Goal: Task Accomplishment & Management: Manage account settings

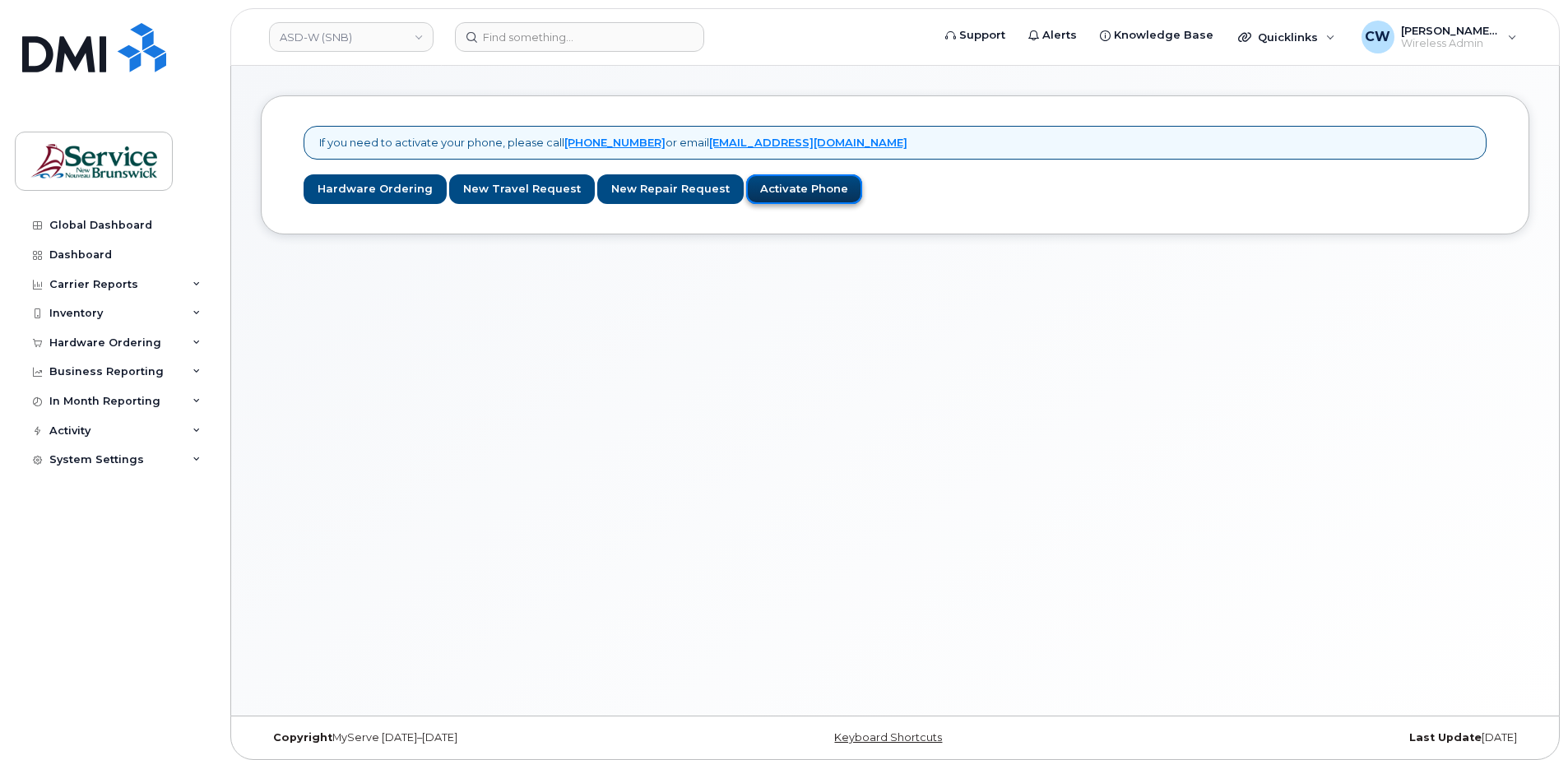
click at [800, 181] on link "Activate Phone" at bounding box center [804, 190] width 116 height 31
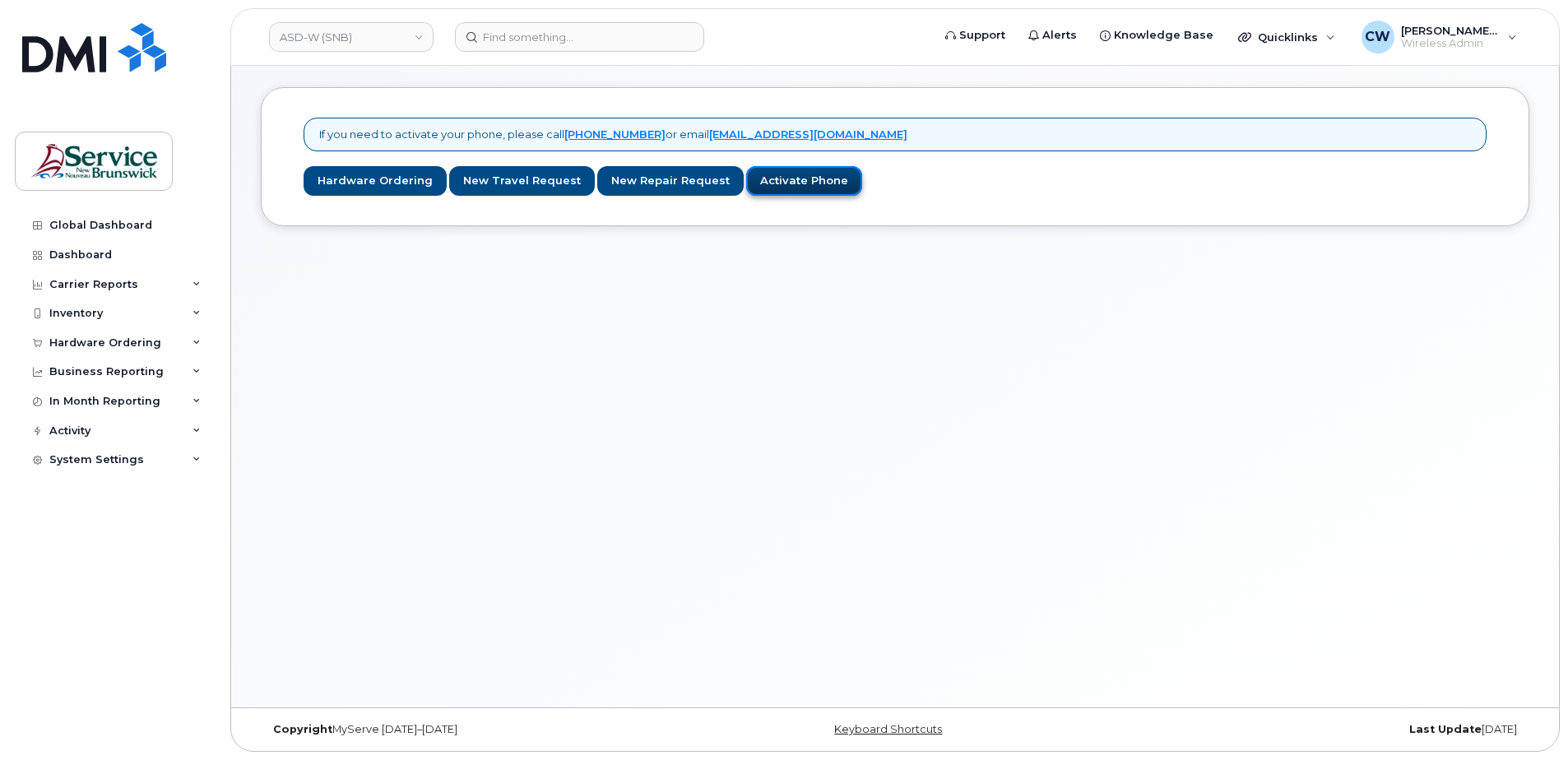
click at [779, 174] on link "Activate Phone" at bounding box center [804, 181] width 116 height 31
click at [355, 177] on link "Hardware Ordering" at bounding box center [375, 181] width 143 height 31
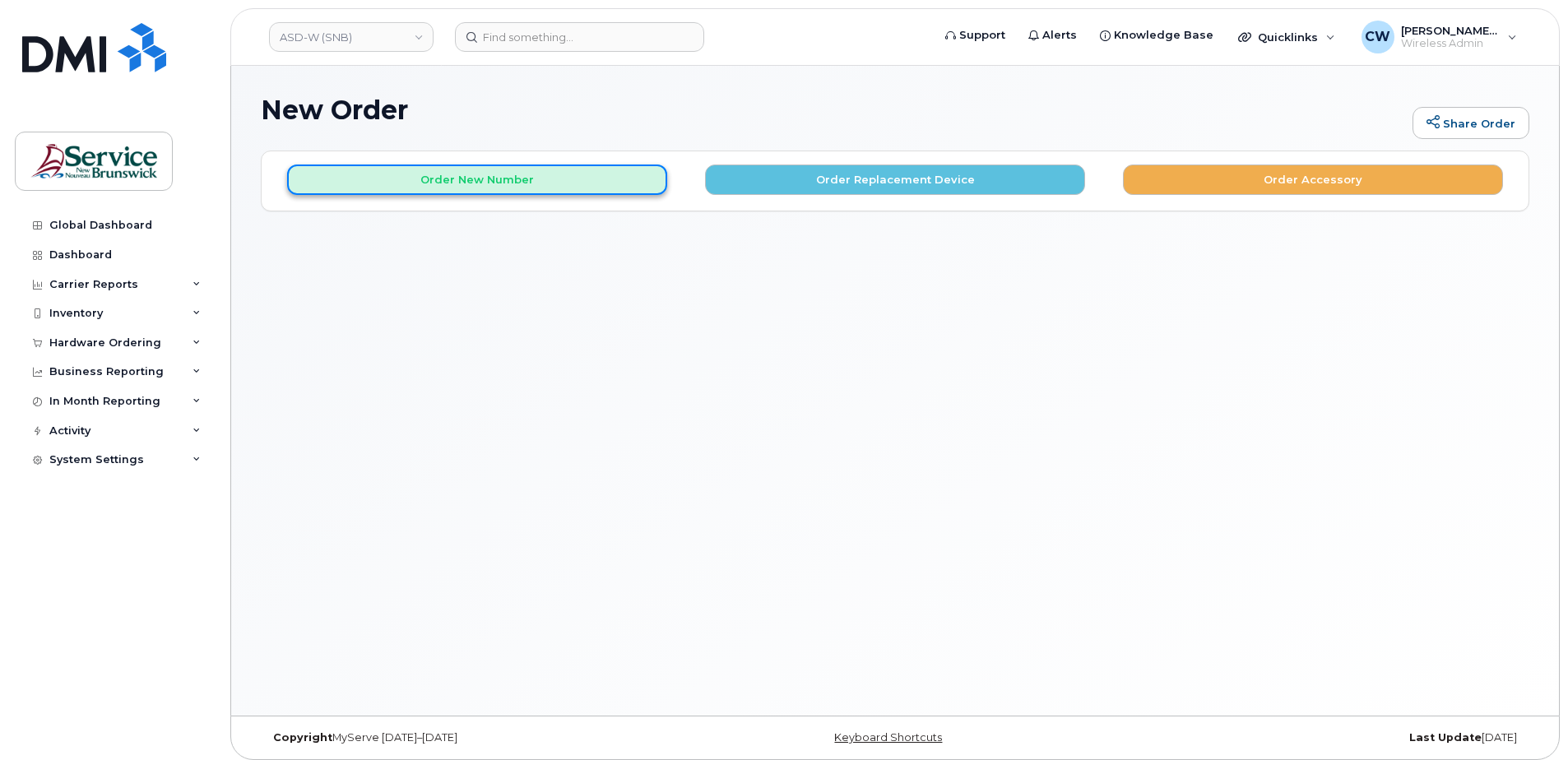
click at [506, 183] on button "Order New Number" at bounding box center [477, 179] width 380 height 31
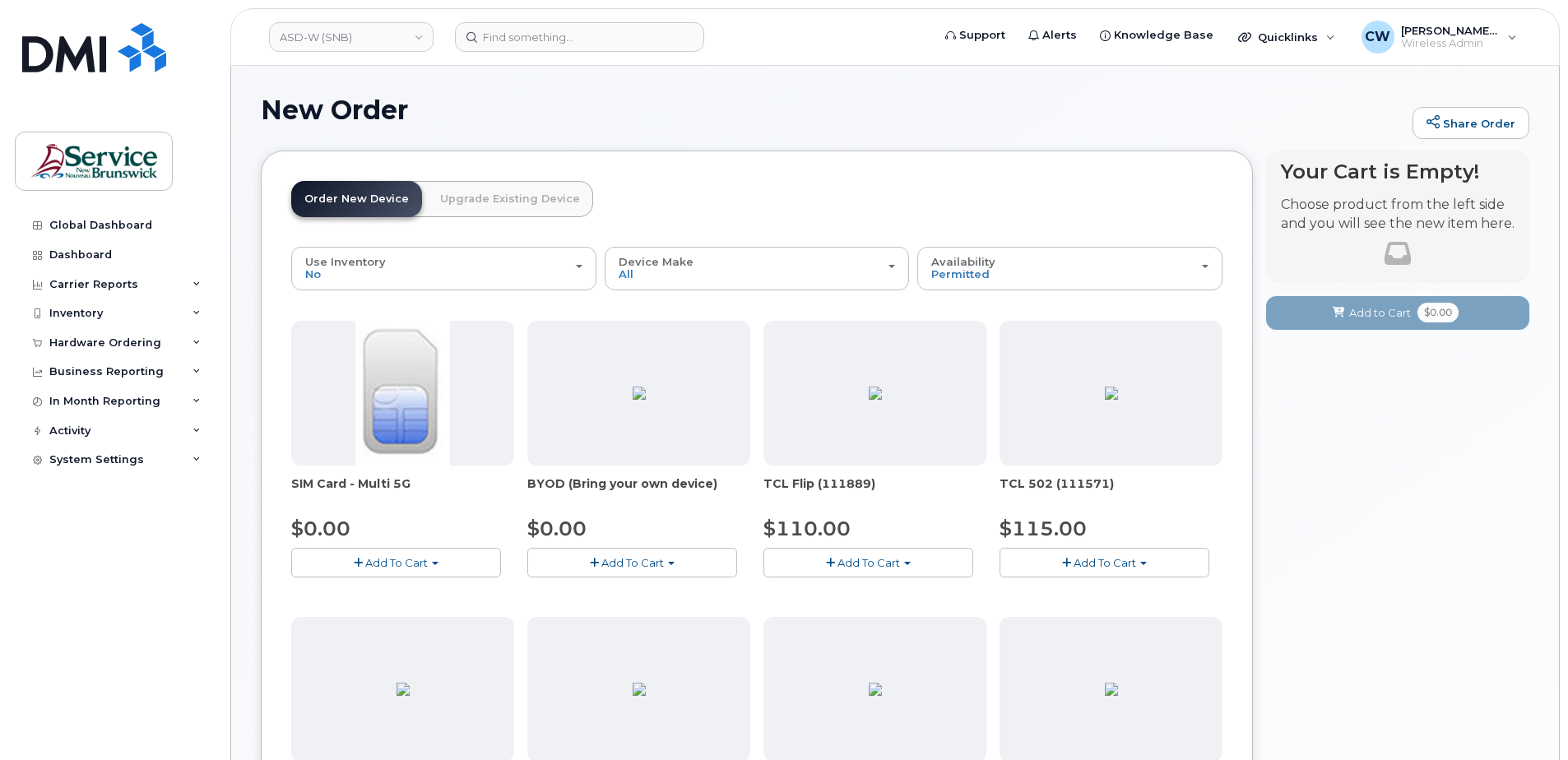
click at [654, 559] on span "Add To Cart" at bounding box center [632, 563] width 62 height 13
click at [629, 606] on link "$0.00 - 30-day activation" at bounding box center [615, 613] width 168 height 20
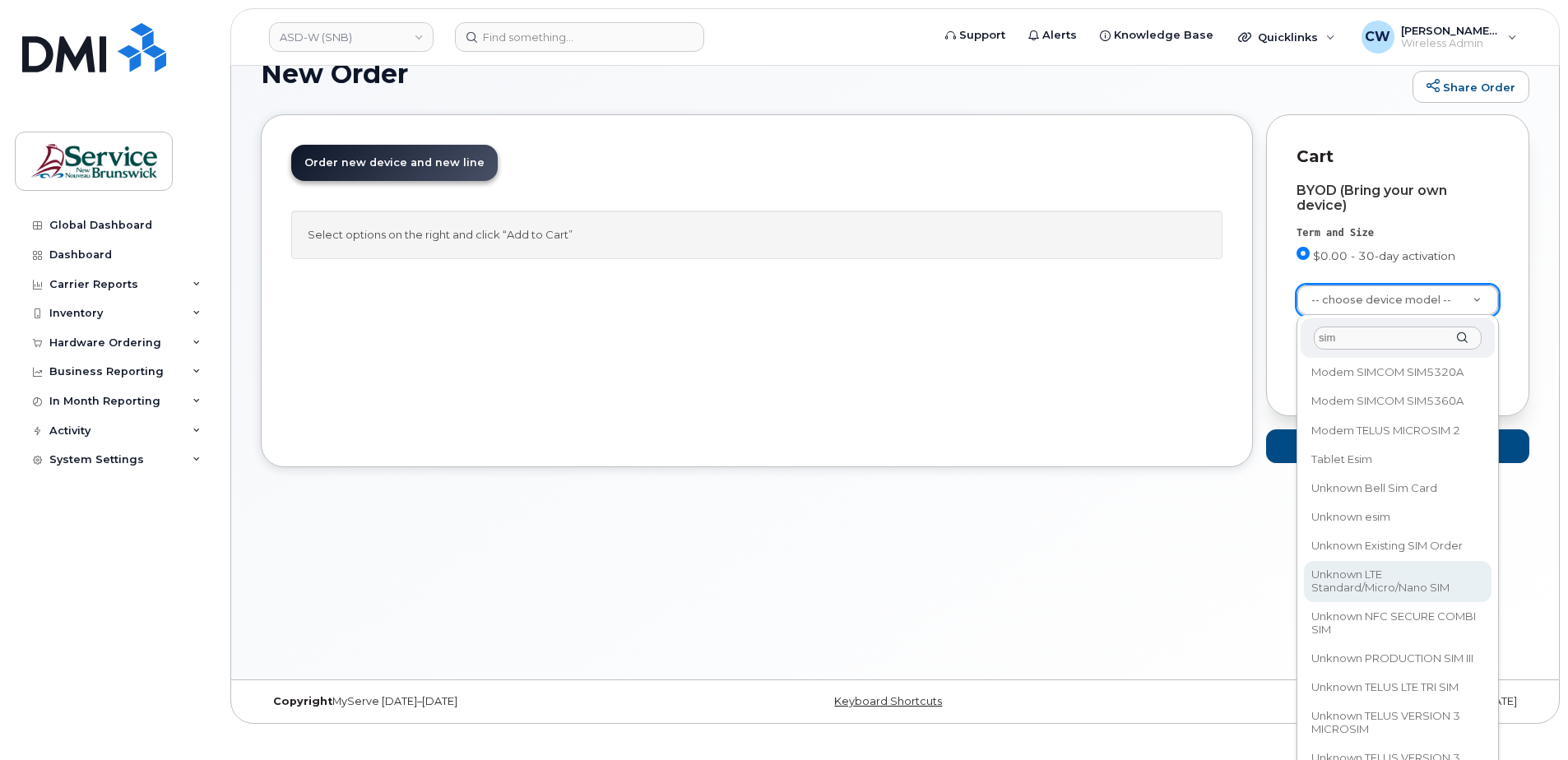
scroll to position [56, 0]
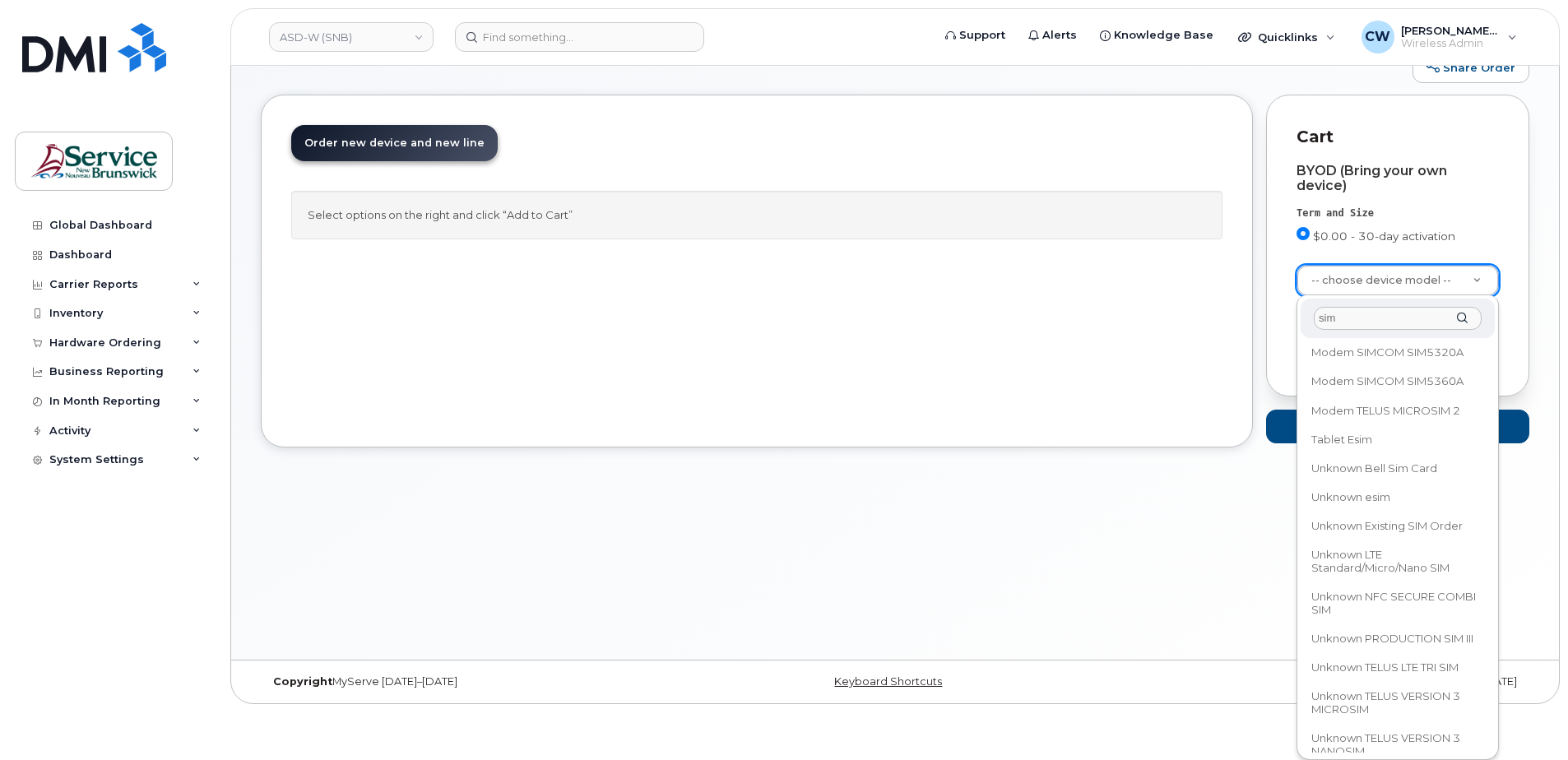
type input "sim"
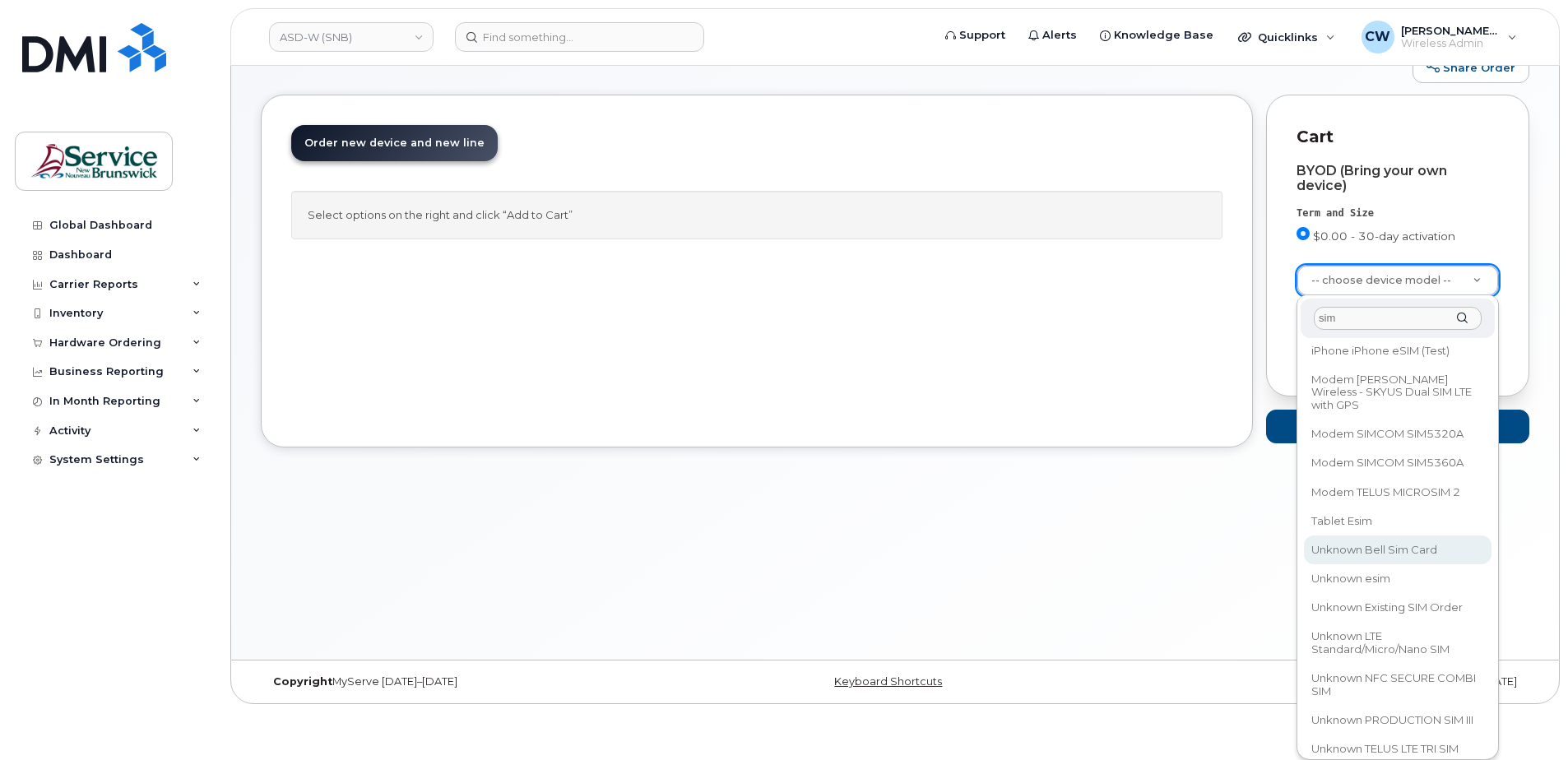
select select "2760"
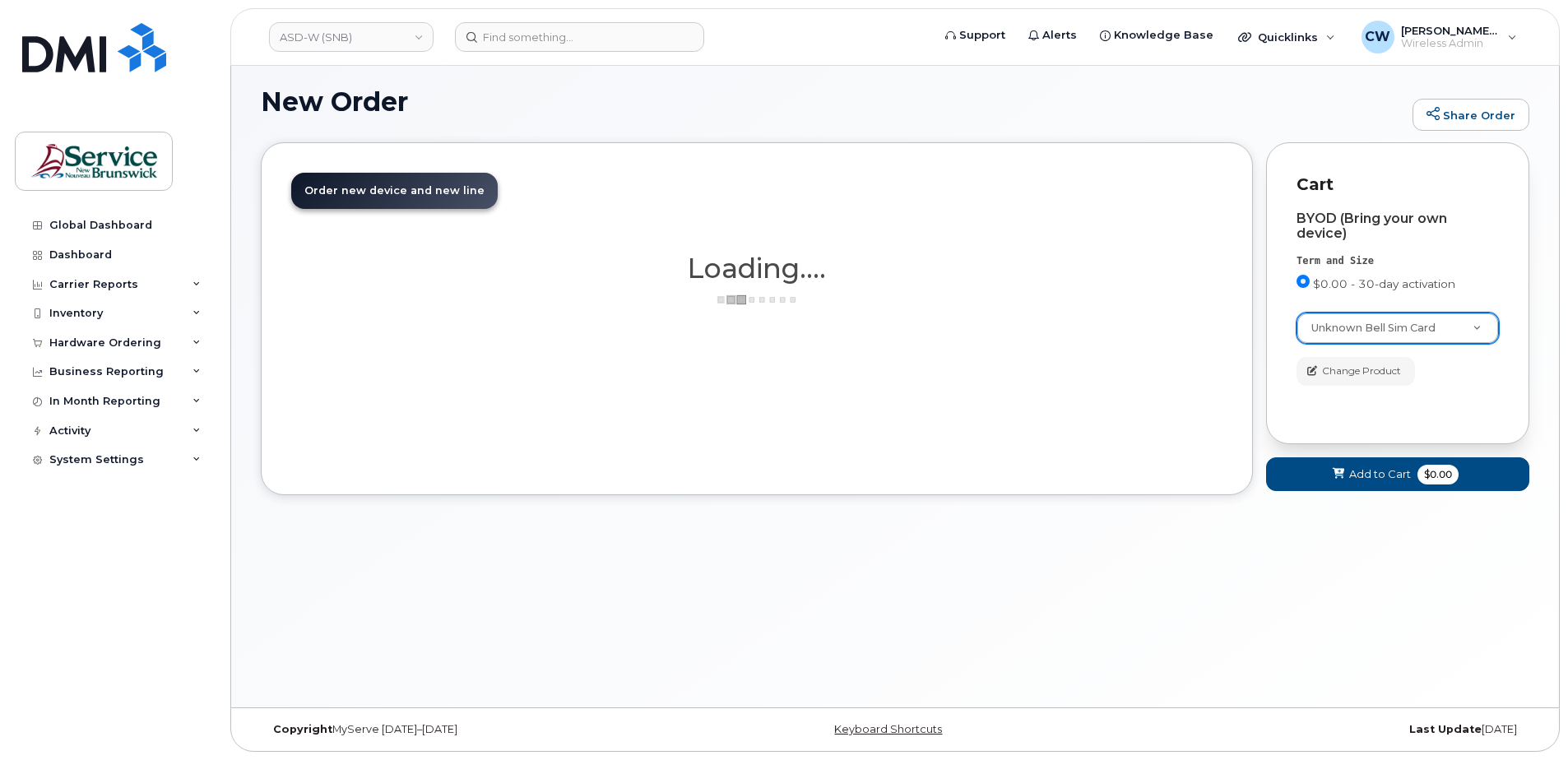
scroll to position [8, 0]
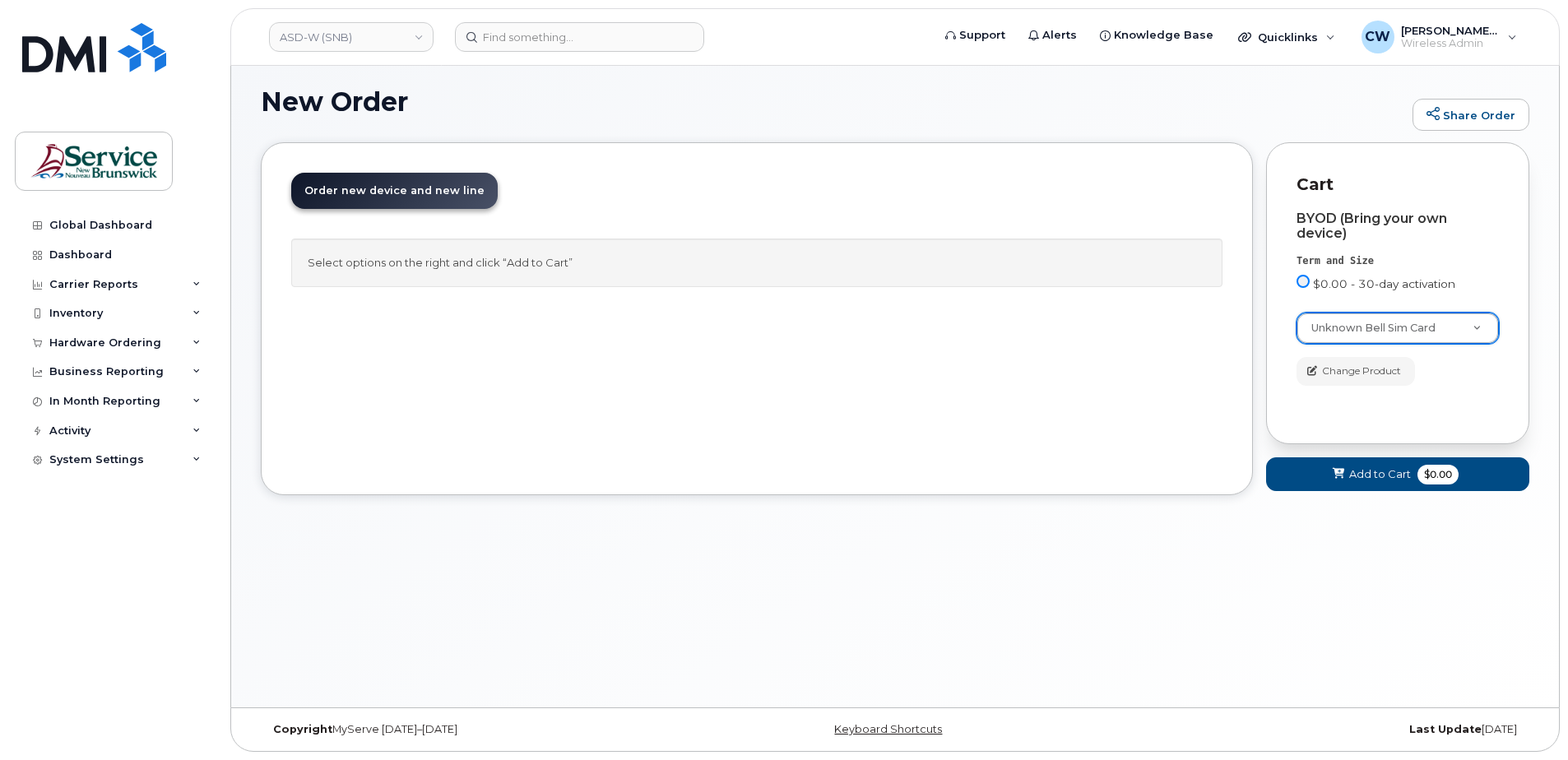
click at [1307, 277] on input "$0.00 - 30-day activation" at bounding box center [1302, 282] width 13 height 13
click at [1304, 282] on input "$0.00 - 30-day activation" at bounding box center [1302, 282] width 13 height 13
click at [1460, 384] on div "Change Product" at bounding box center [1397, 371] width 203 height 29
click at [1388, 466] on span "Add to Cart" at bounding box center [1379, 474] width 61 height 16
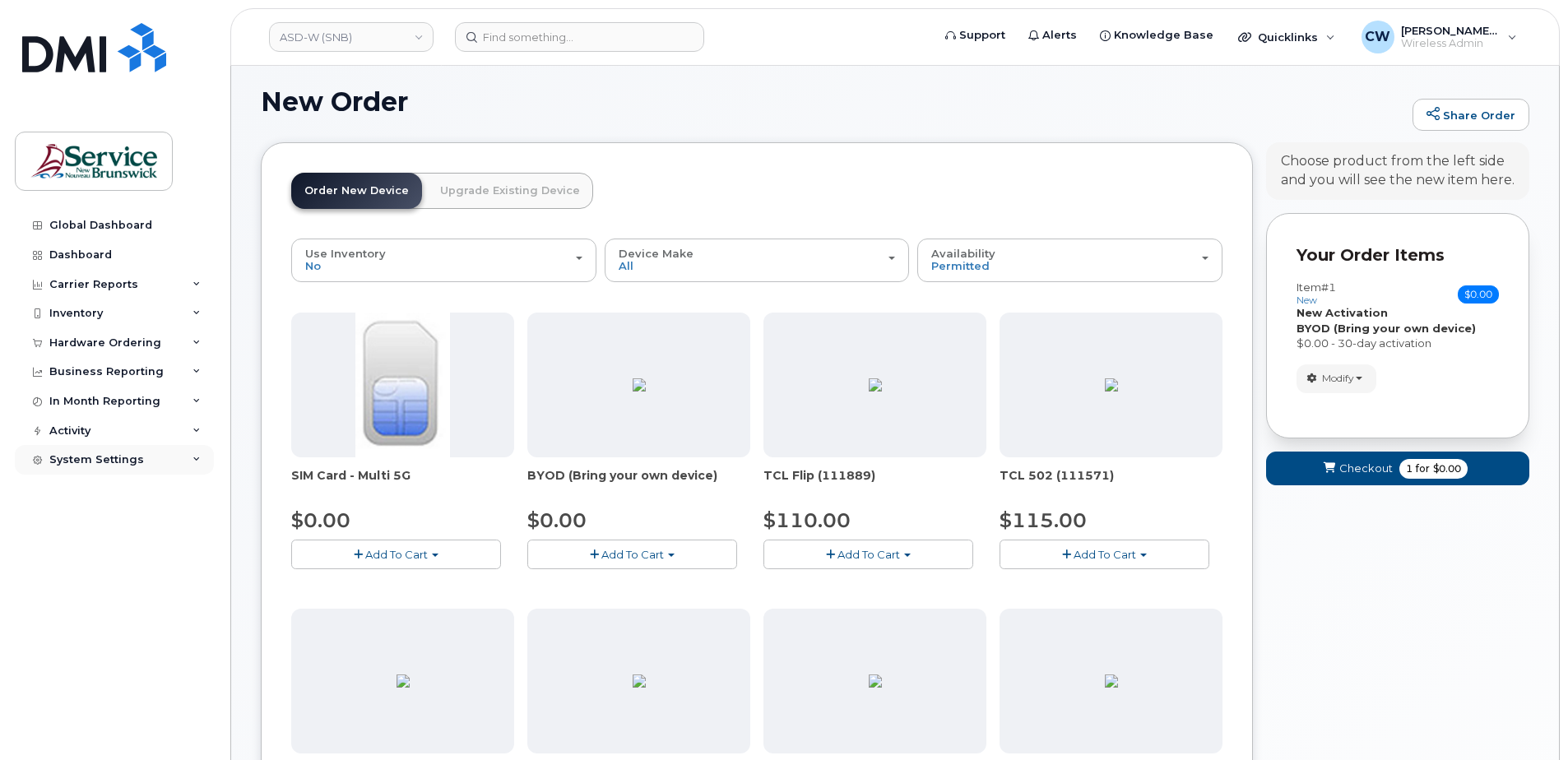
click at [71, 459] on div "System Settings" at bounding box center [97, 460] width 95 height 13
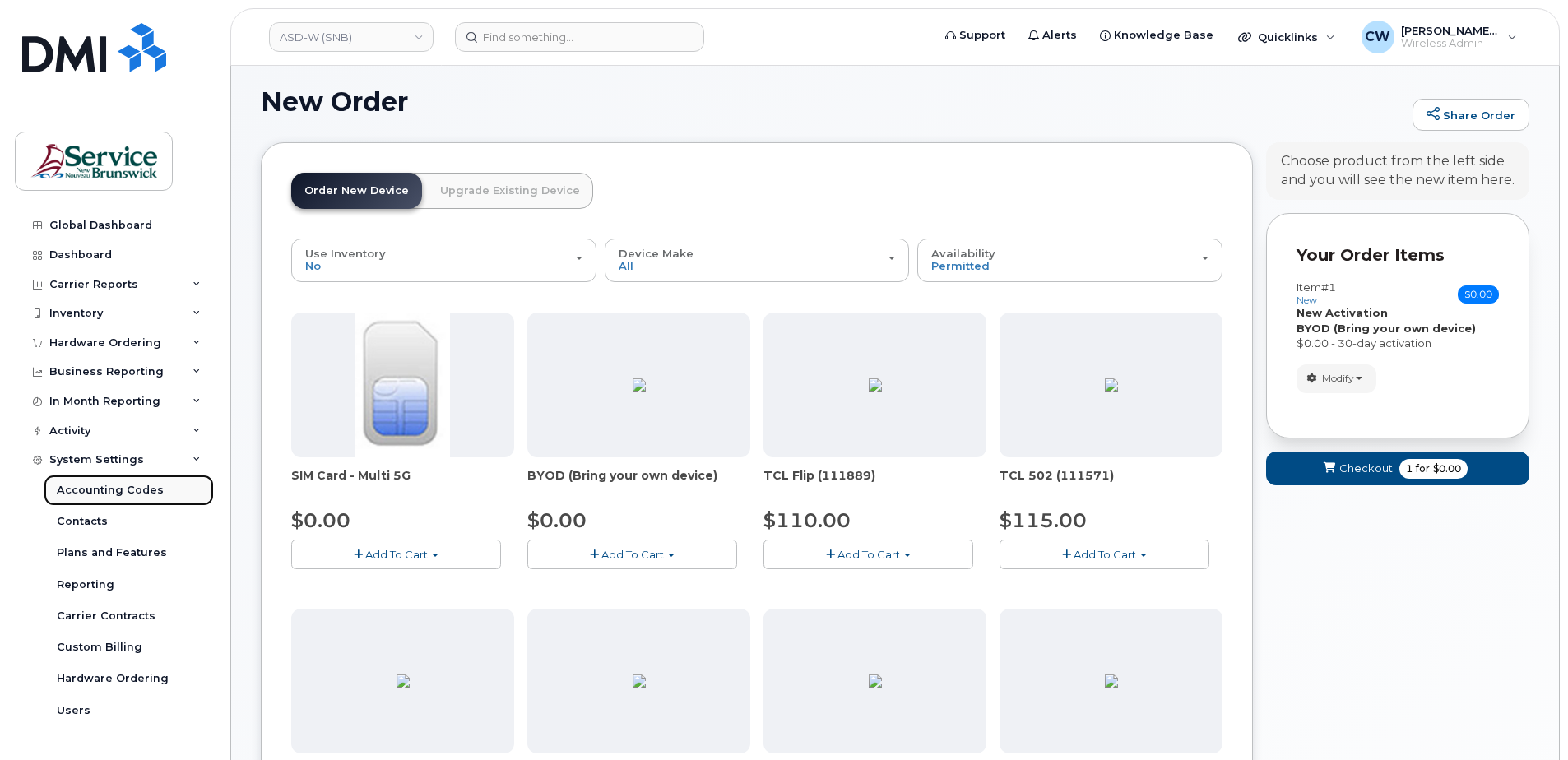
click at [87, 483] on div "Accounting Codes" at bounding box center [110, 491] width 107 height 15
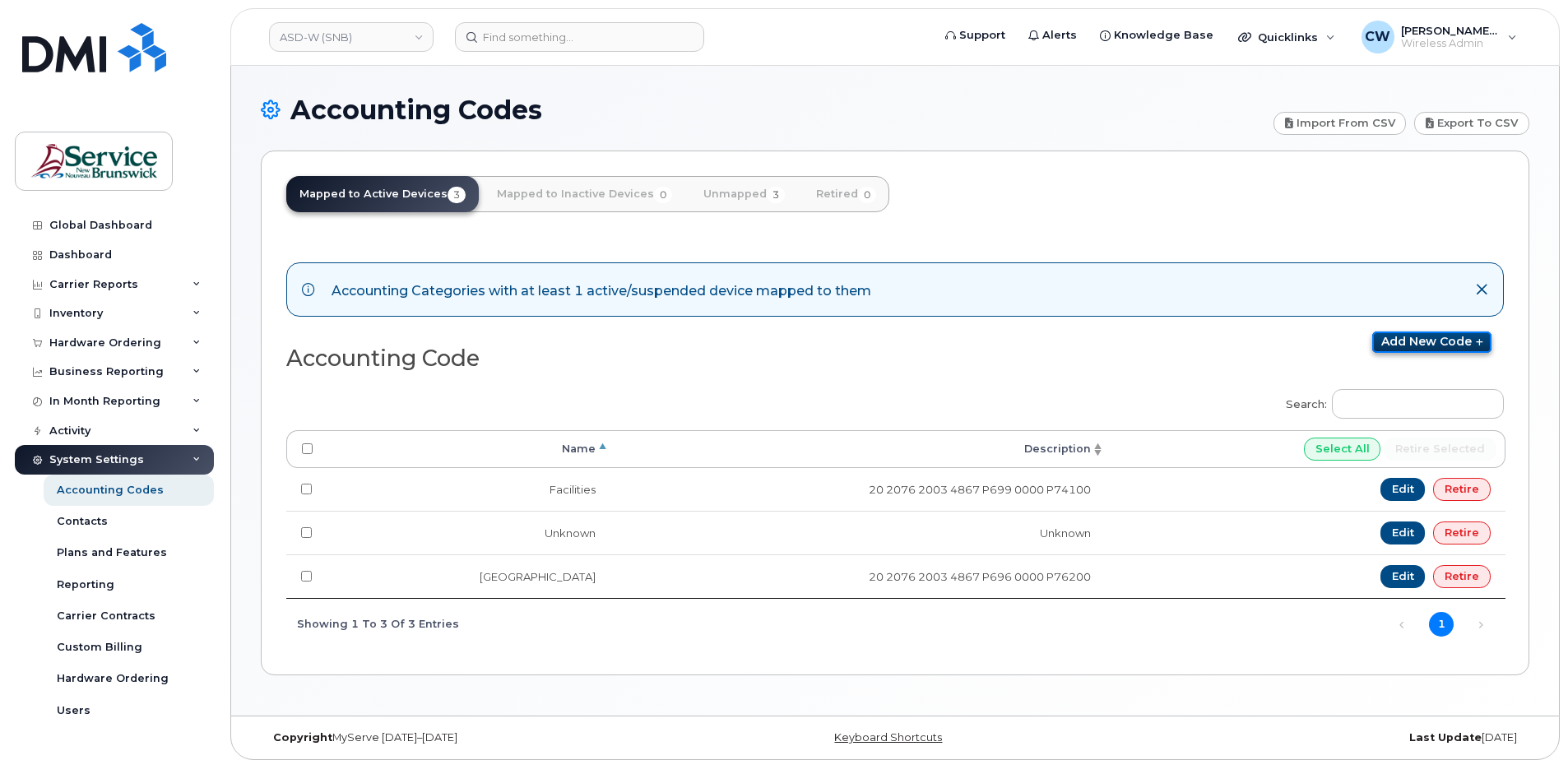
click at [1423, 336] on link "Add new code" at bounding box center [1431, 342] width 119 height 21
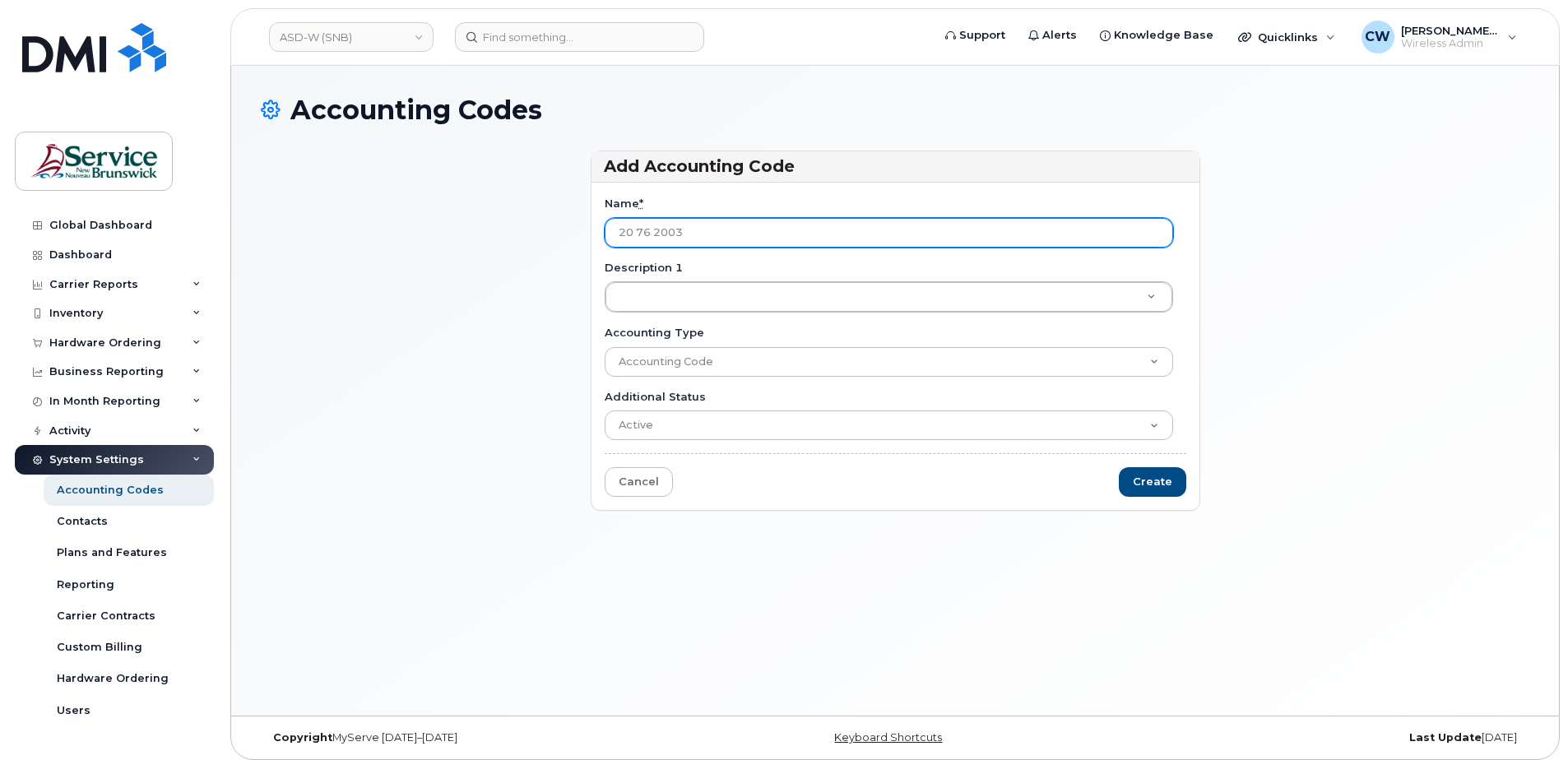
click at [635, 230] on input "20 76 2003" at bounding box center [889, 233] width 568 height 30
click at [707, 234] on input "20 2076 2003" at bounding box center [889, 233] width 568 height 30
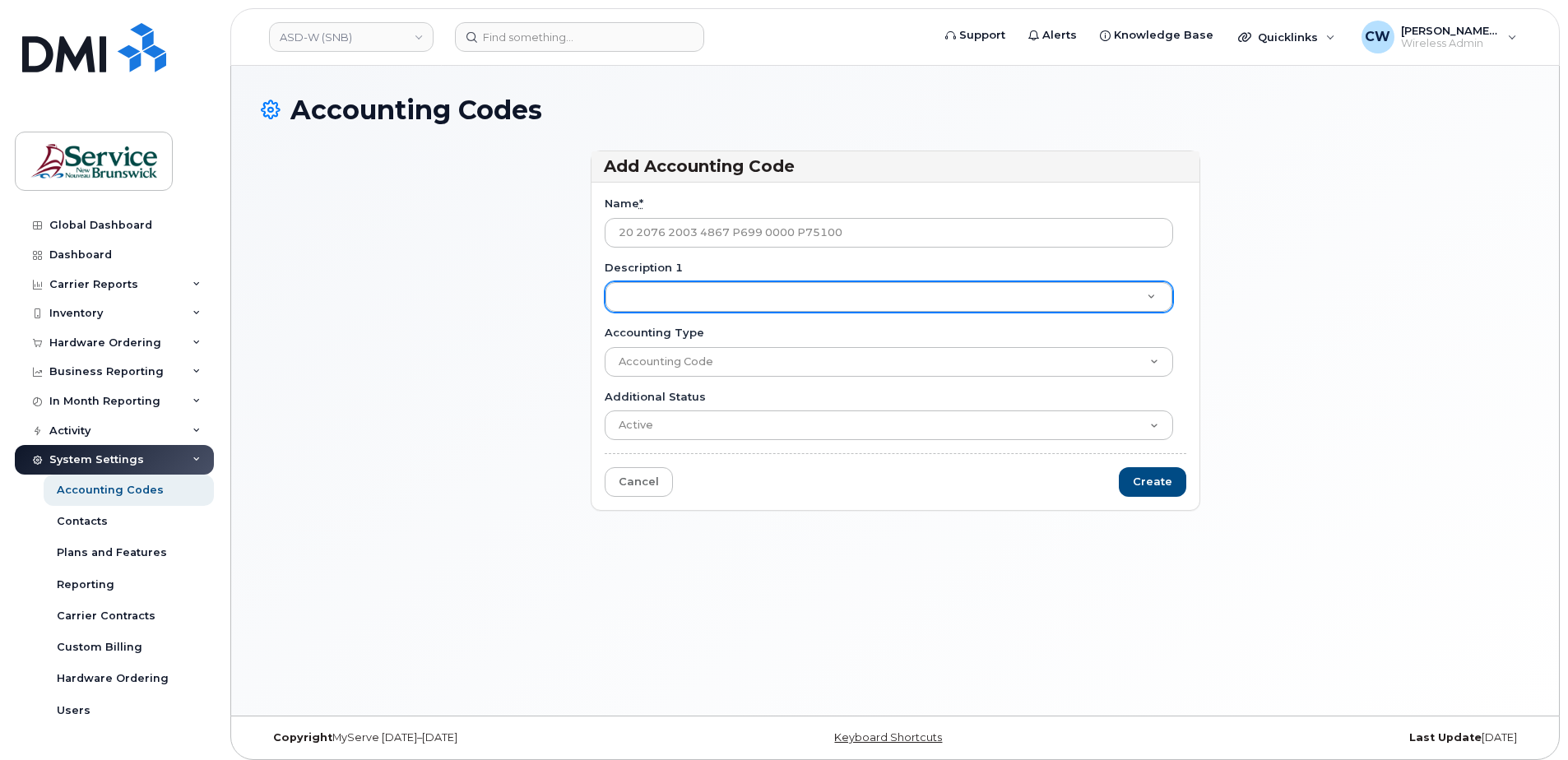
type input "20 2076 2003 4867 P699 0000 P75100"
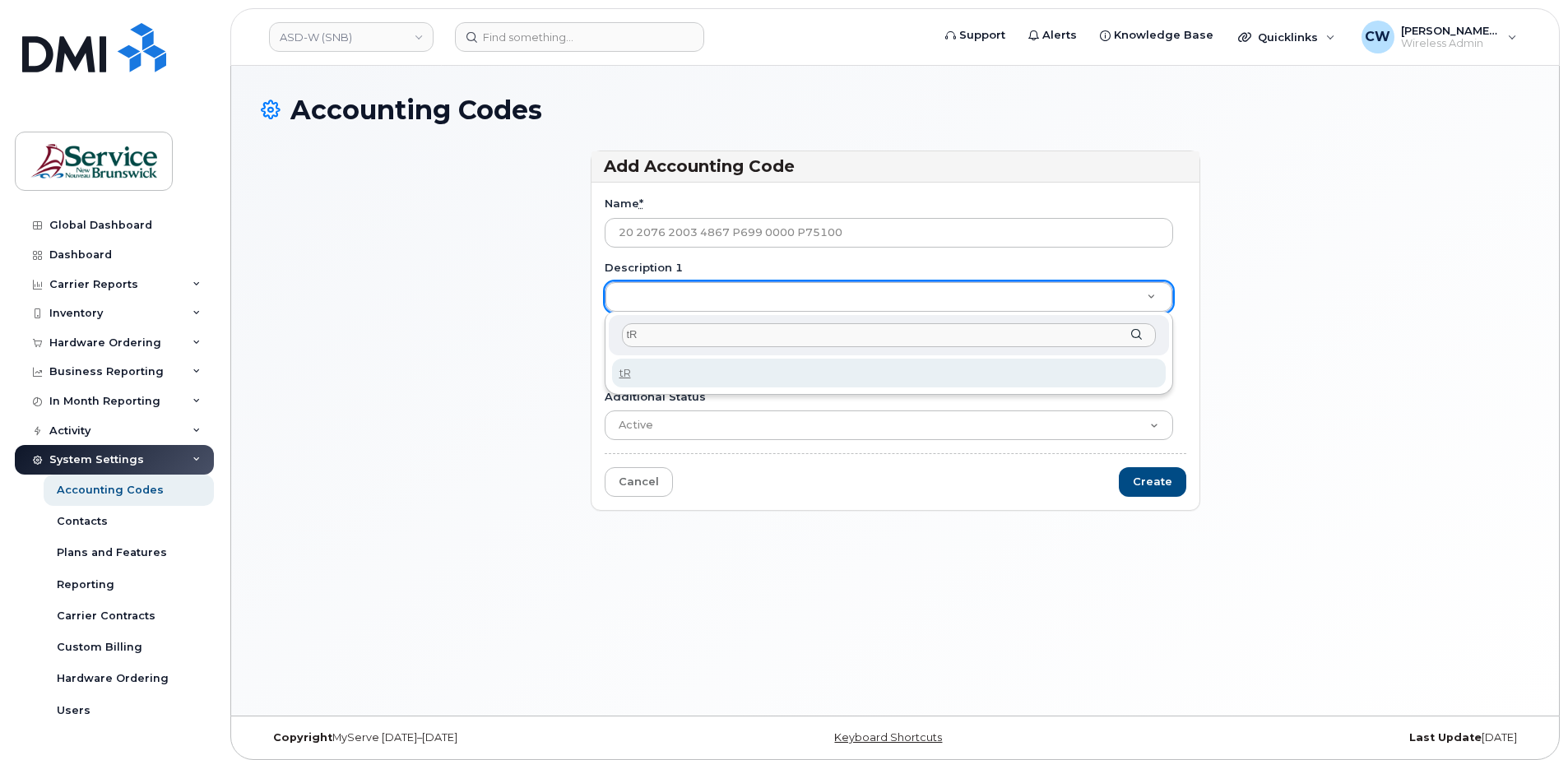
type input "t"
type input "Transportation"
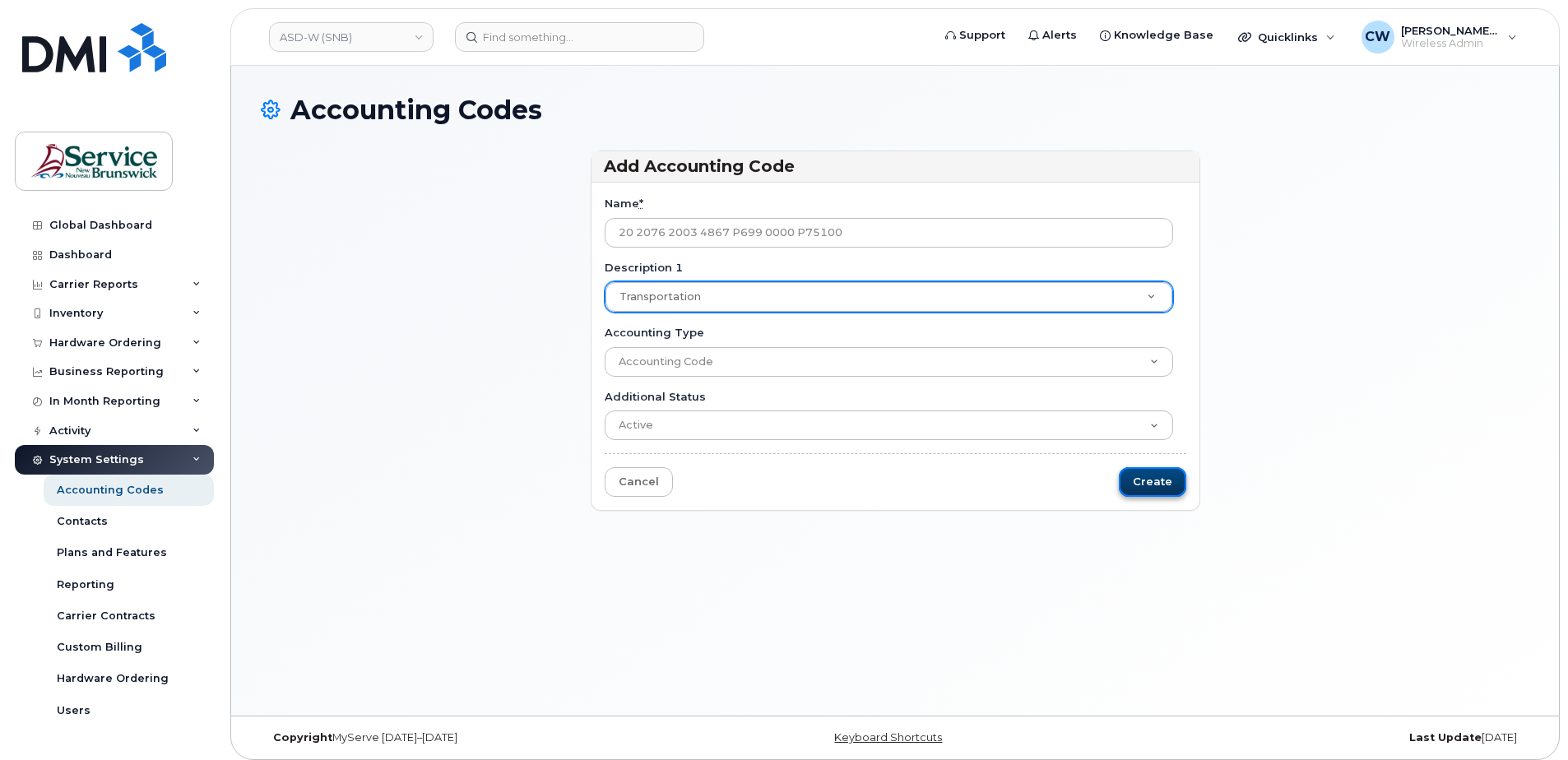
click at [1150, 474] on input "Create" at bounding box center [1152, 482] width 68 height 31
type input "Saving..."
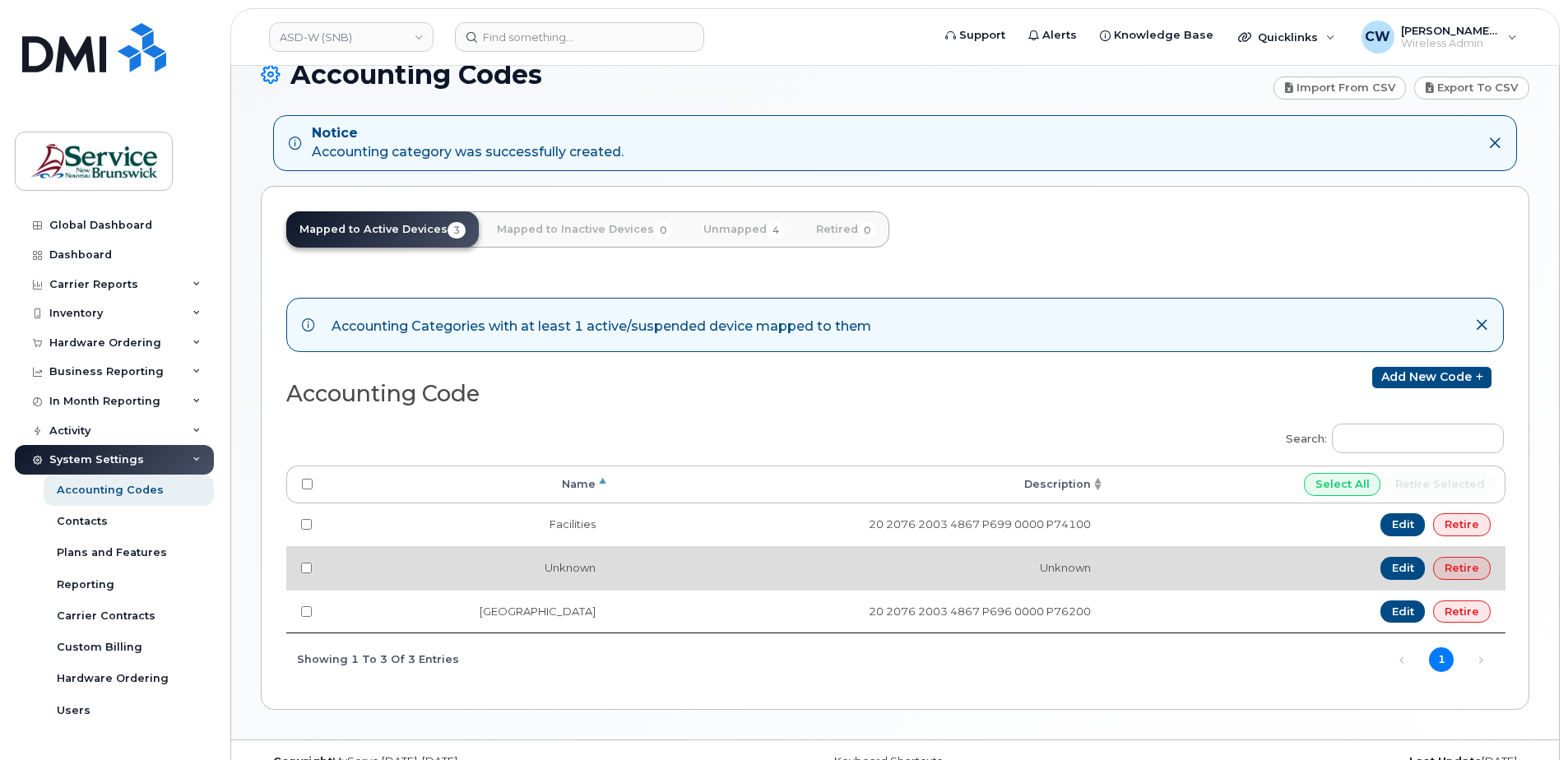
scroll to position [68, 0]
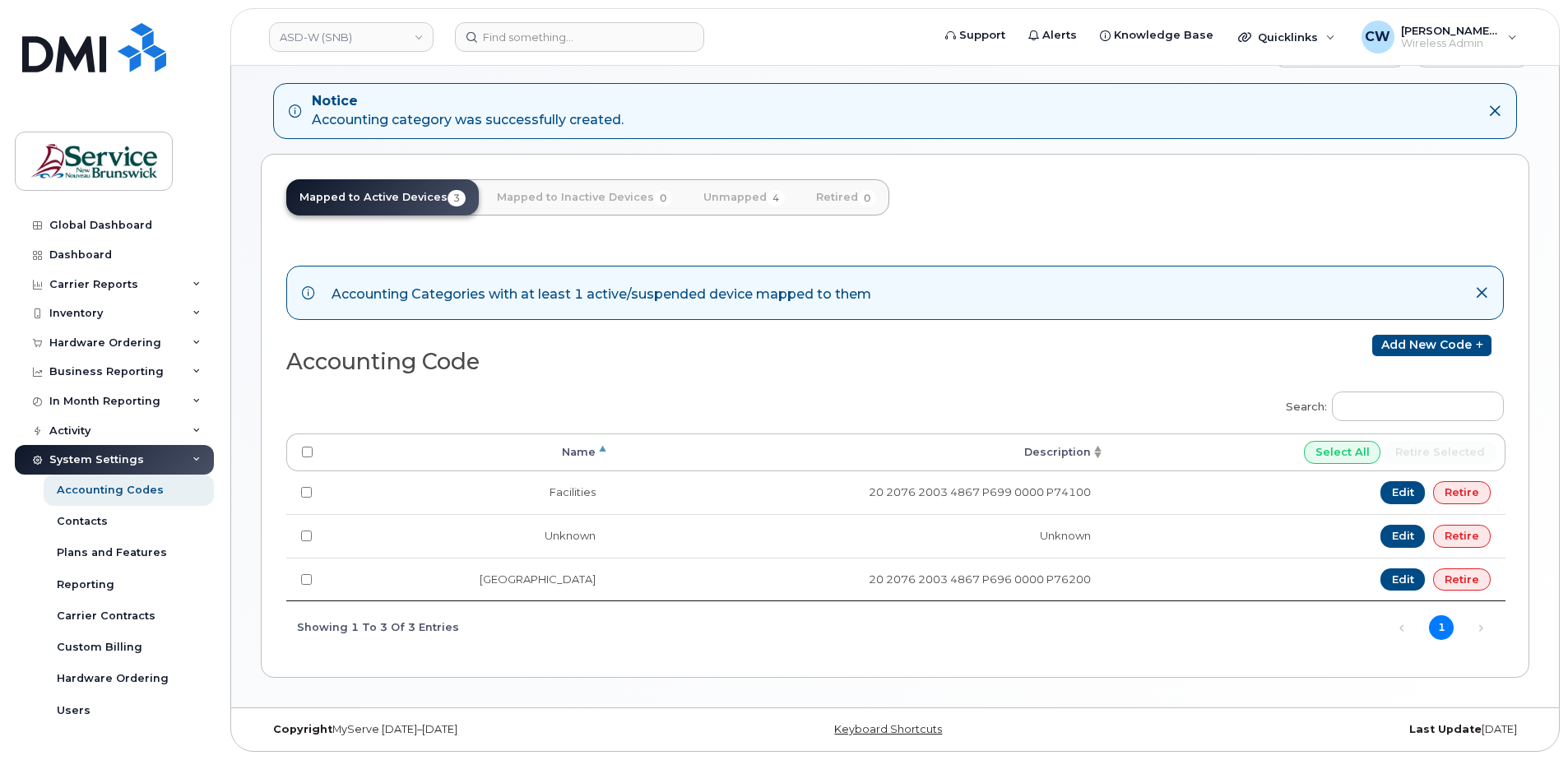
click at [597, 447] on th "Name" at bounding box center [468, 452] width 283 height 38
click at [1419, 339] on link "Add new code" at bounding box center [1431, 345] width 119 height 21
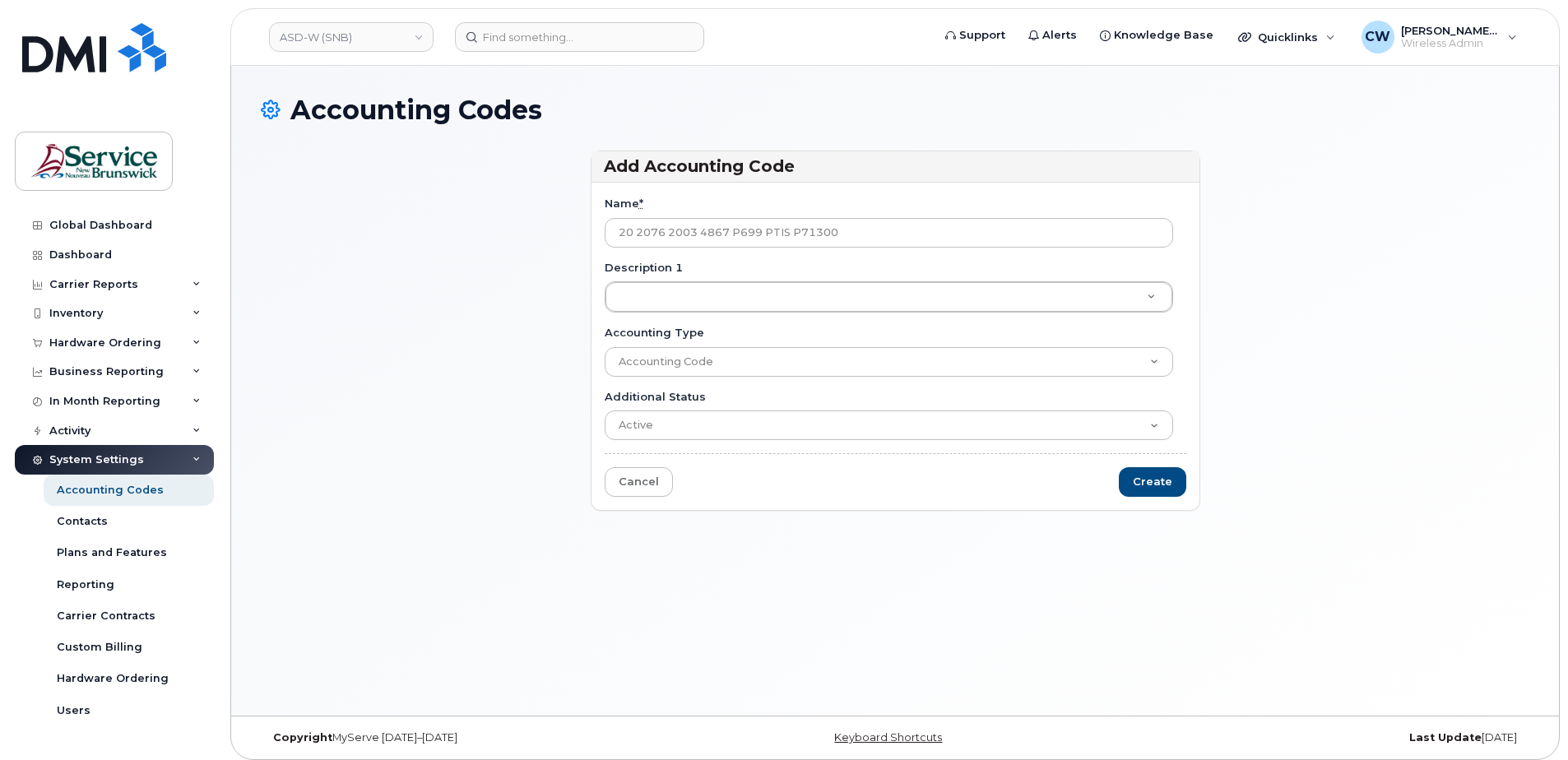
type input "20 2076 2003 4867 P699 PTIS P71300"
type input "s"
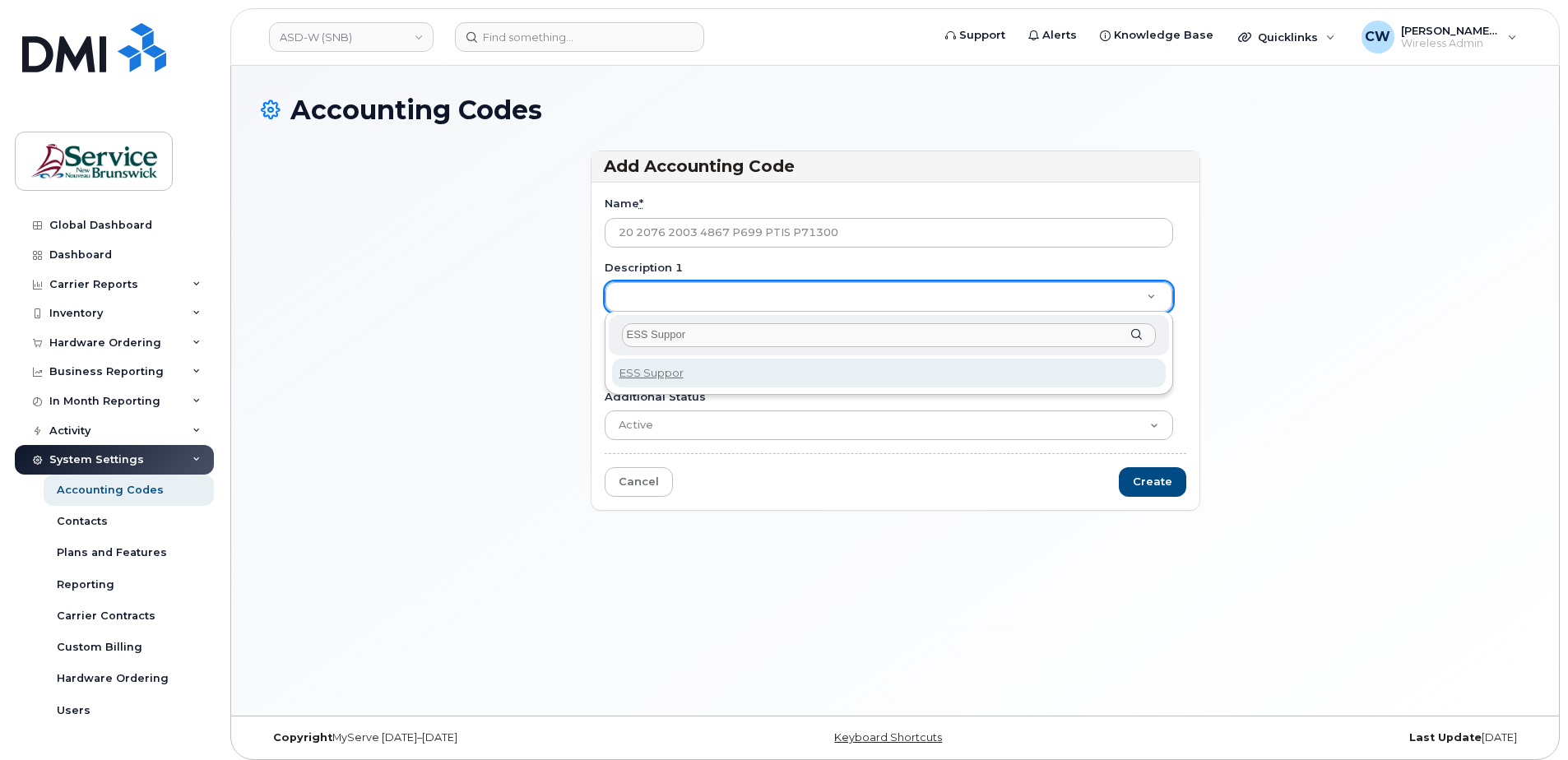
type input "ESS Support"
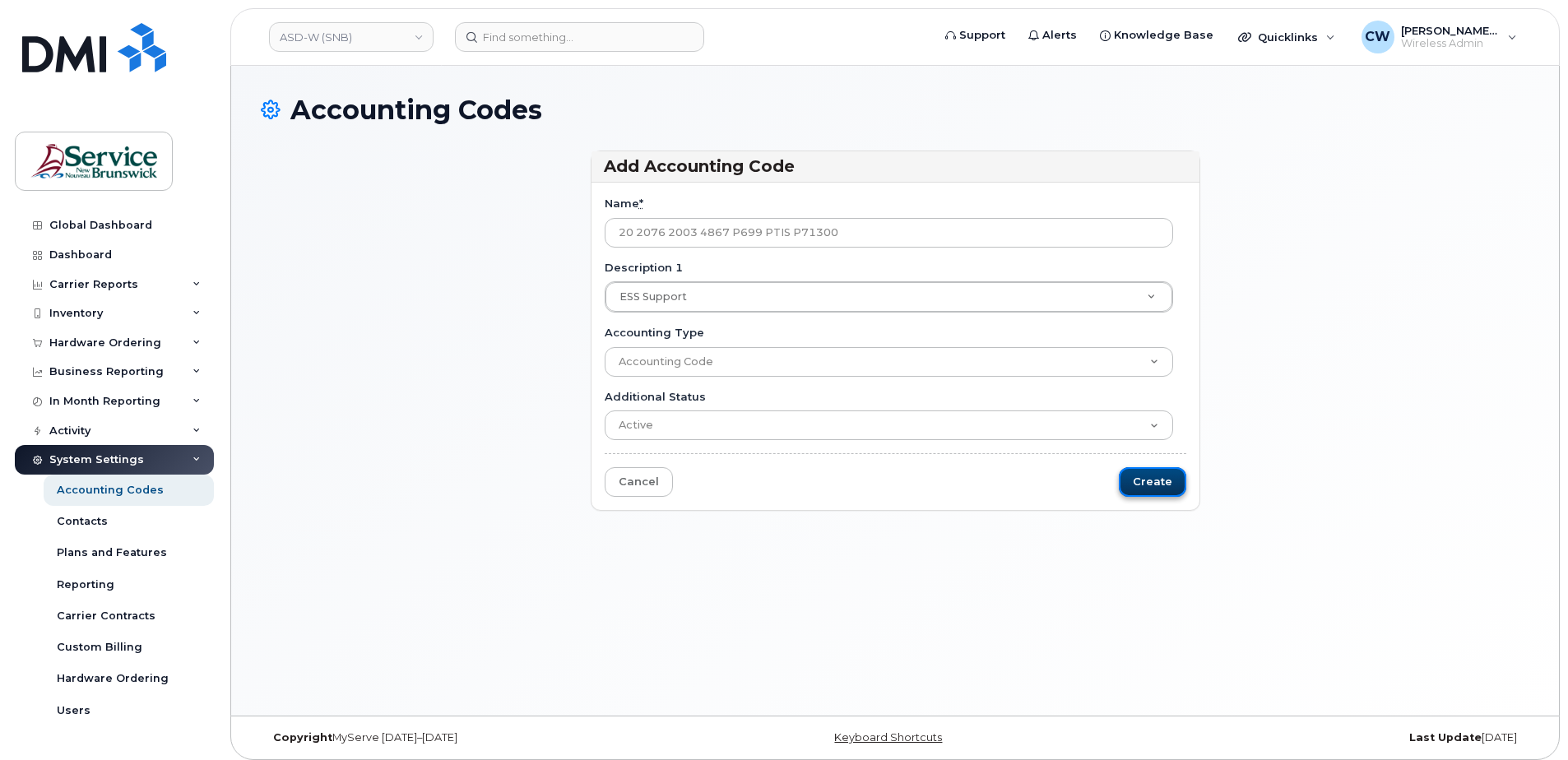
click at [1163, 477] on input "Create" at bounding box center [1152, 482] width 68 height 31
type input "Saving..."
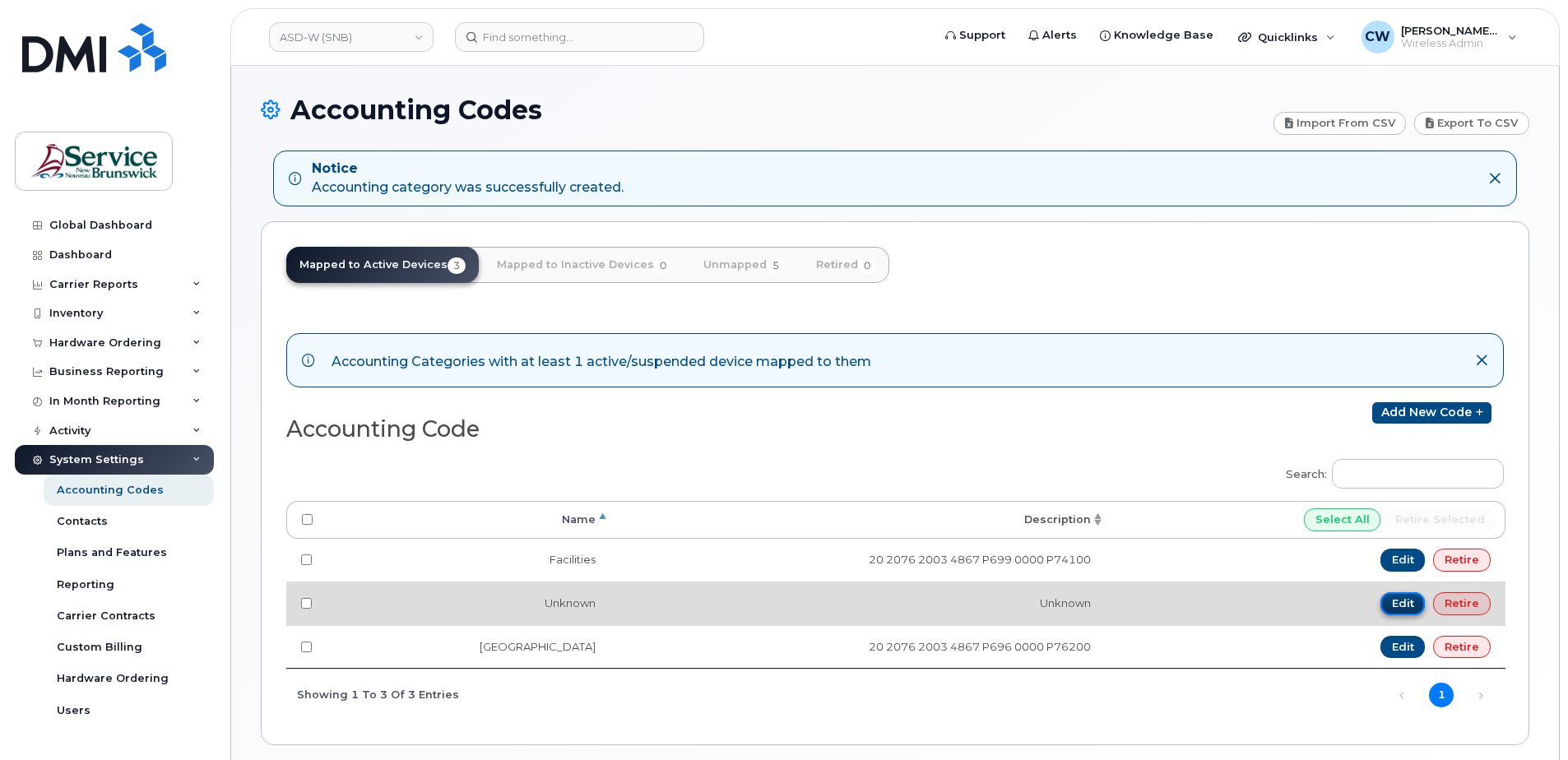
click at [1409, 597] on link "Edit" at bounding box center [1403, 603] width 46 height 23
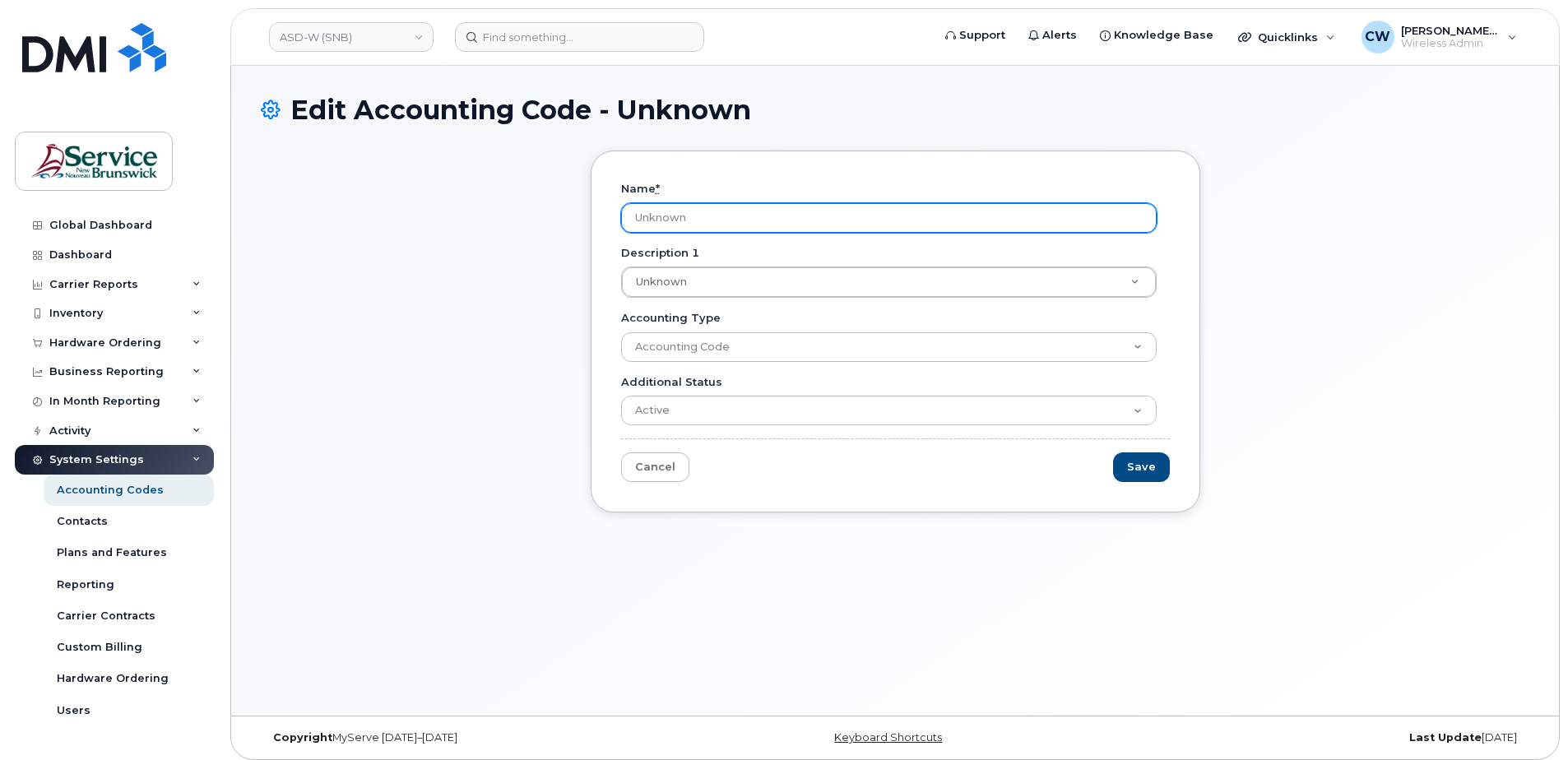
click at [659, 219] on input "Unknown" at bounding box center [888, 218] width 535 height 30
drag, startPoint x: 707, startPoint y: 217, endPoint x: 612, endPoint y: 213, distance: 95.1
click at [612, 213] on div "Name * Unknown Description 1 Unknown Description 1 Description 1 Unknown Accoun…" at bounding box center [895, 332] width 609 height 362
type input "20 2098 2004 4867 P050 0000 P04401"
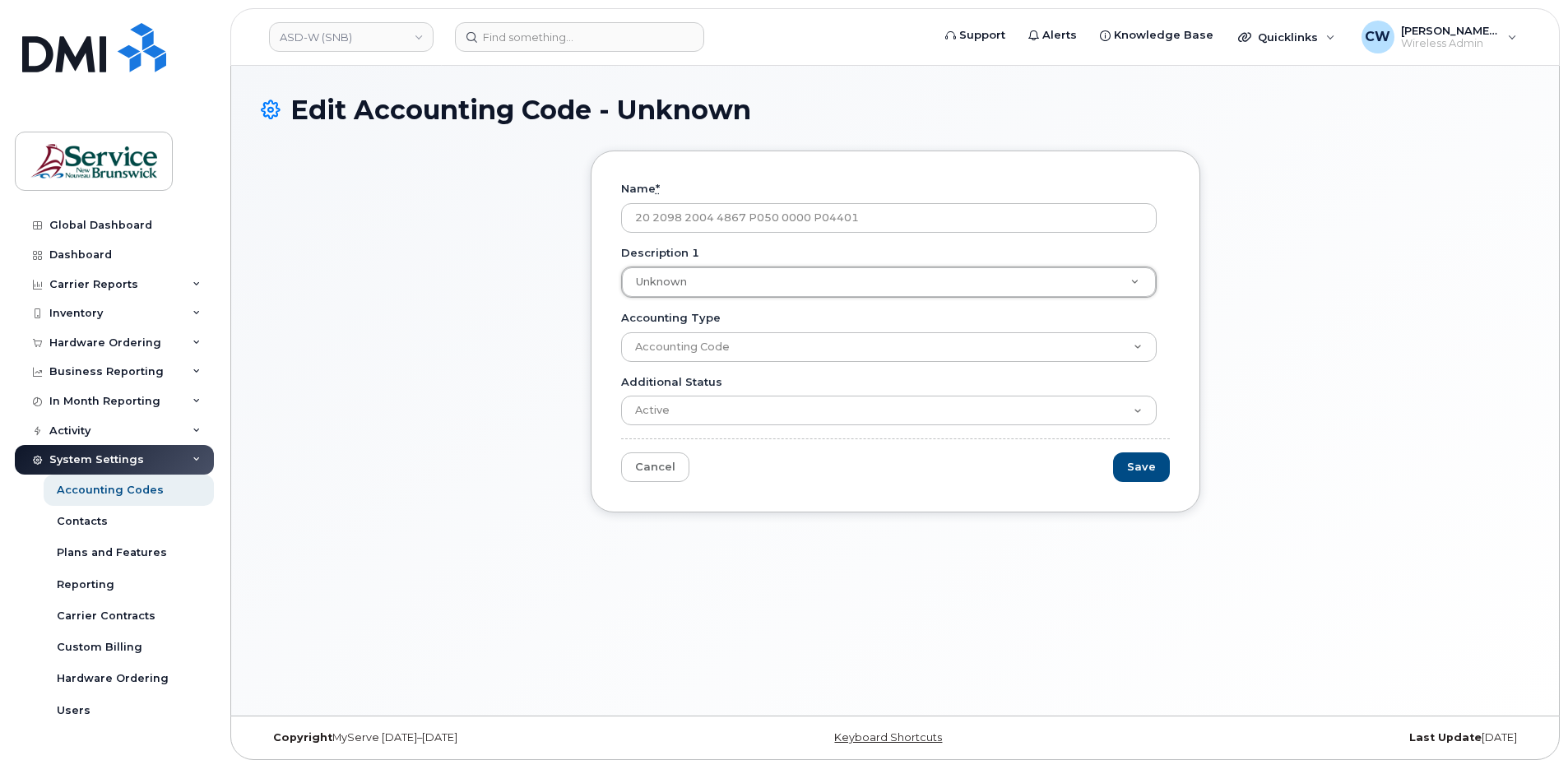
type input "T"
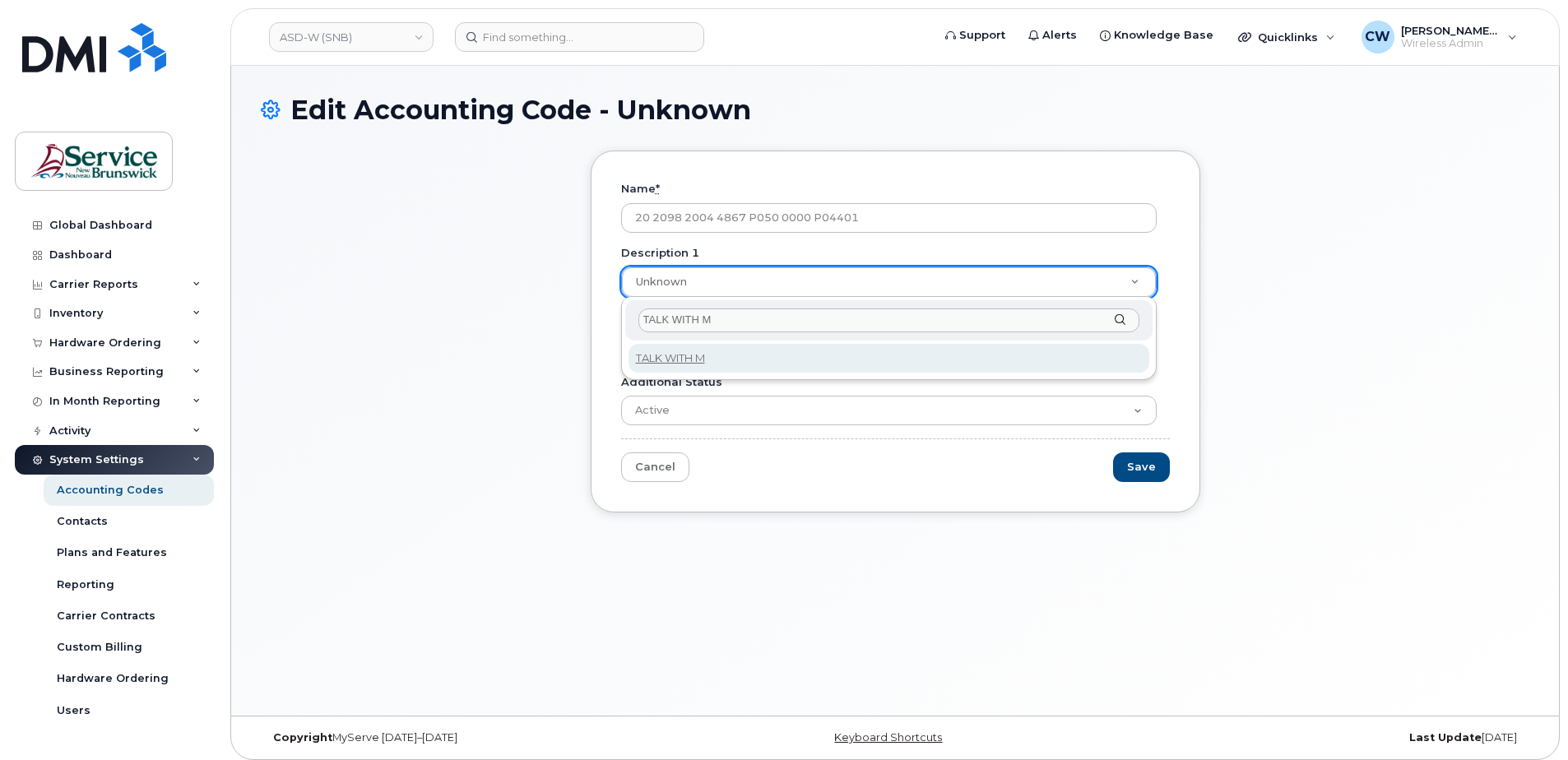
type input "TALK WITH ME"
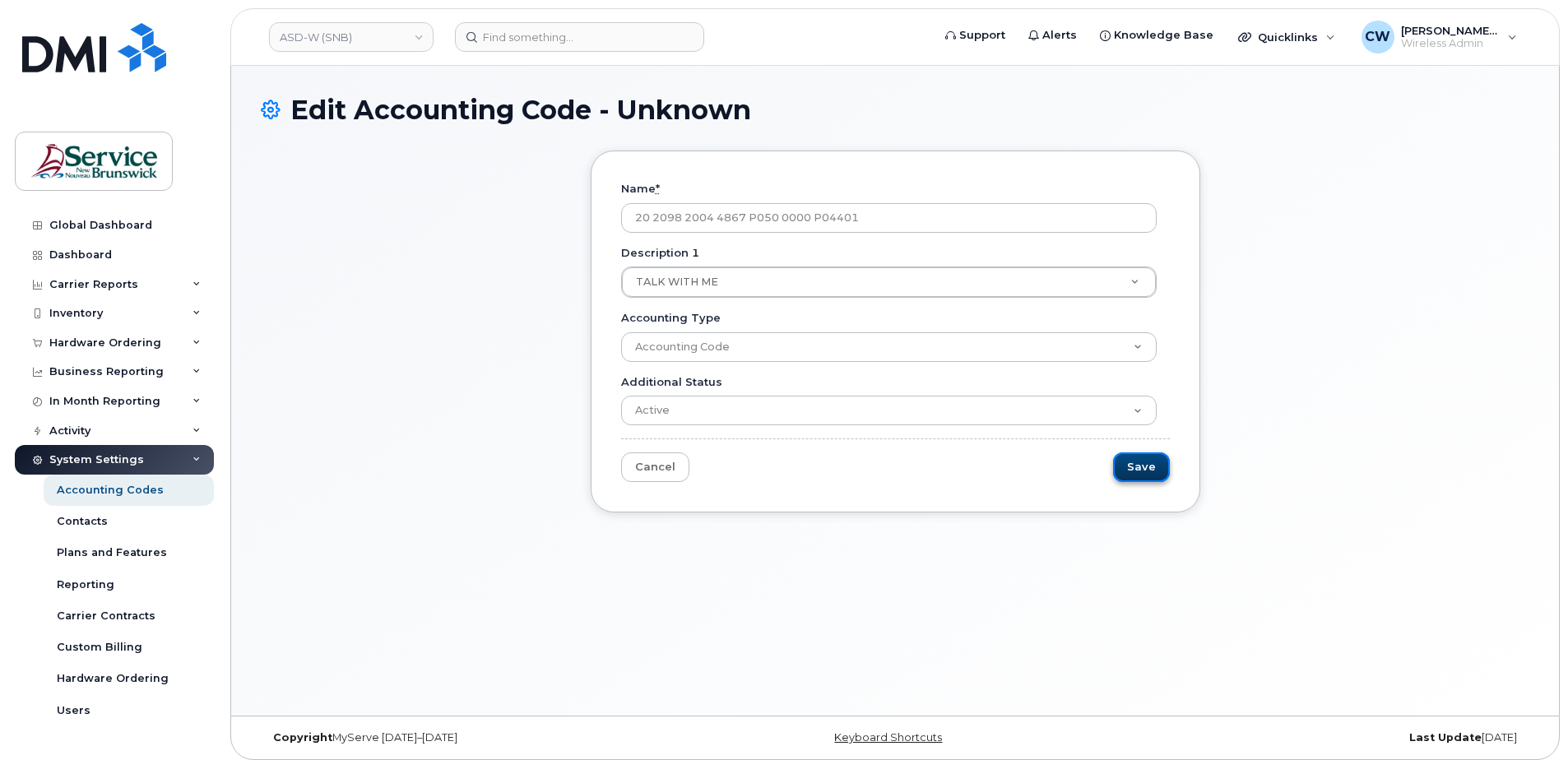
click at [1142, 461] on input "Save" at bounding box center [1141, 467] width 57 height 31
type input "Saving..."
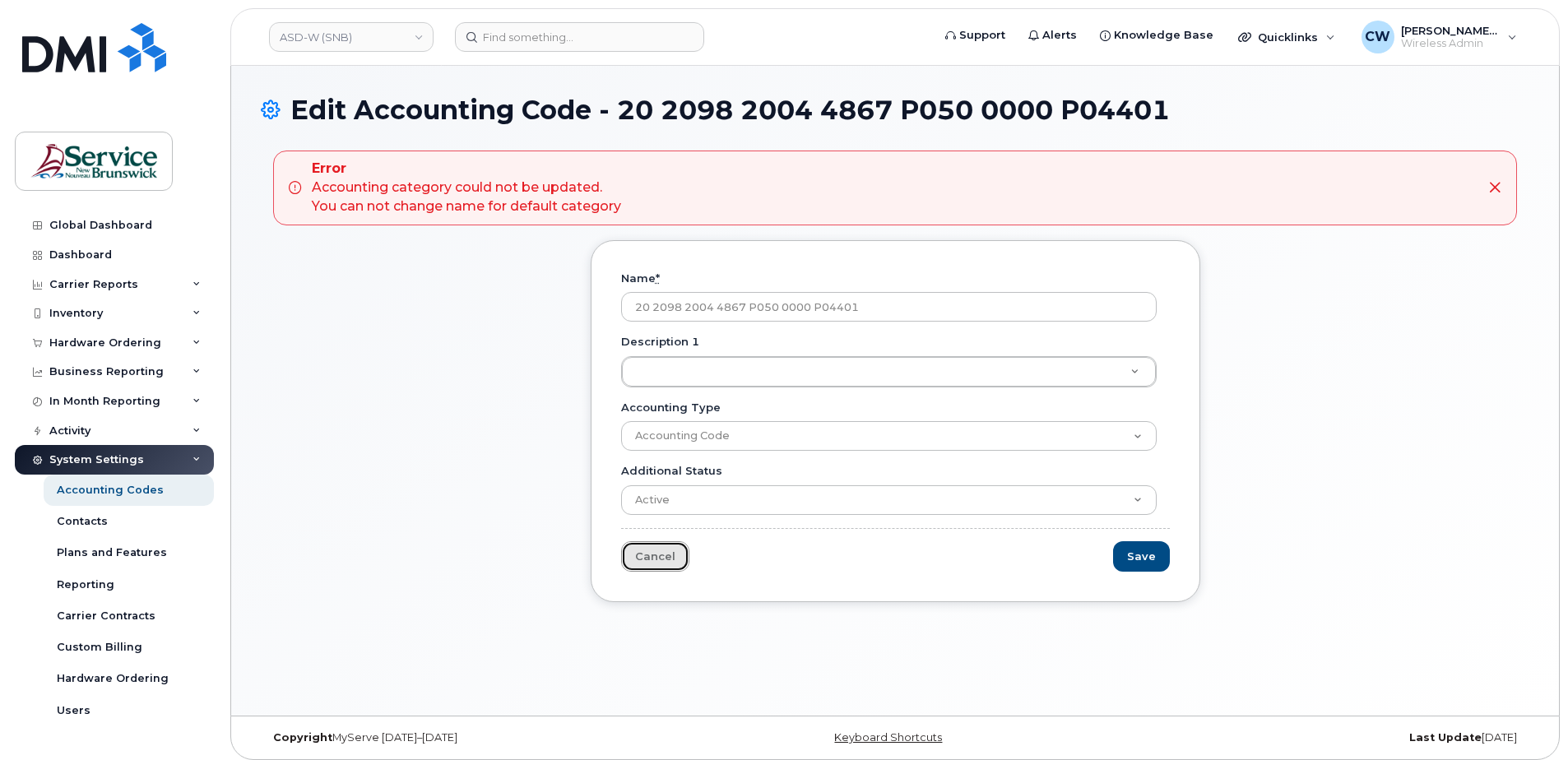
click at [651, 551] on link "Cancel" at bounding box center [654, 557] width 68 height 31
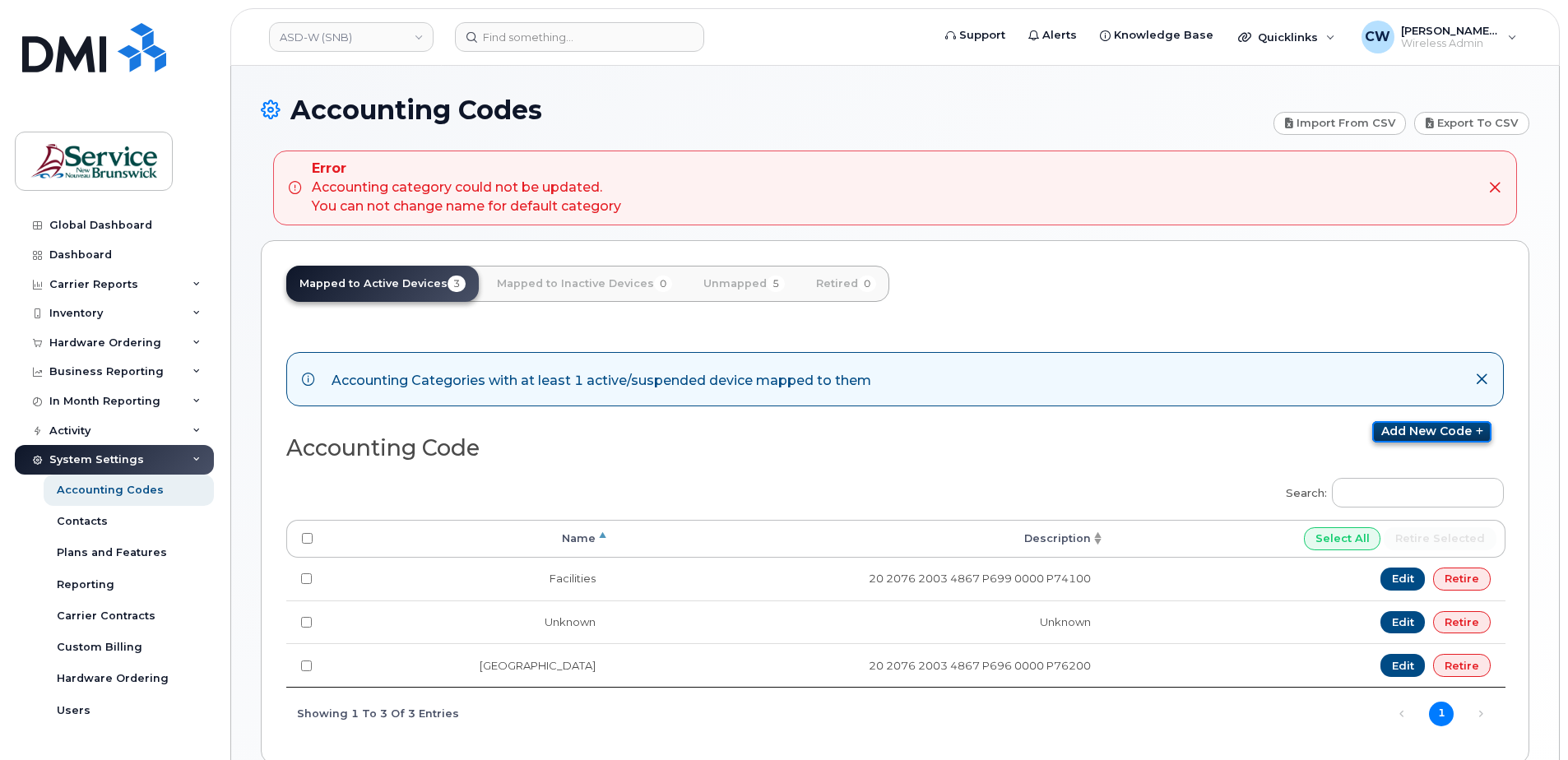
click at [1437, 422] on link "Add new code" at bounding box center [1431, 431] width 119 height 21
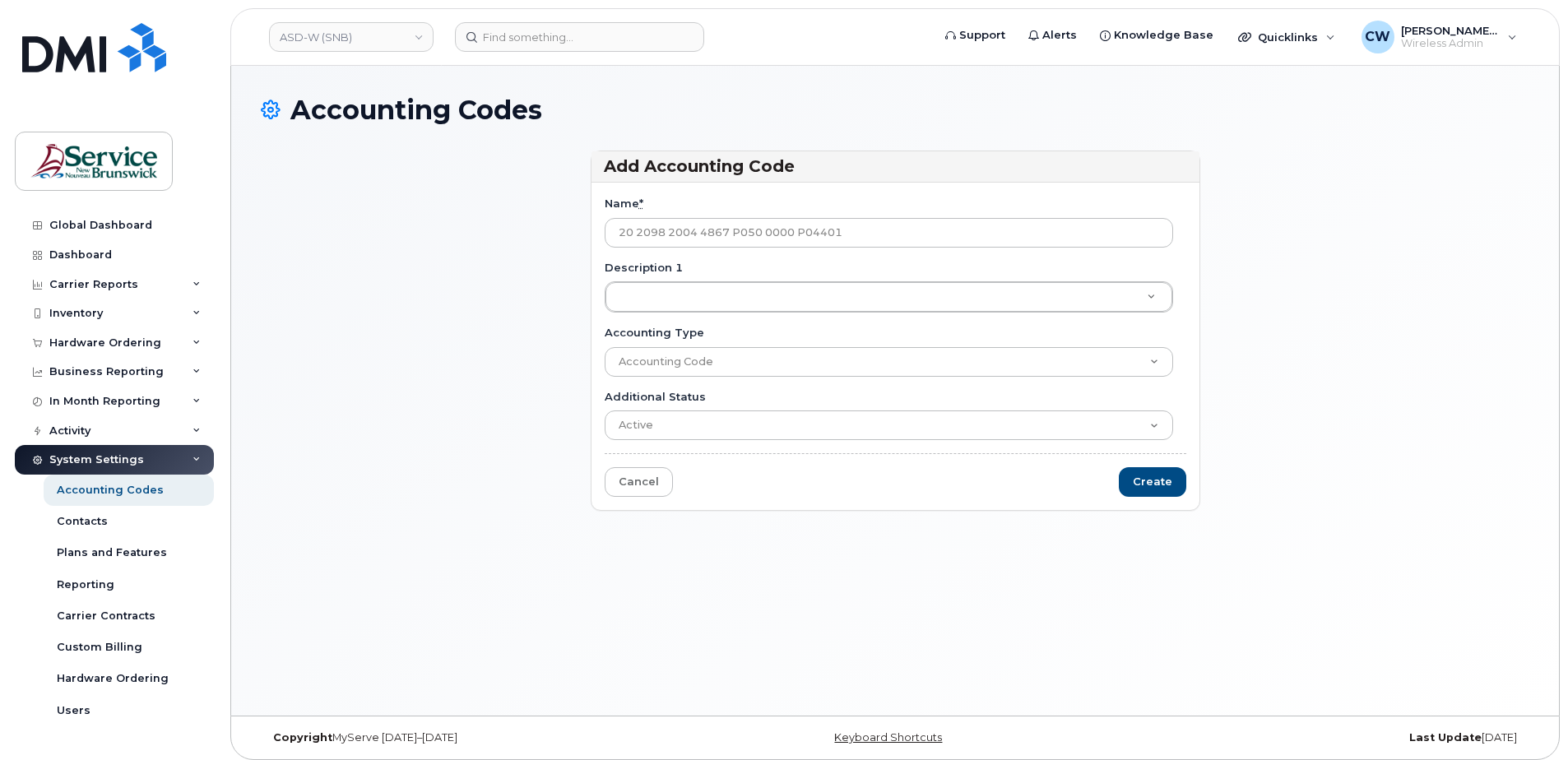
type input "20 2098 2004 4867 P050 0000 P04401"
type input "T"
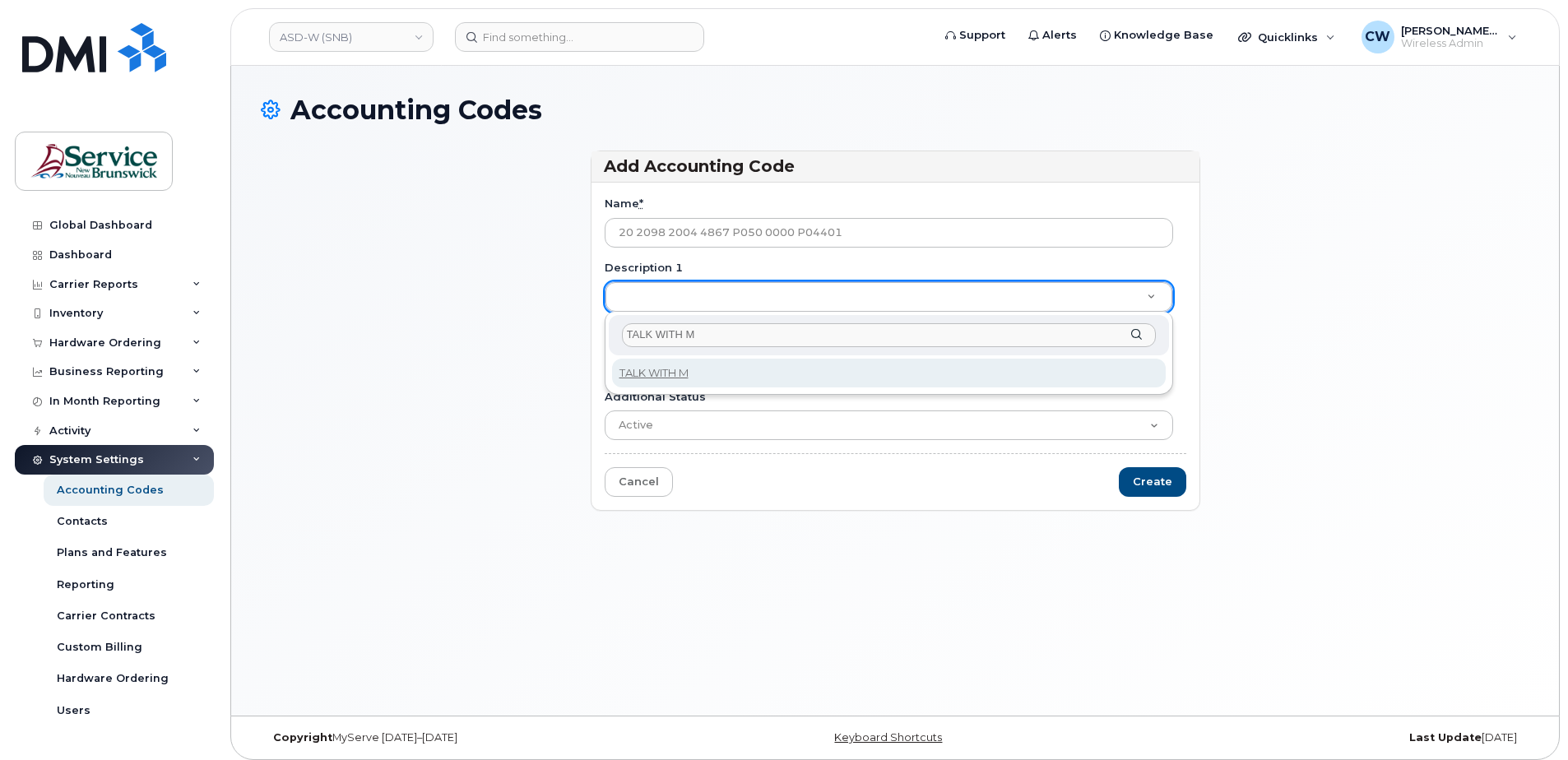
type input "TALK WITH ME"
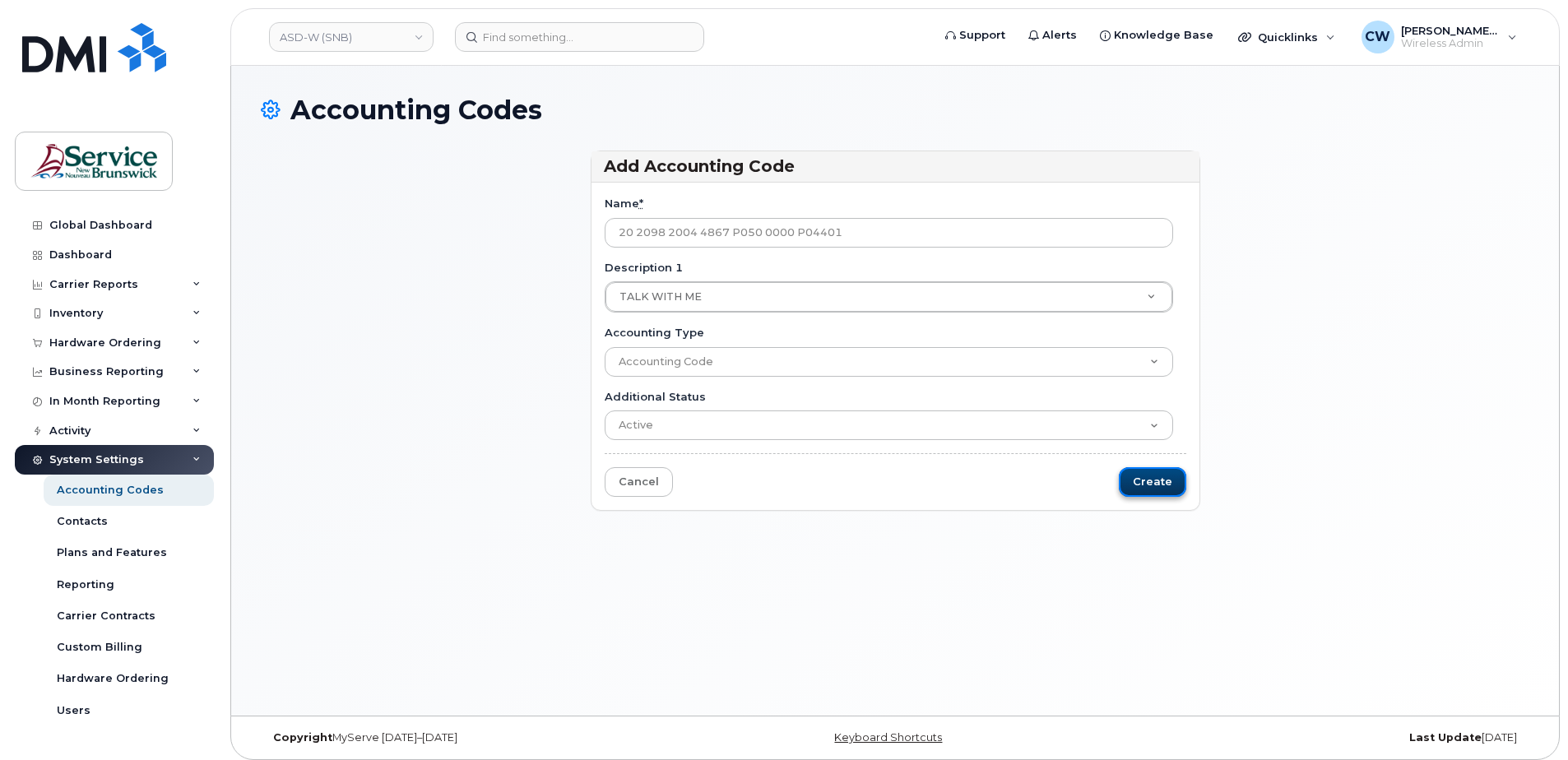
click at [1159, 477] on input "Create" at bounding box center [1152, 482] width 68 height 31
type input "Saving..."
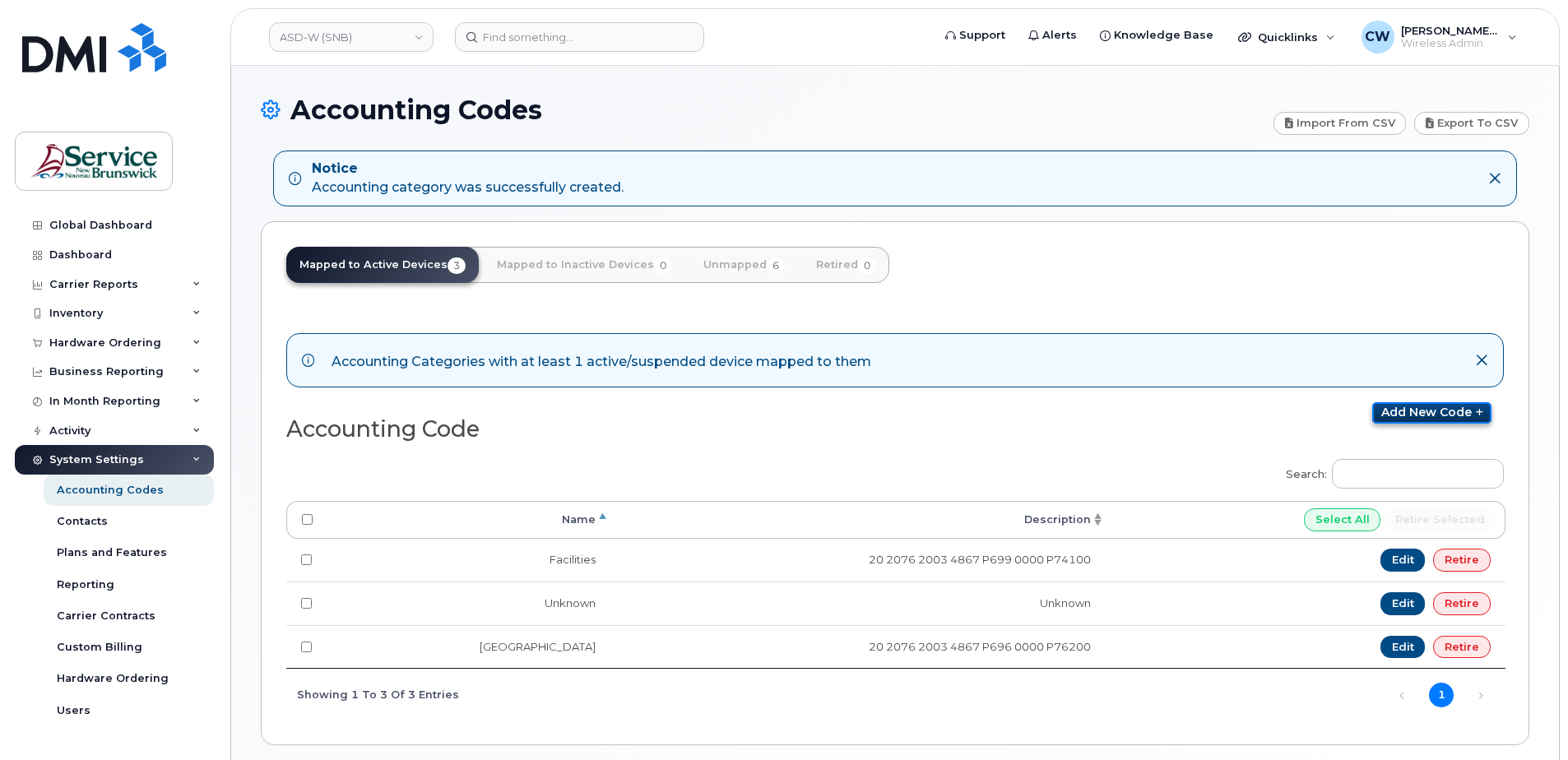
click at [1418, 409] on link "Add new code" at bounding box center [1431, 413] width 119 height 21
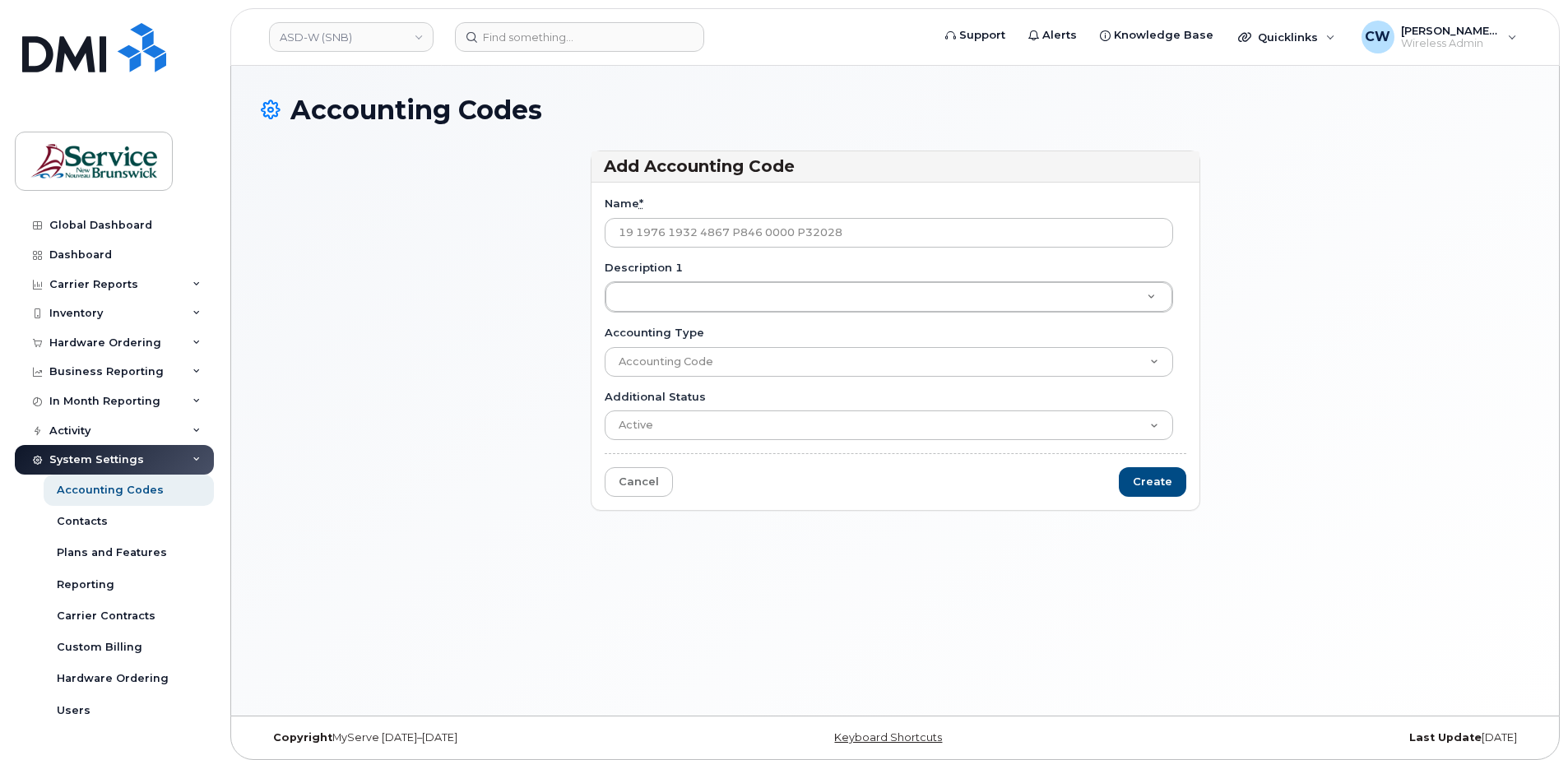
type input "19 1976 1932 4867 P846 0000 P32028"
type input "W"
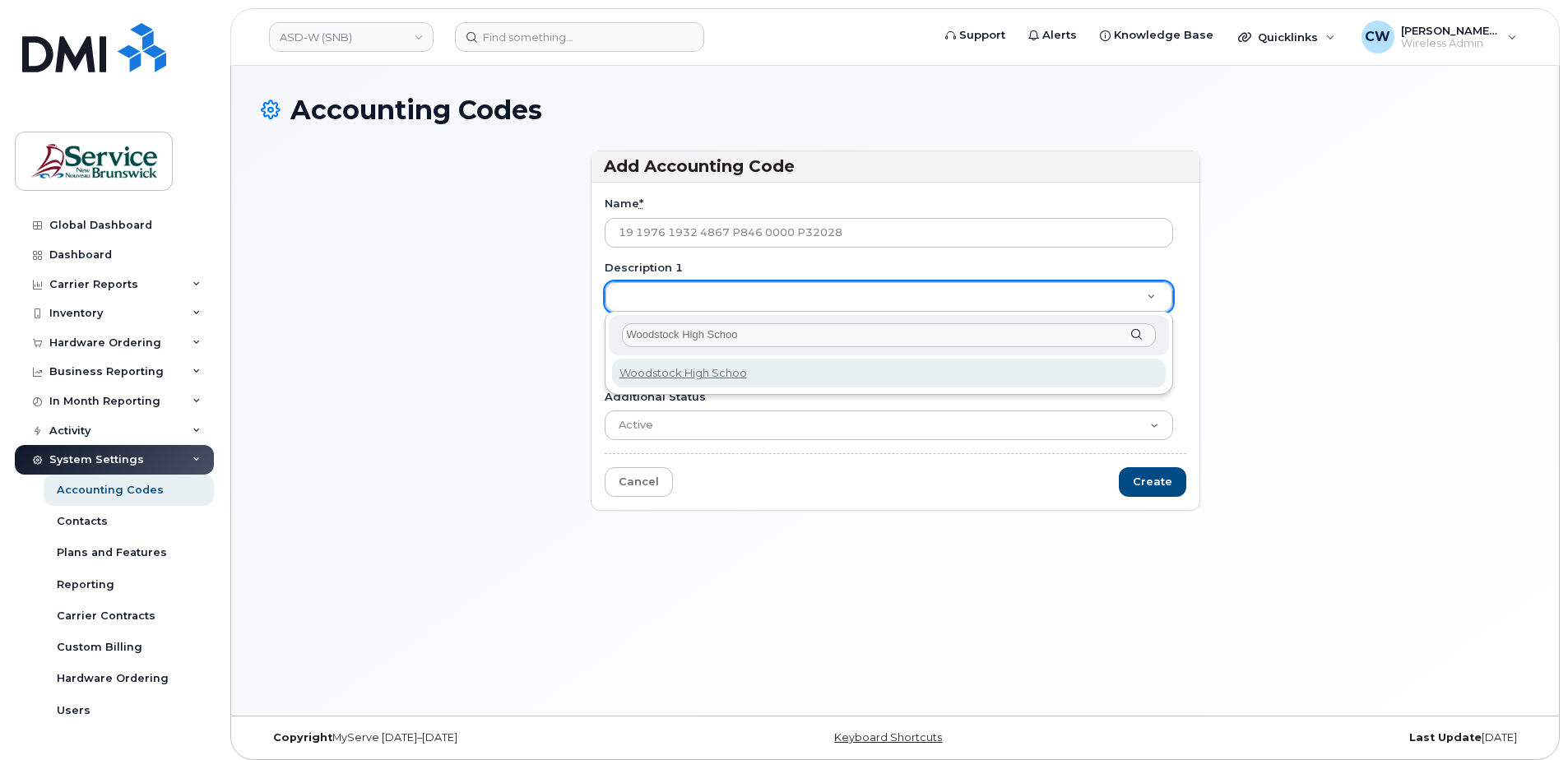
type input "[GEOGRAPHIC_DATA]"
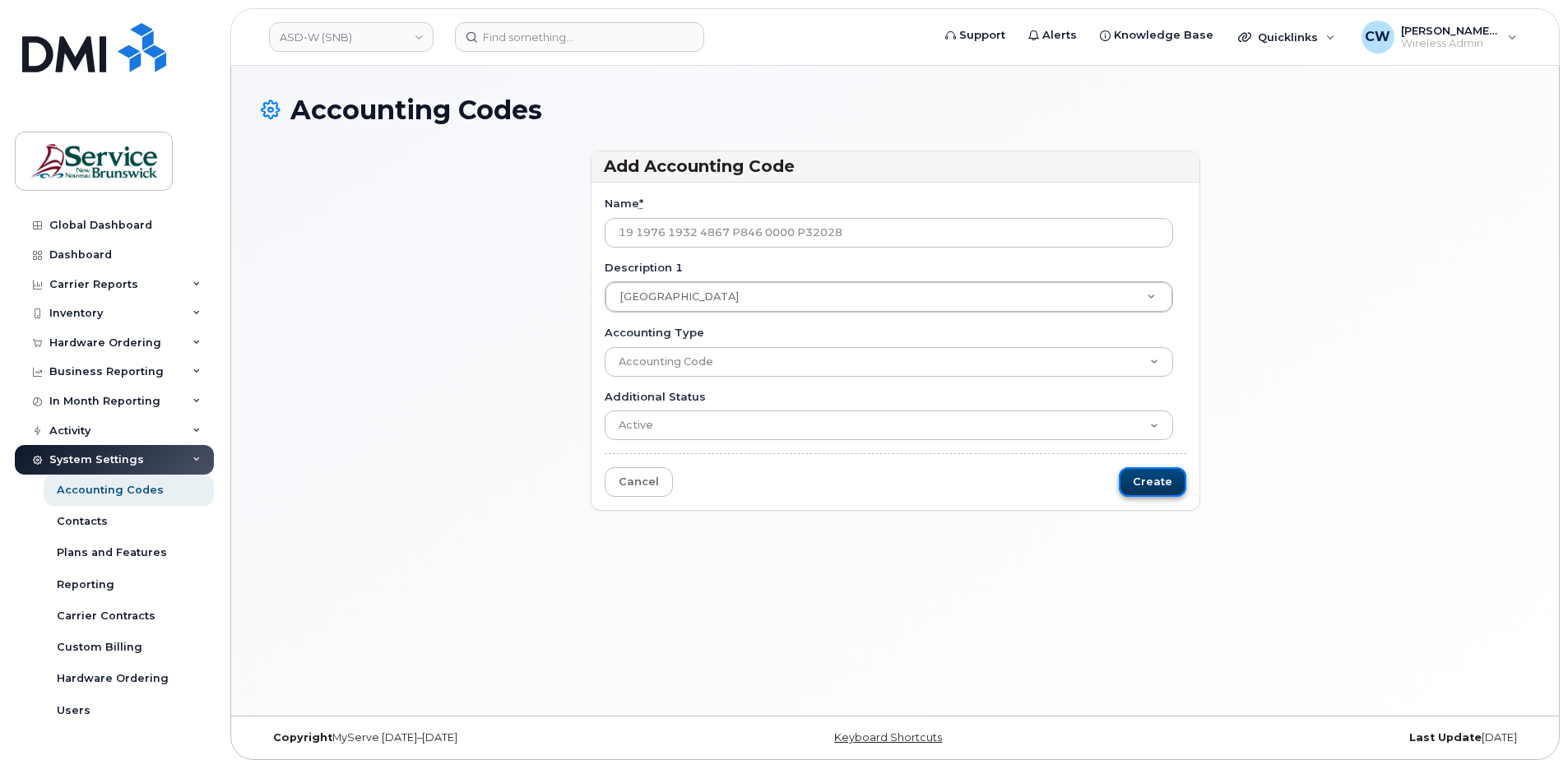
click at [1146, 471] on input "Create" at bounding box center [1152, 482] width 68 height 31
type input "Saving..."
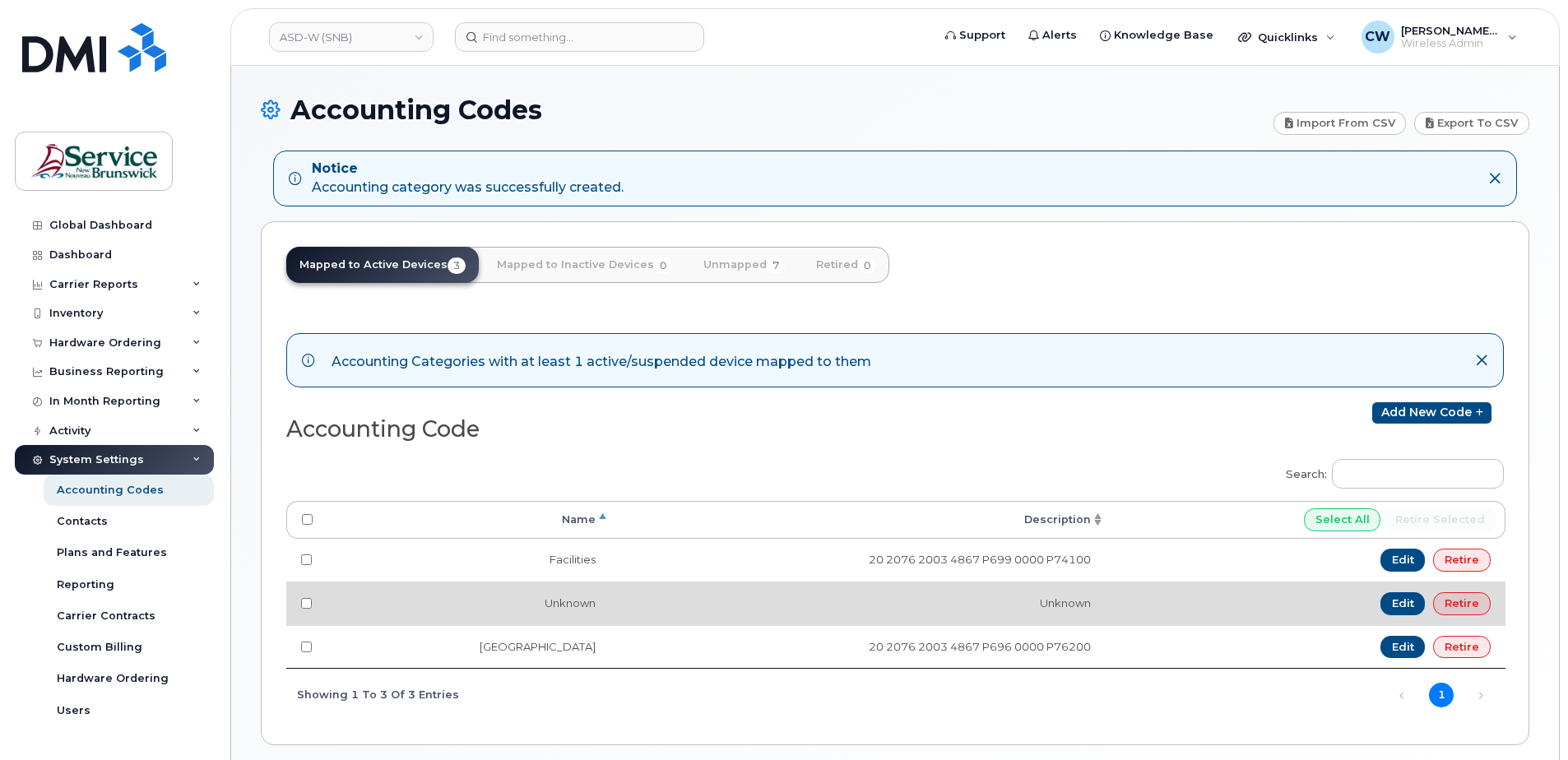
scroll to position [68, 0]
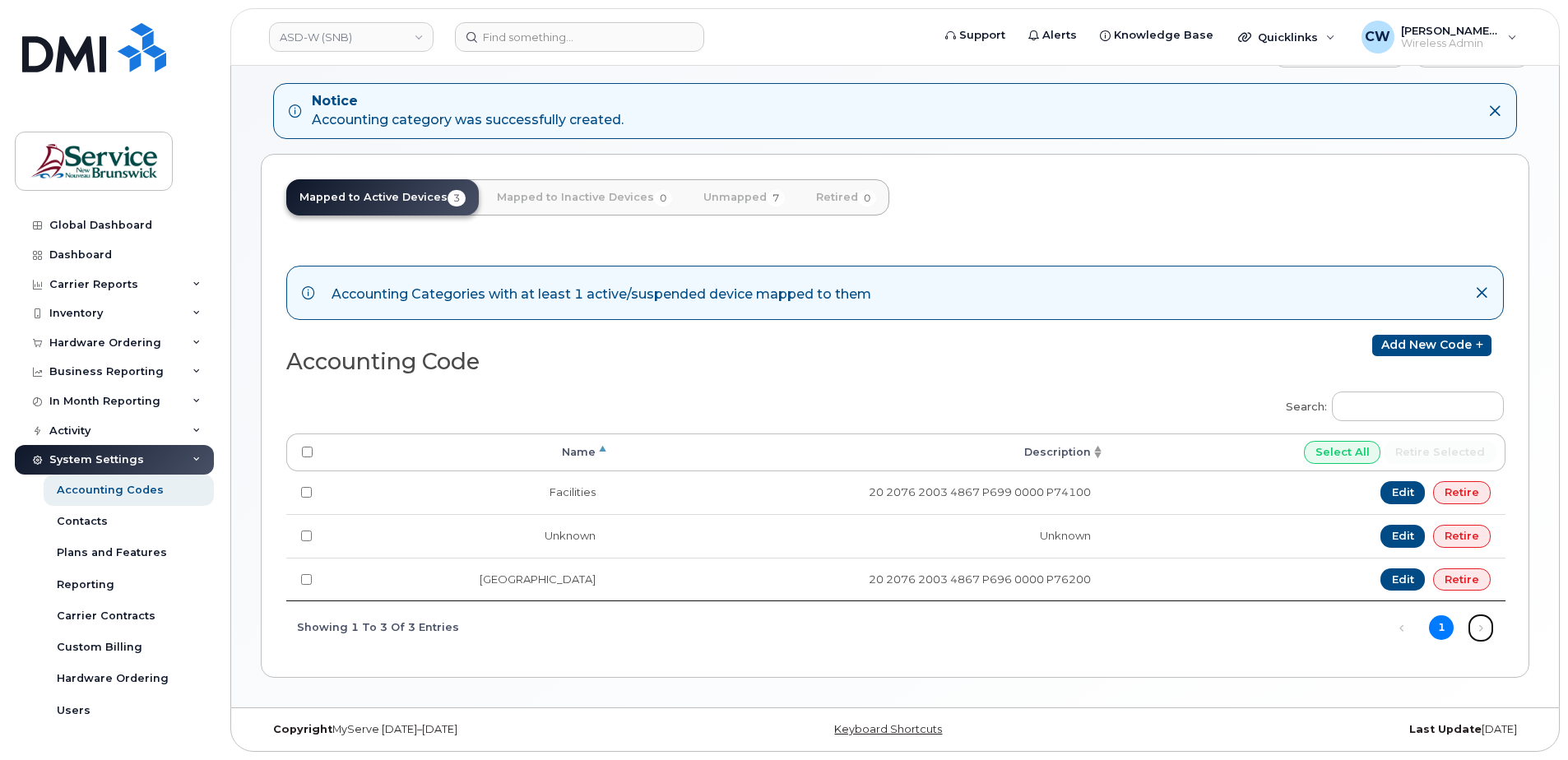
click at [1481, 626] on link "Next" at bounding box center [1480, 627] width 25 height 25
click at [1425, 333] on div "Accounting Categories with at least 1 active/suspended device mapped to them Ac…" at bounding box center [895, 449] width 1217 height 407
click at [1421, 344] on link "Add new code" at bounding box center [1431, 345] width 119 height 21
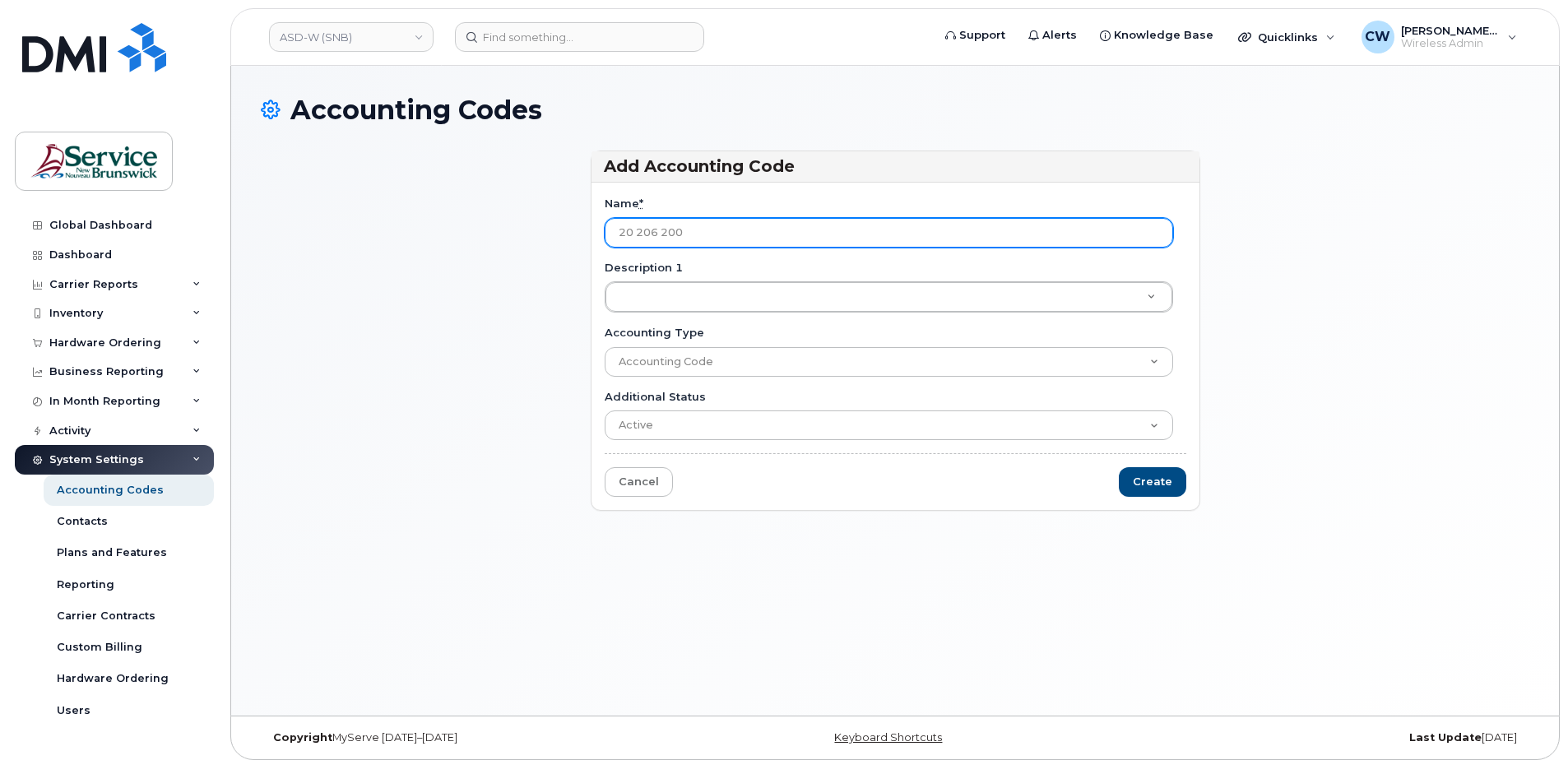
click at [649, 229] on input "20 206 200" at bounding box center [889, 233] width 568 height 30
click at [692, 229] on input "20 2076 200" at bounding box center [889, 233] width 568 height 30
type input "20 2076 2003 4867 P699 0000 P72100"
type input "S"
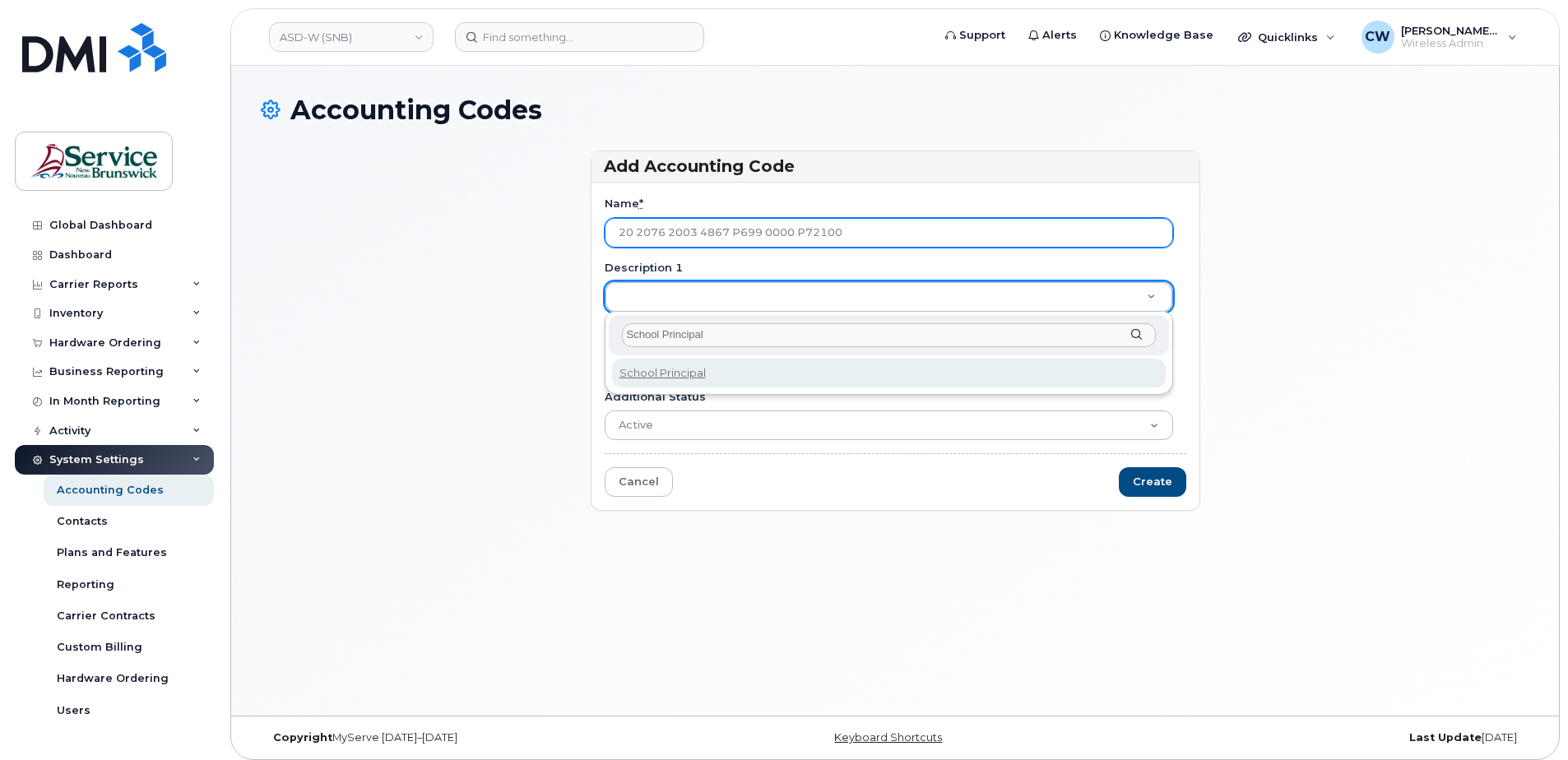
type input "School Principals"
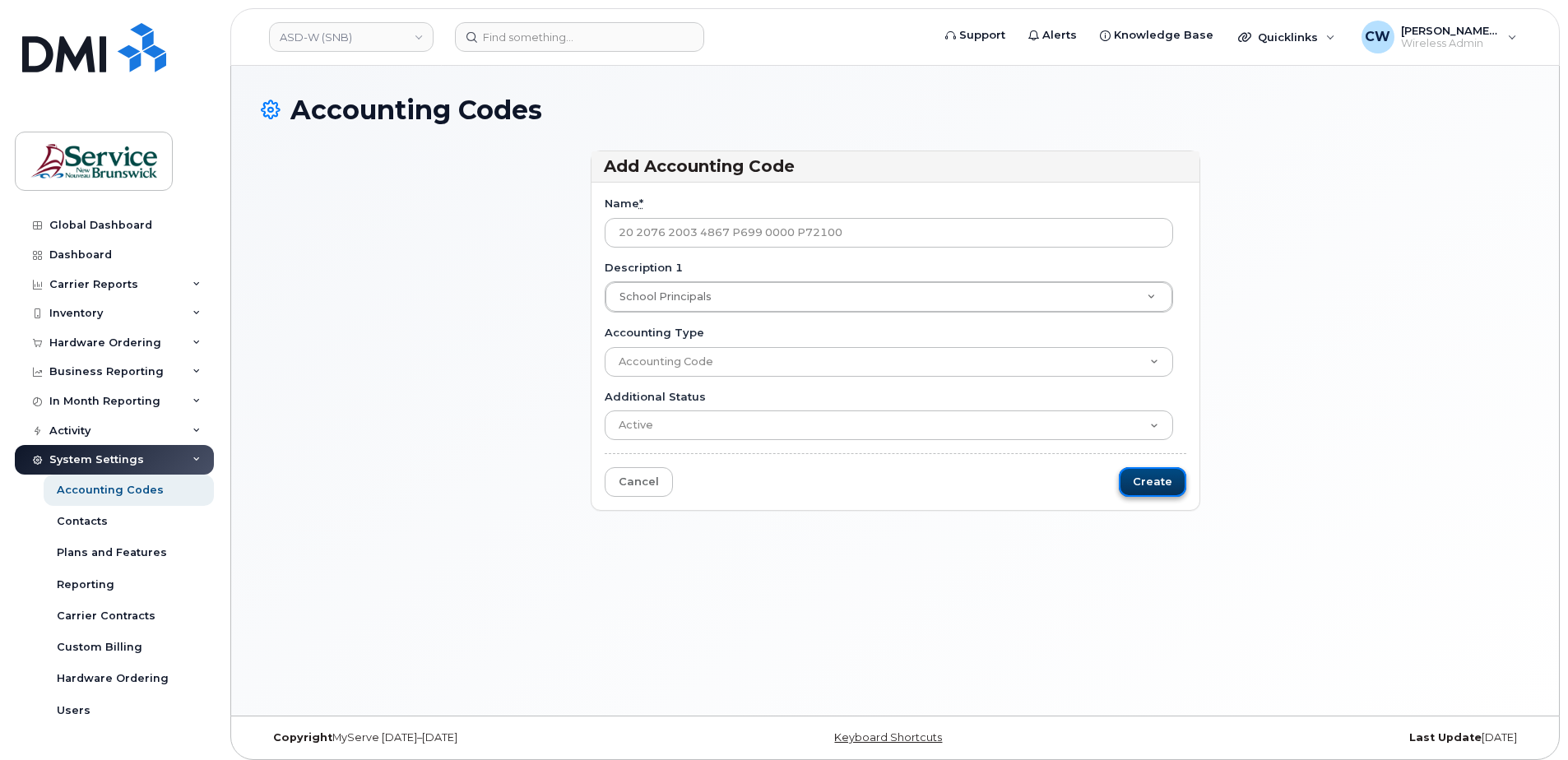
click at [1153, 470] on input "Create" at bounding box center [1152, 482] width 68 height 31
type input "Saving..."
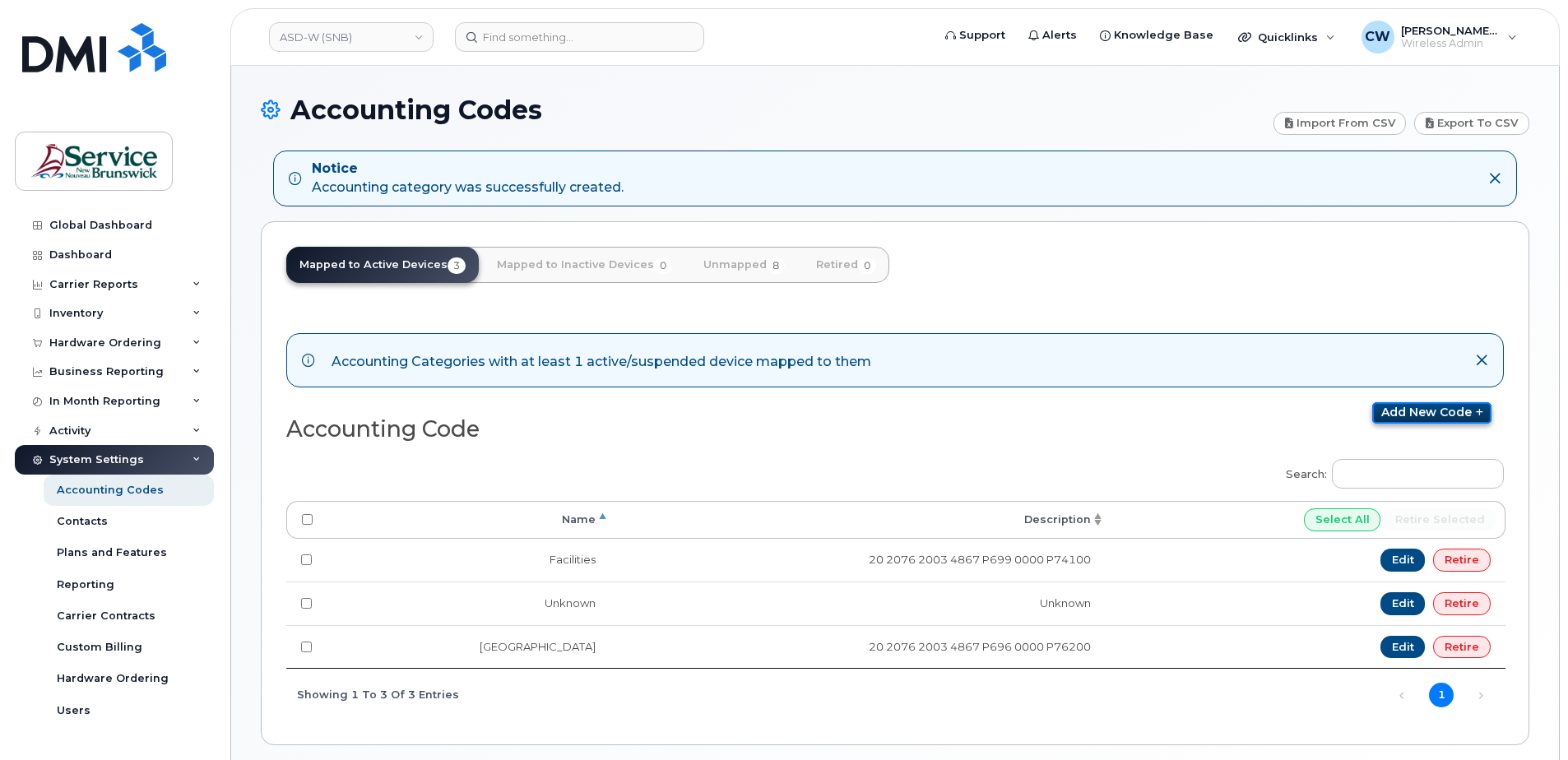
click at [1437, 407] on link "Add new code" at bounding box center [1431, 413] width 119 height 21
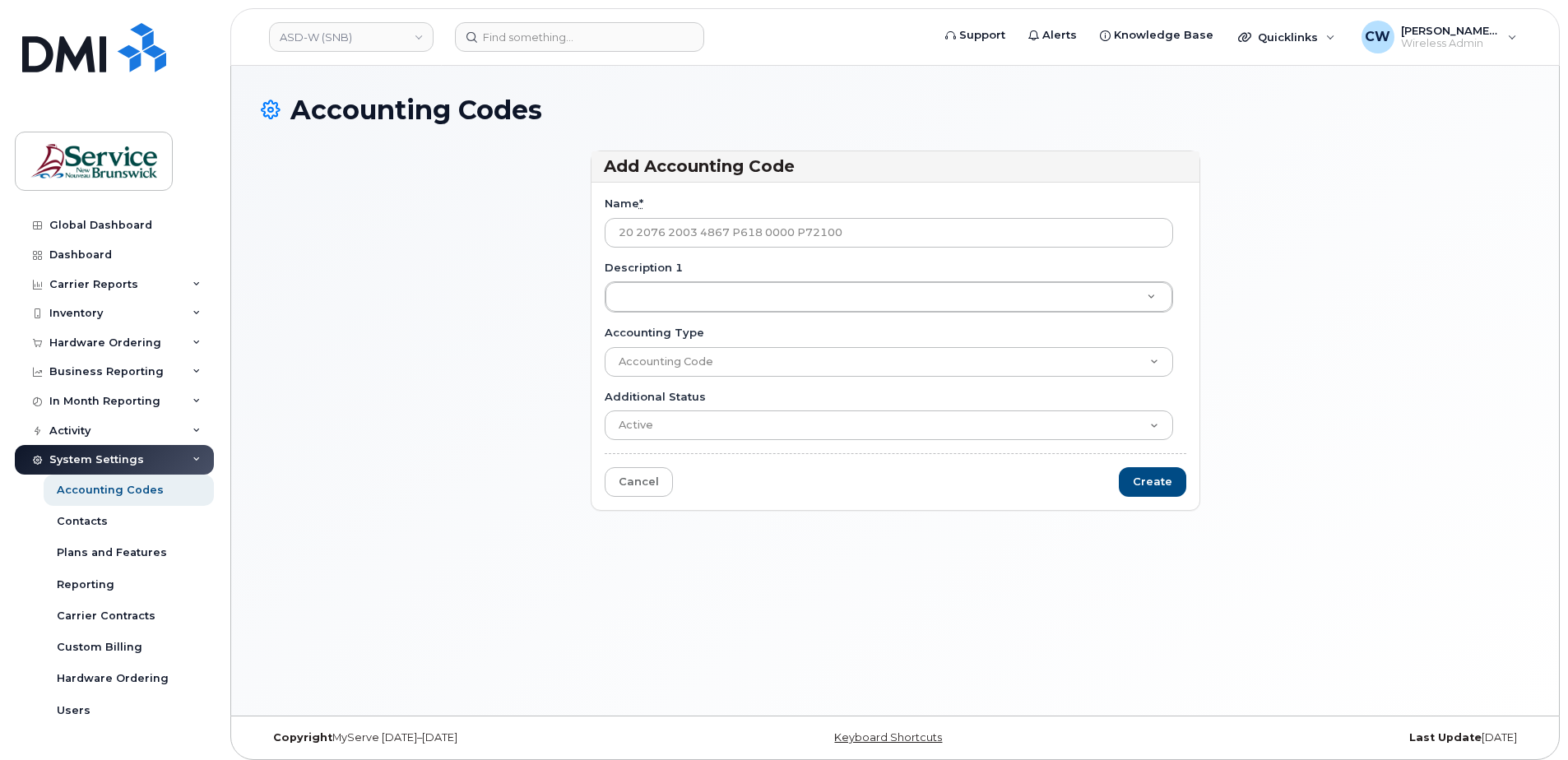
type input "20 2076 2003 4867 P618 0000 P72100"
type input "o"
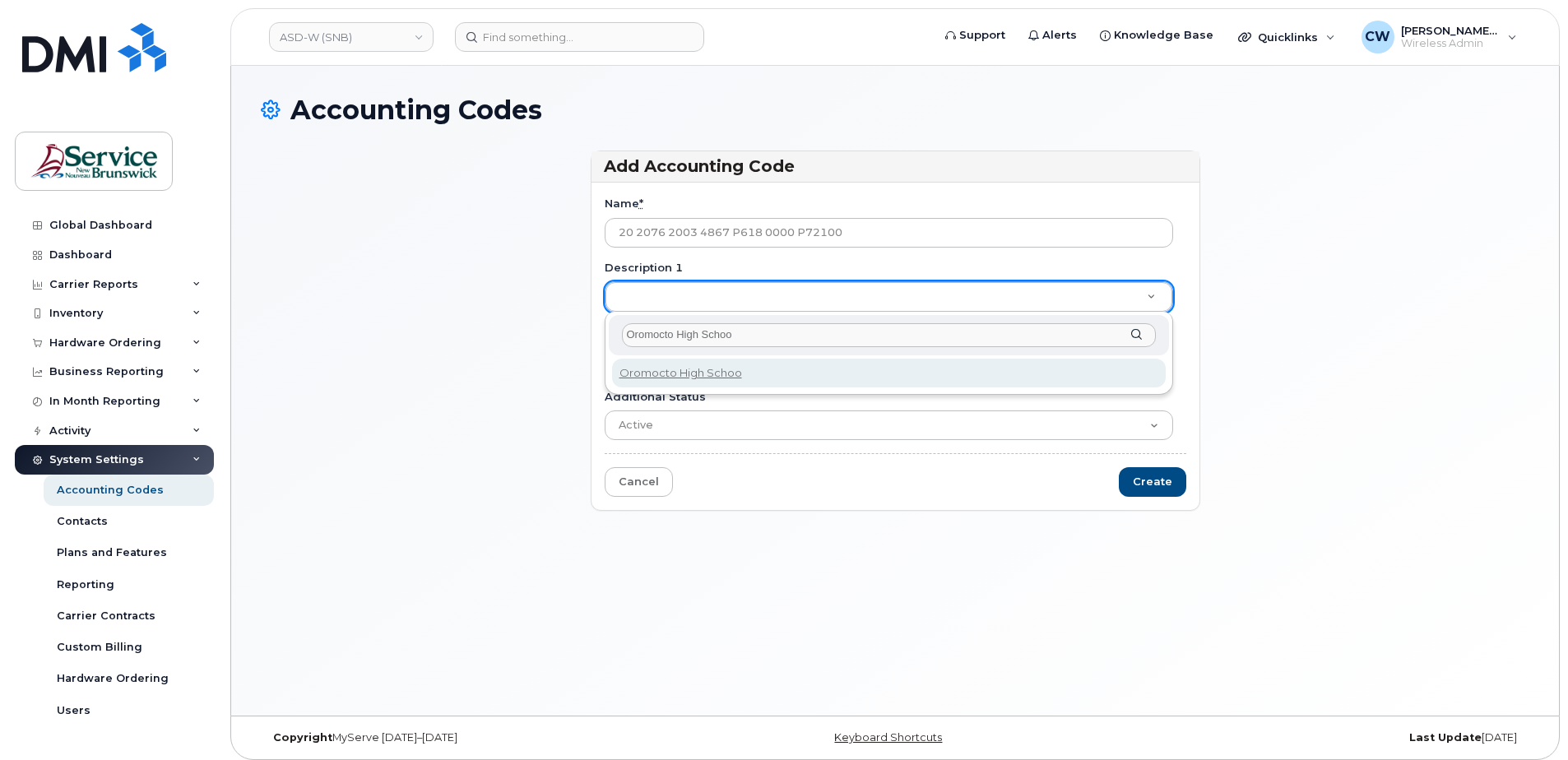
type input "Oromocto High School"
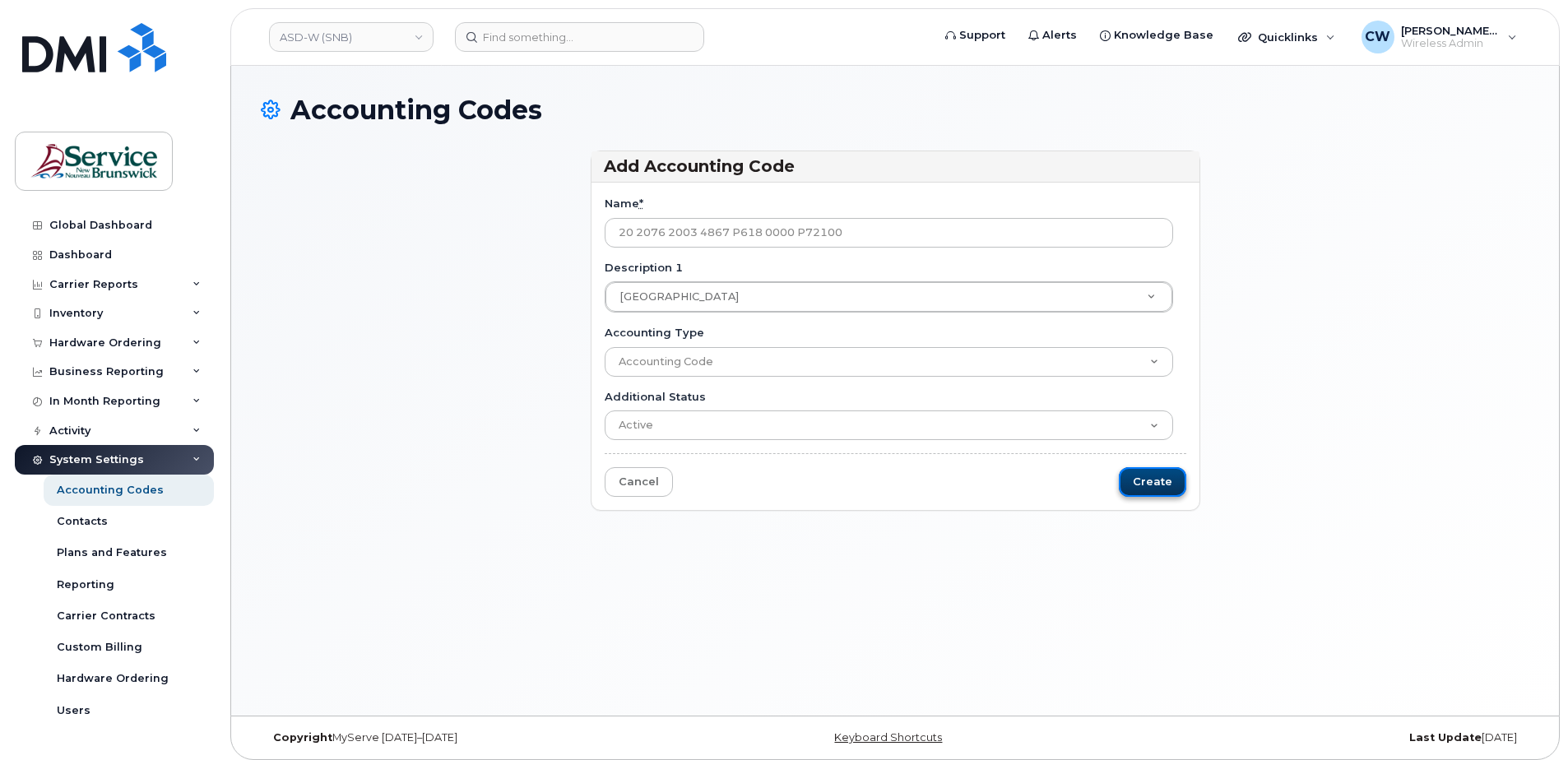
click at [1154, 473] on input "Create" at bounding box center [1152, 482] width 68 height 31
type input "Saving..."
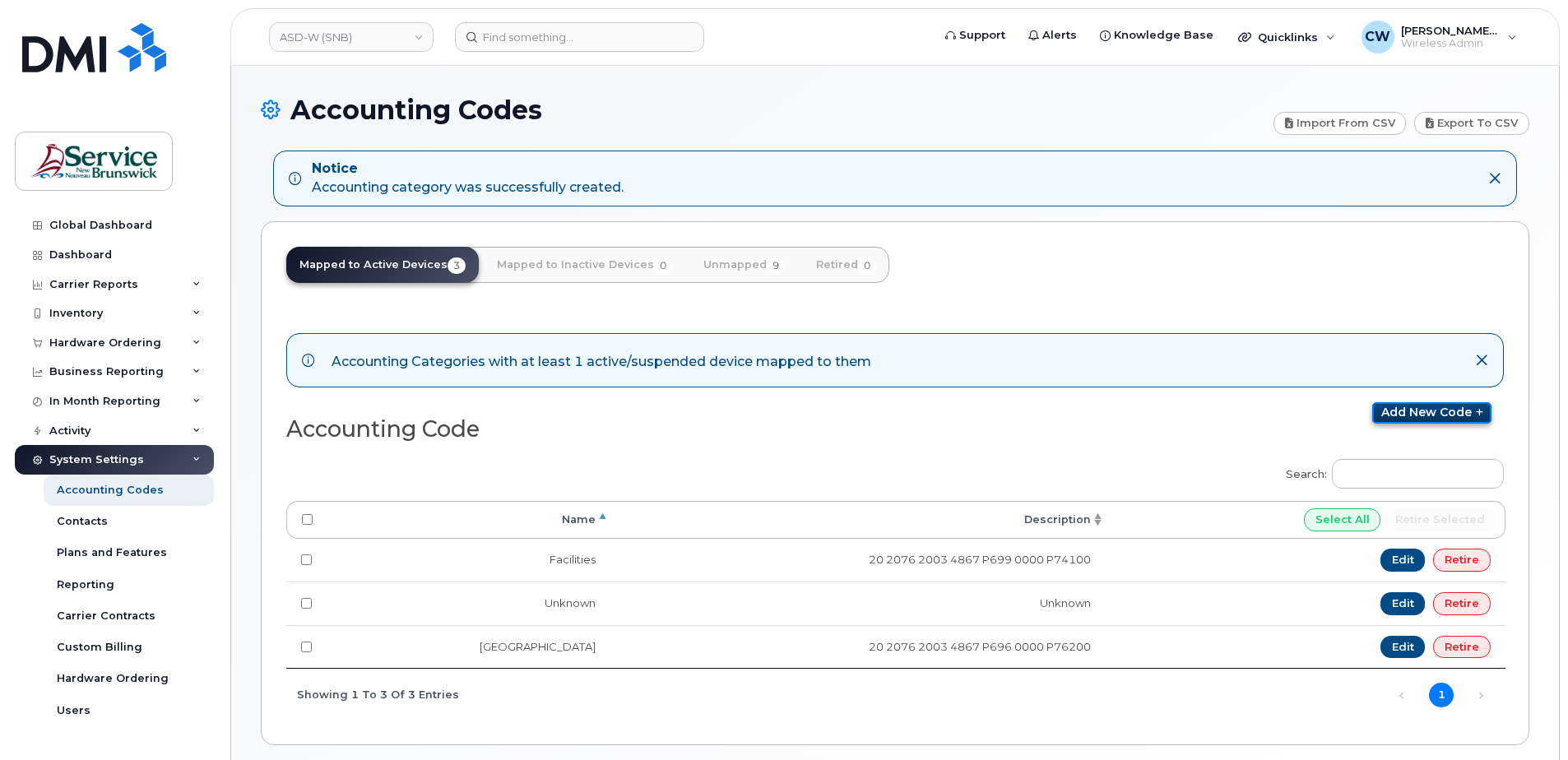
click at [1426, 406] on link "Add new code" at bounding box center [1431, 413] width 119 height 21
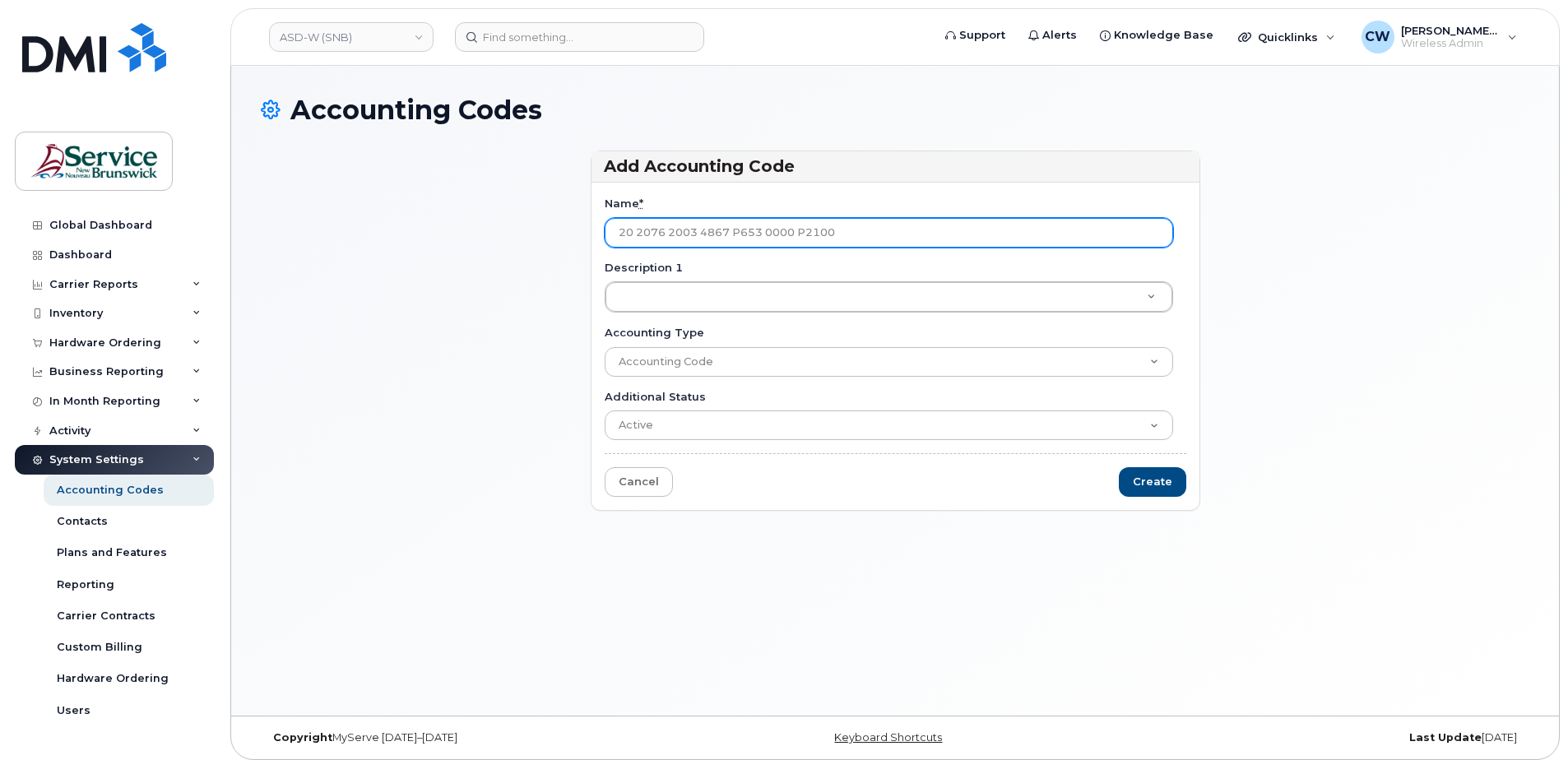
click at [804, 231] on input "20 2076 2003 4867 P653 0000 P2100" at bounding box center [889, 233] width 568 height 30
click at [850, 233] on input "20 2076 2003 4867 P653 0000 P72100" at bounding box center [889, 233] width 568 height 30
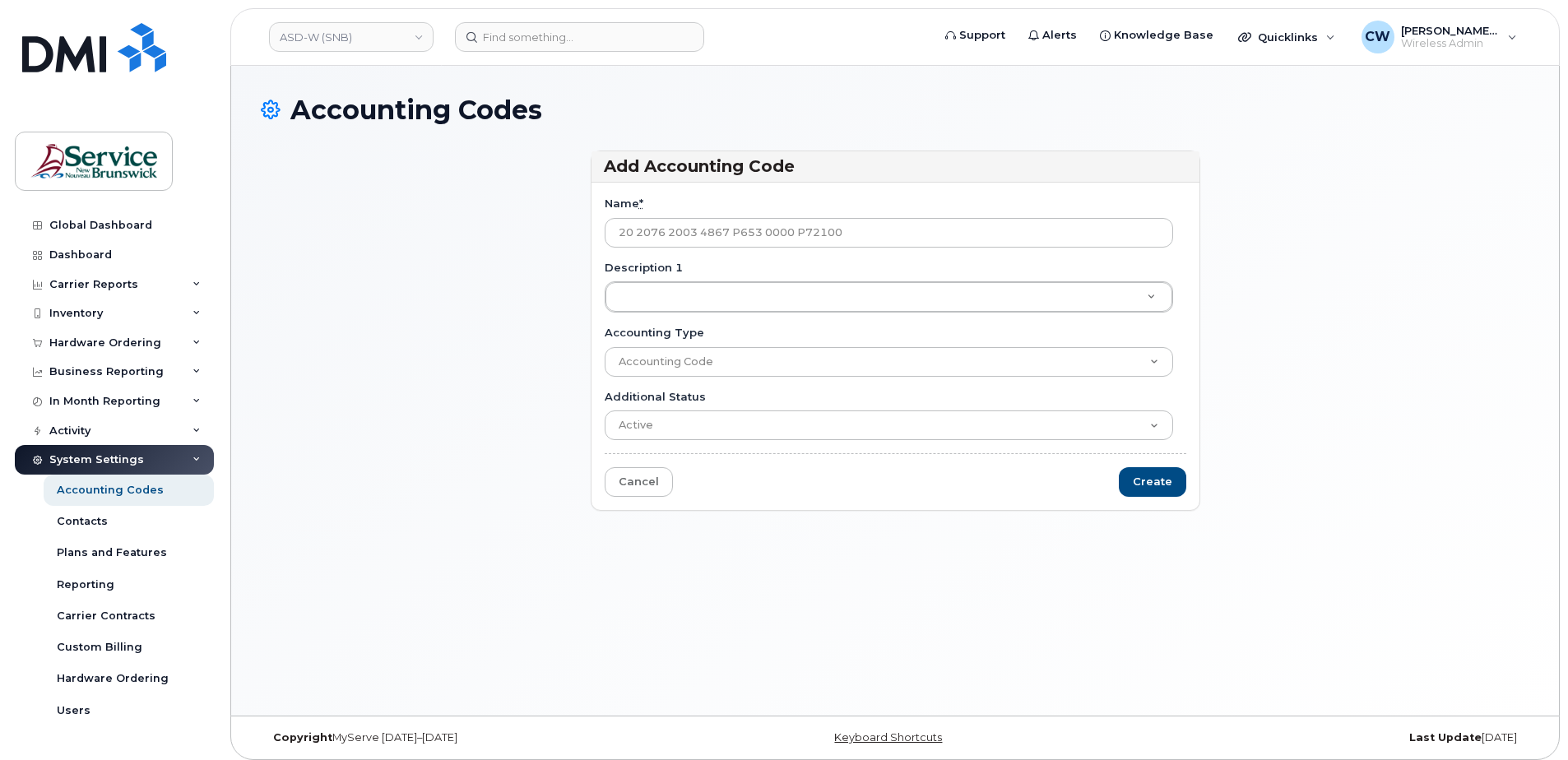
type input "20 2076 2003 4867 P653 0000 P72100"
type input "C"
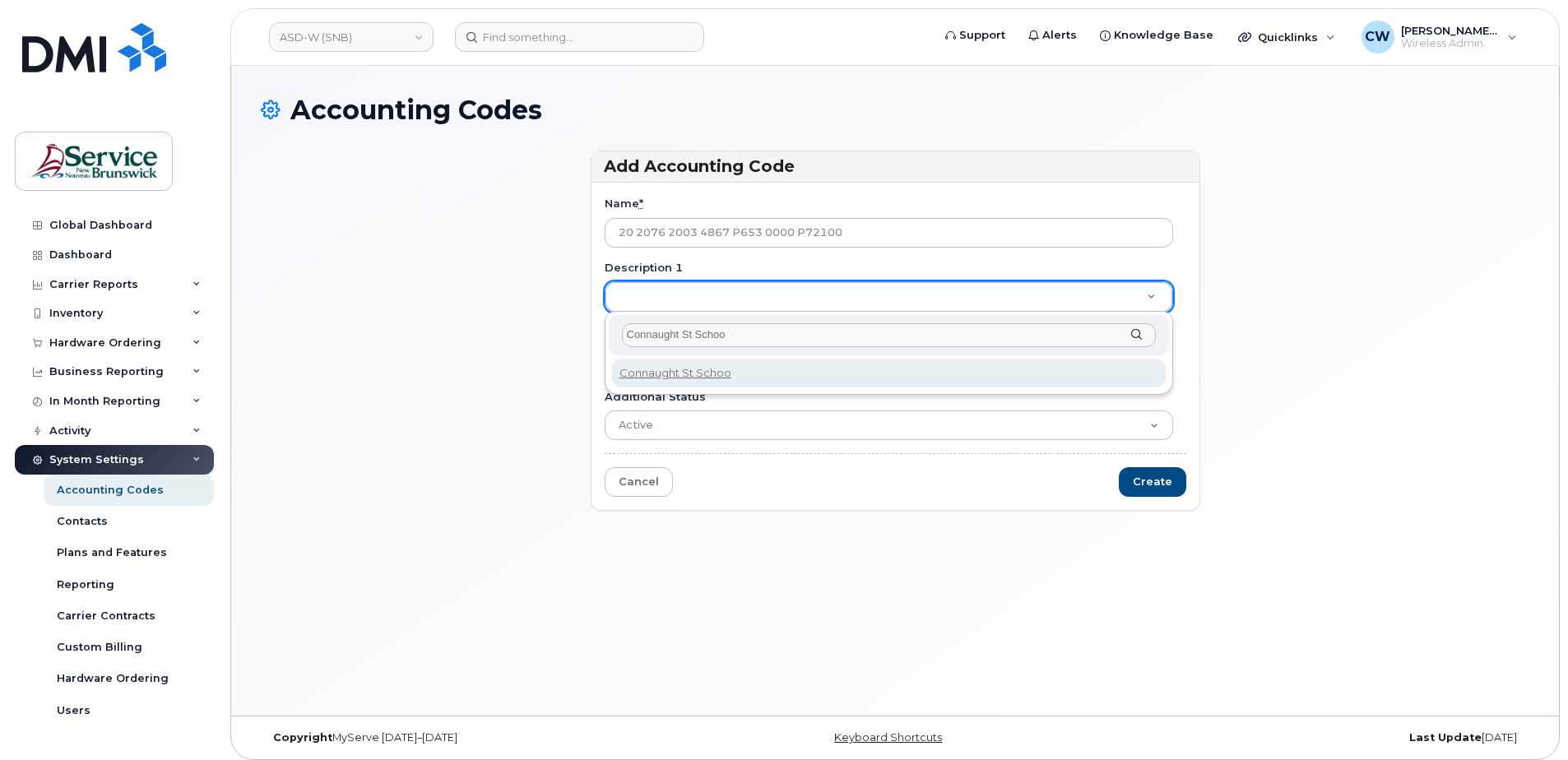
type input "Connaught St School"
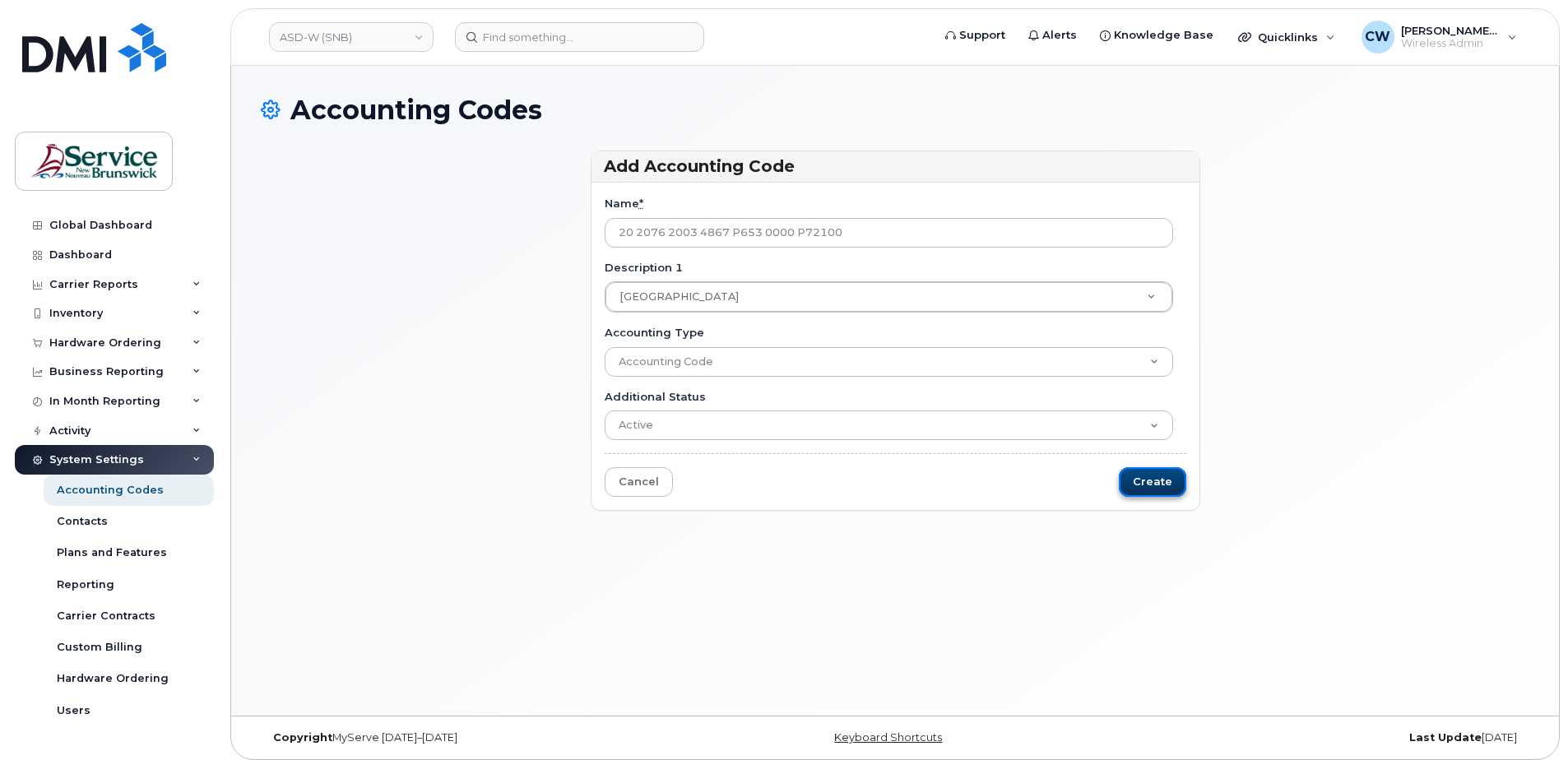
click at [1148, 472] on input "Create" at bounding box center [1152, 482] width 68 height 31
type input "Saving..."
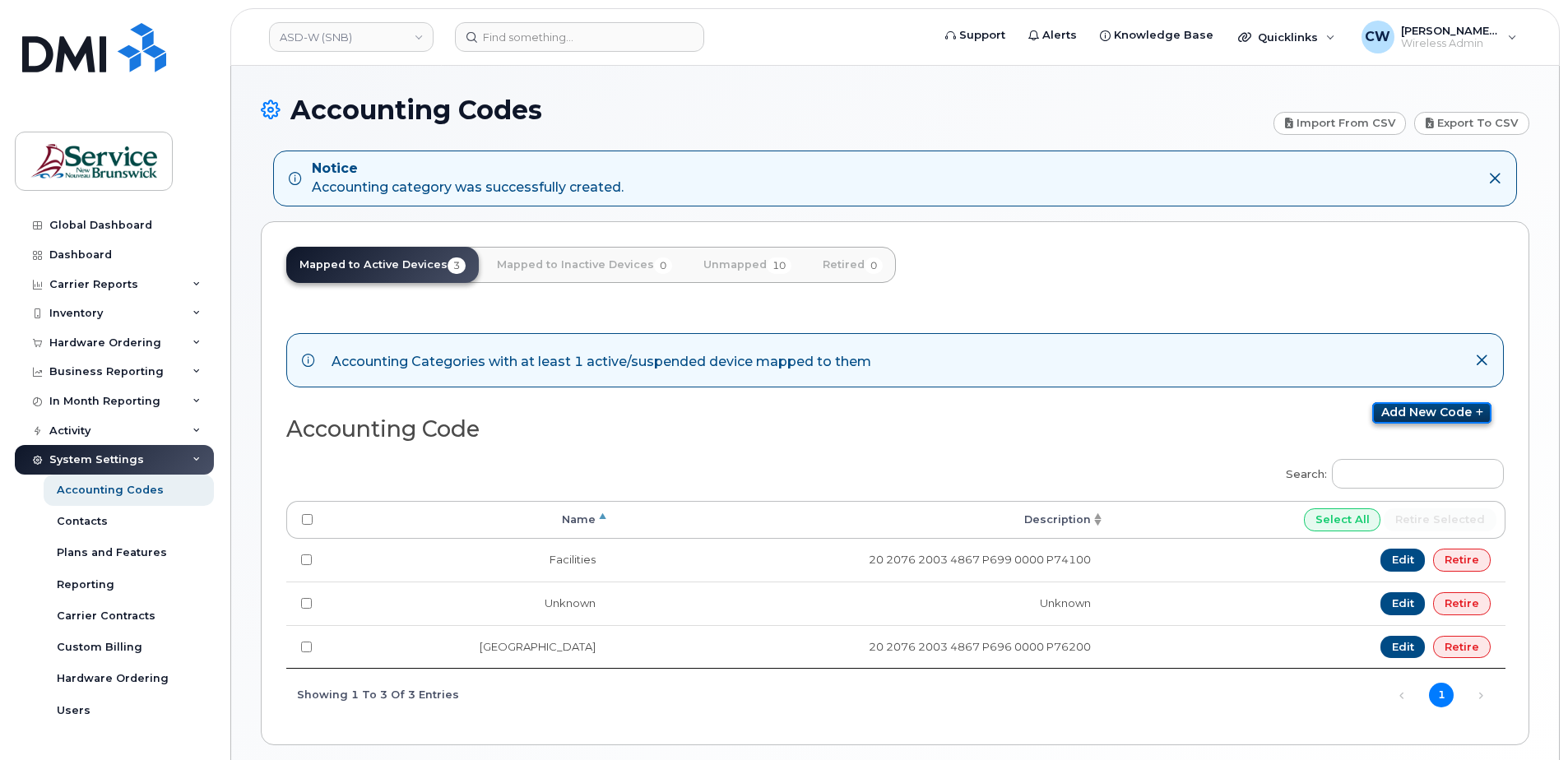
click at [1438, 404] on link "Add new code" at bounding box center [1431, 413] width 119 height 21
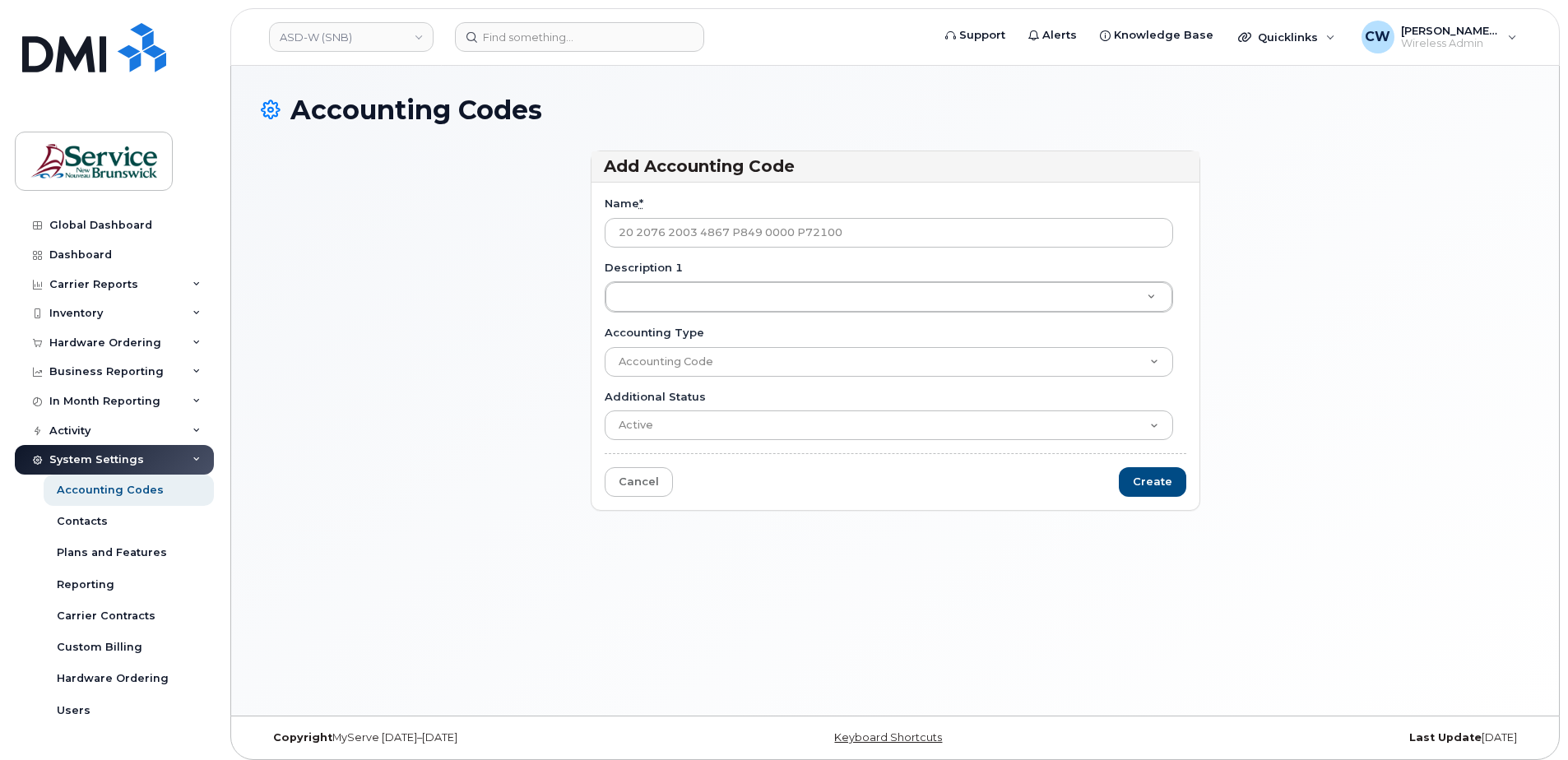
type input "20 2076 2003 4867 P849 0000 P72100"
type input "M"
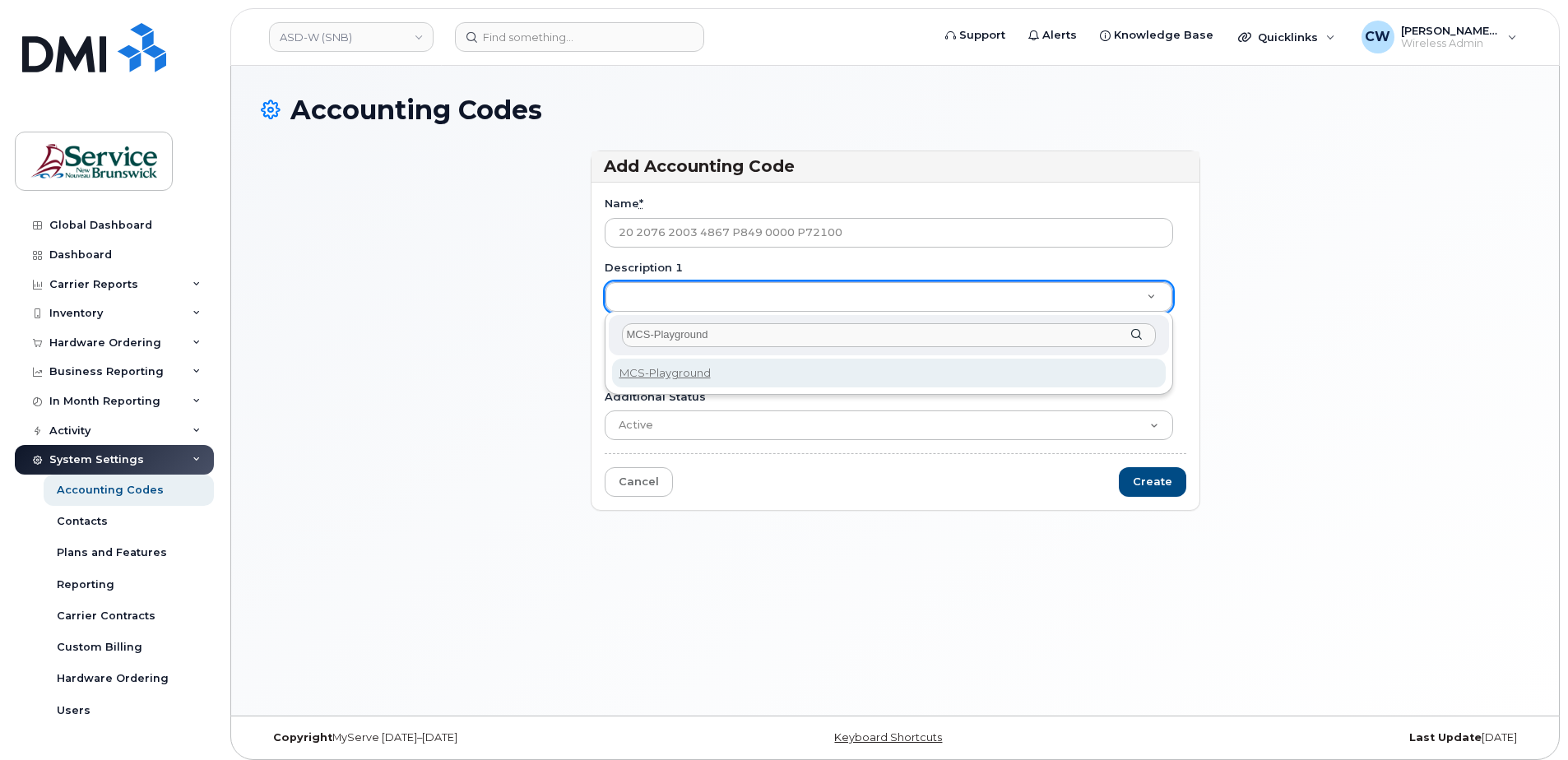
type input "MCS-Playground"
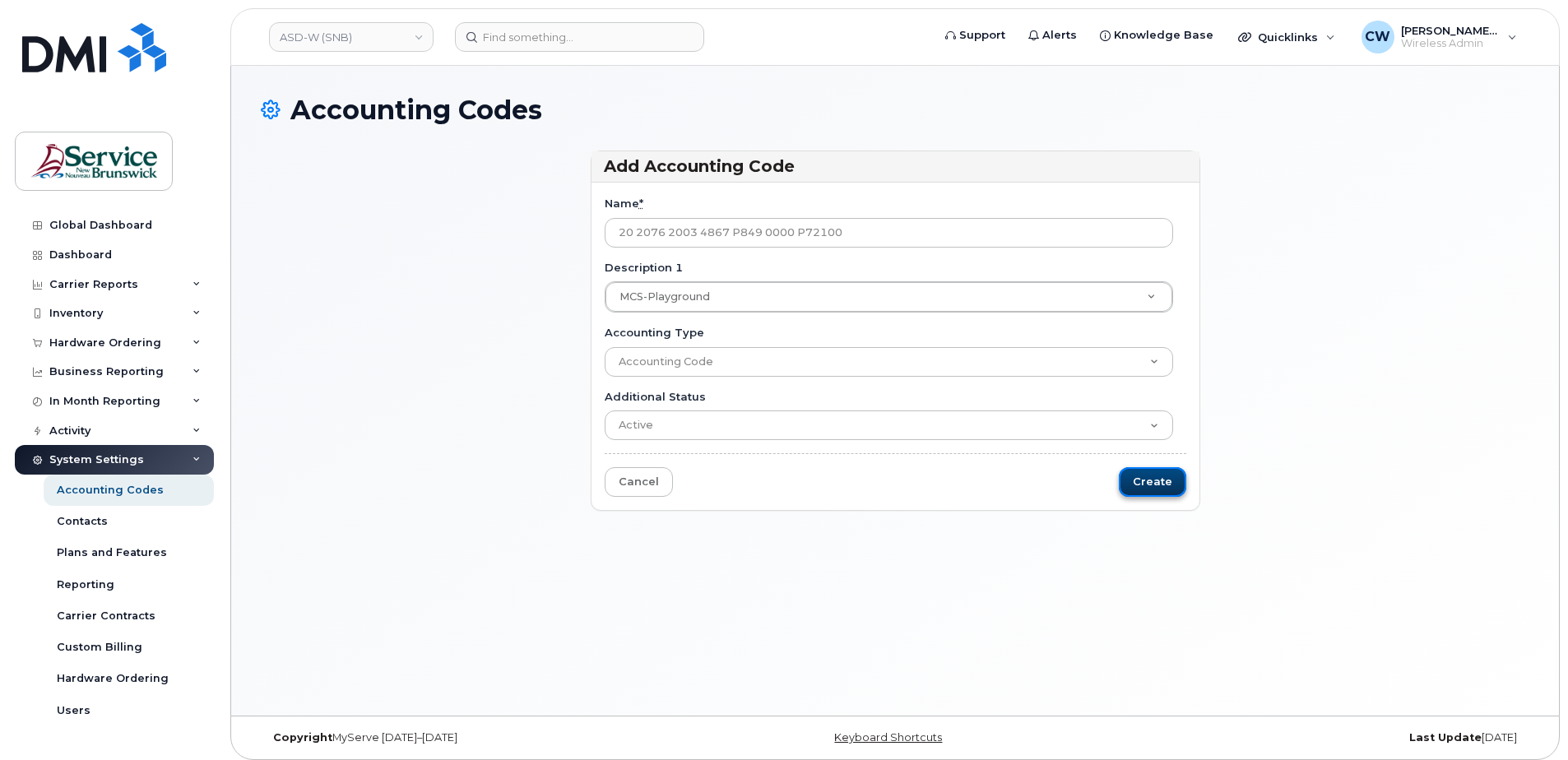
click at [1149, 474] on input "Create" at bounding box center [1152, 482] width 68 height 31
type input "Saving..."
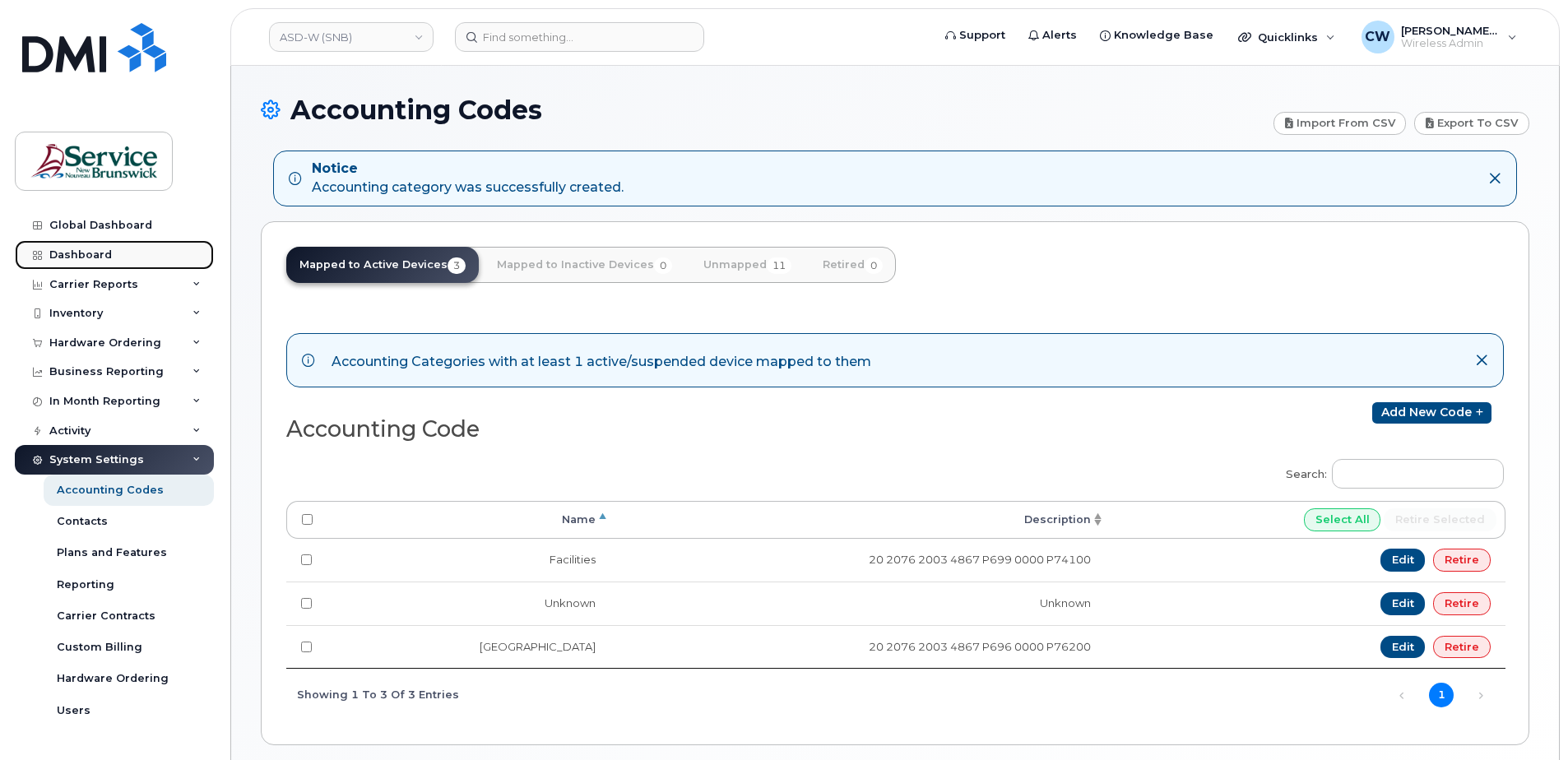
click at [68, 253] on div "Dashboard" at bounding box center [80, 255] width 62 height 13
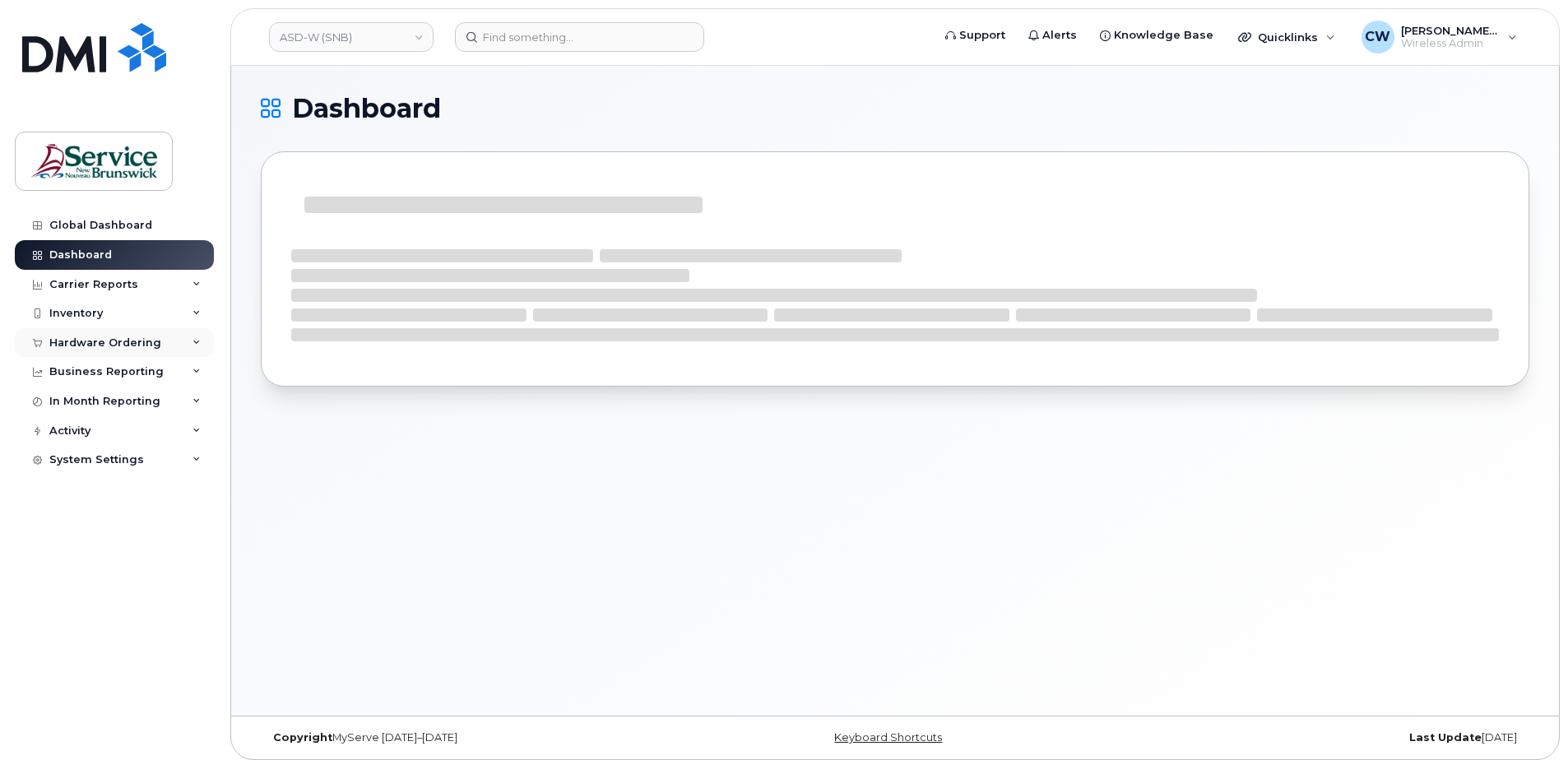
click at [119, 348] on div "Hardware Ordering" at bounding box center [105, 343] width 111 height 13
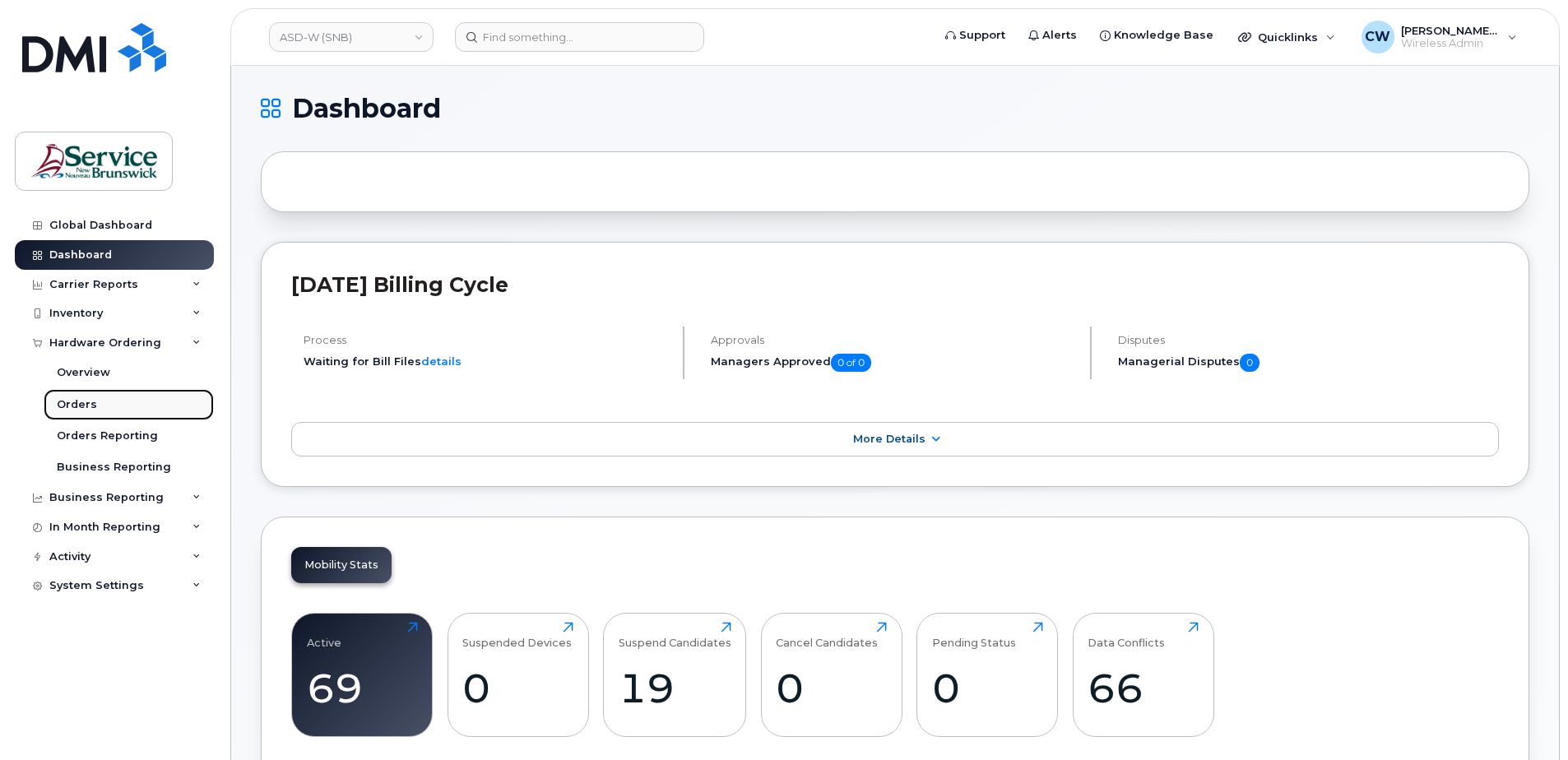
click at [73, 400] on div "Orders" at bounding box center [76, 405] width 40 height 15
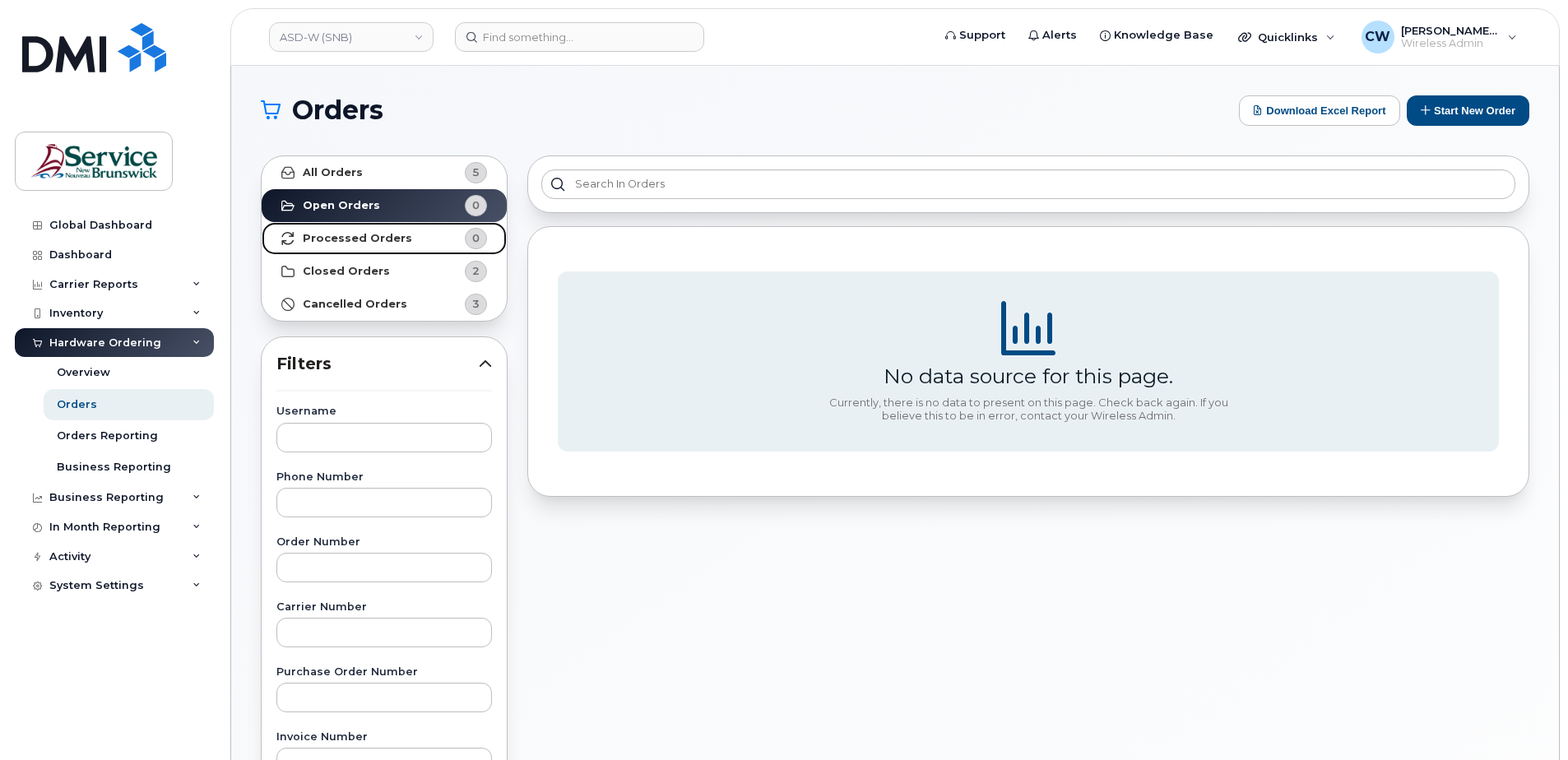
click at [329, 228] on link "Processed Orders 0" at bounding box center [385, 238] width 245 height 33
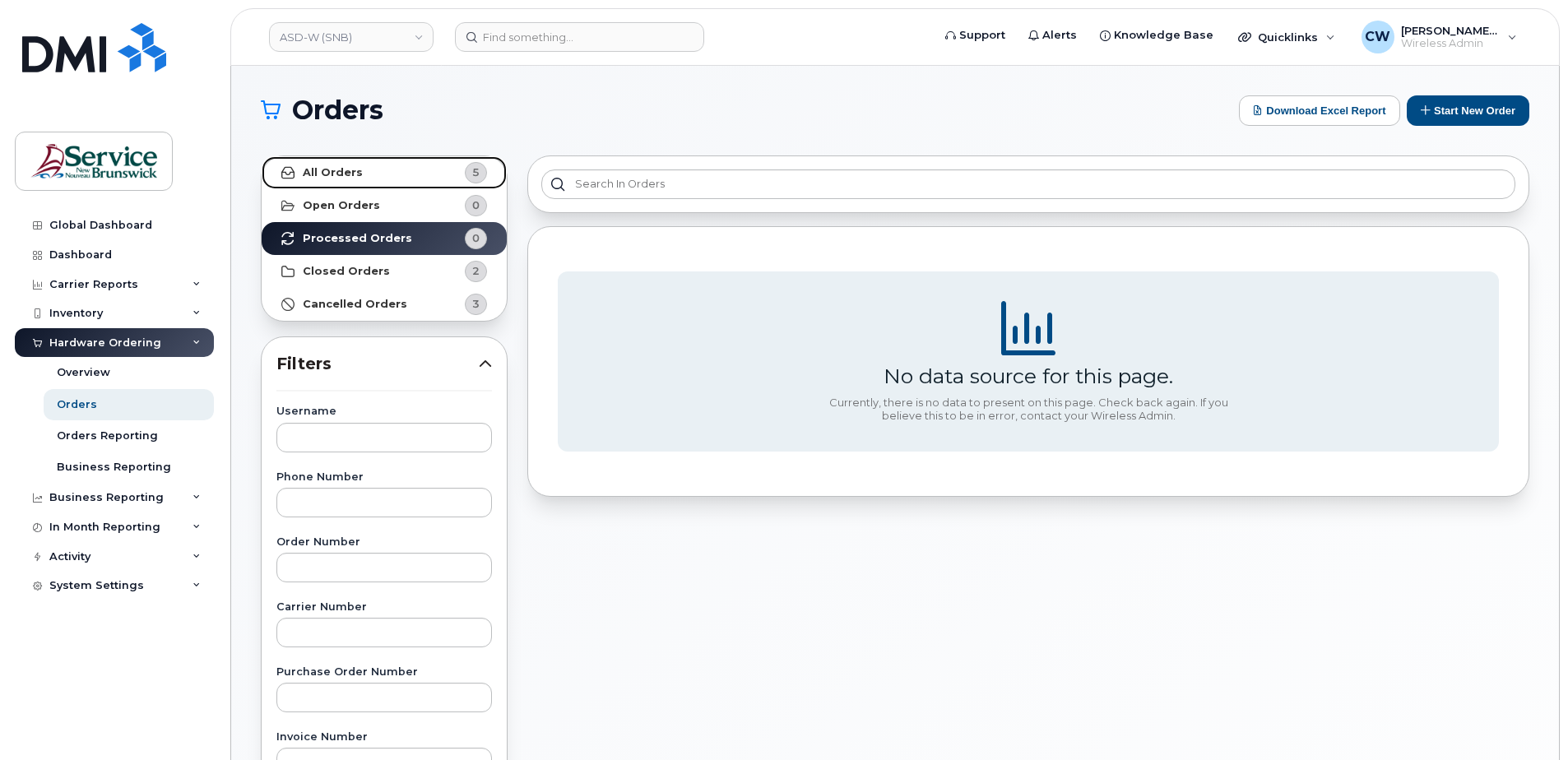
click at [325, 170] on strong "All Orders" at bounding box center [333, 173] width 60 height 13
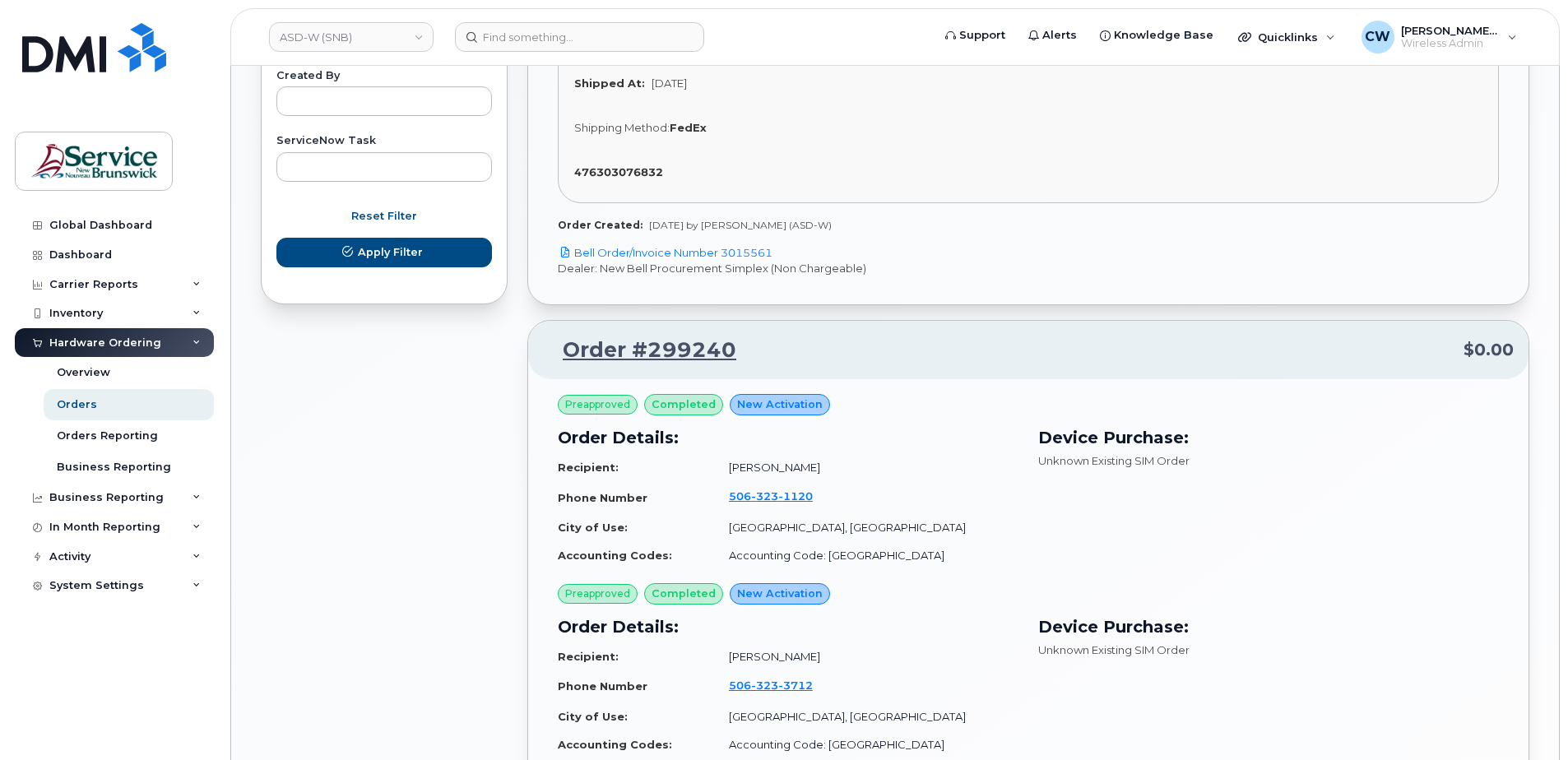
scroll to position [1069, 0]
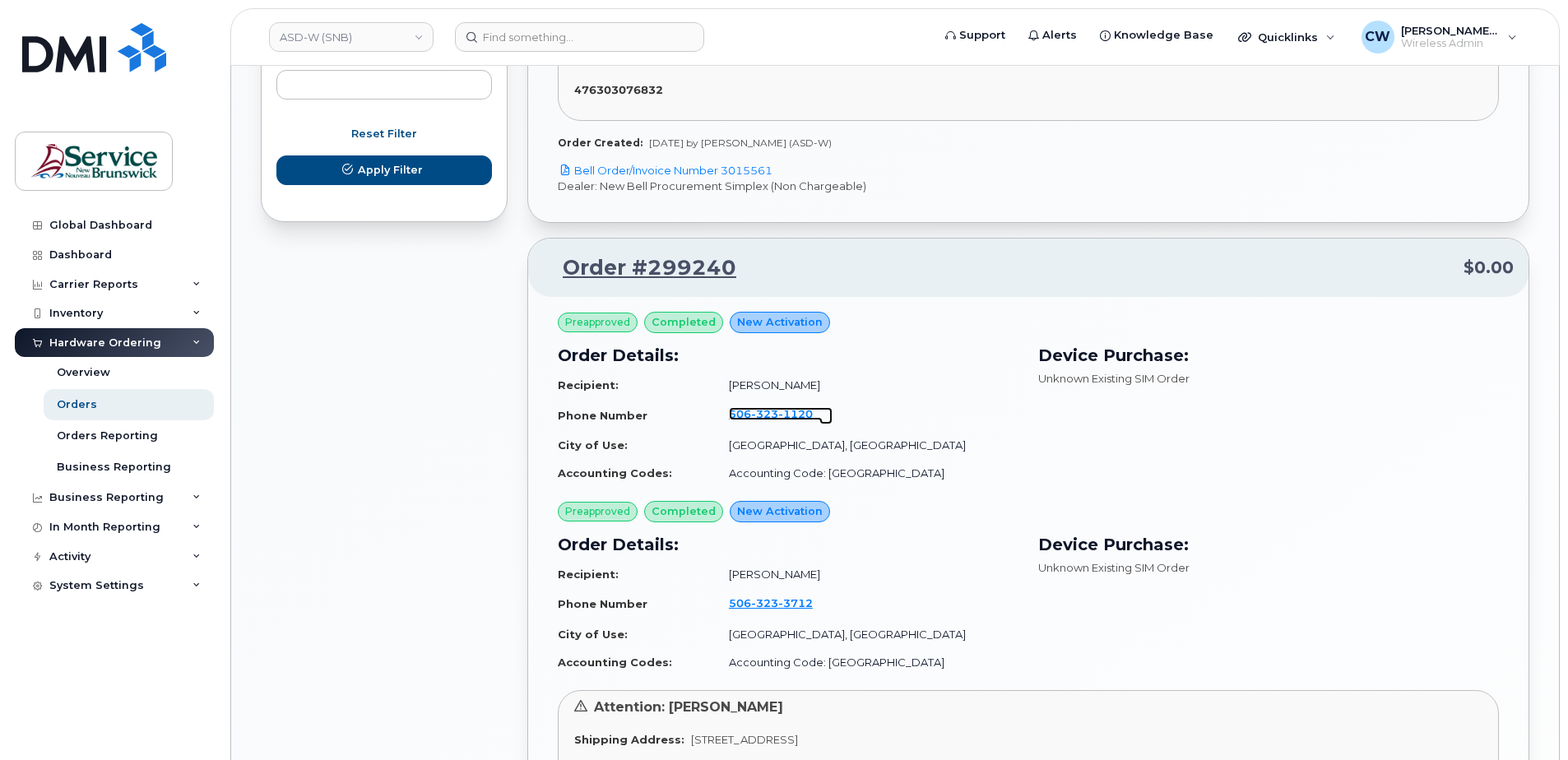
click at [787, 407] on span "1120" at bounding box center [795, 413] width 34 height 13
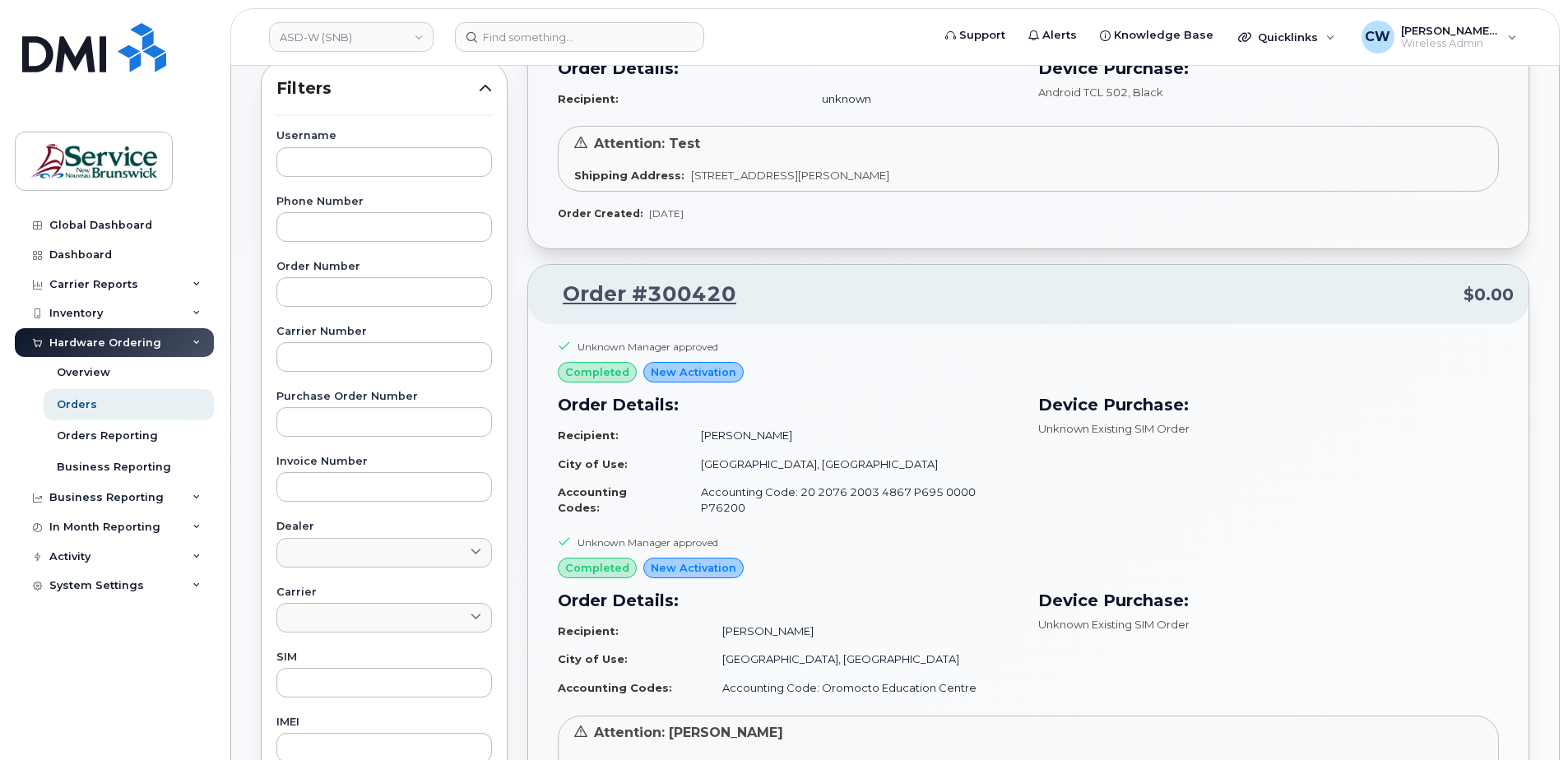
scroll to position [247, 0]
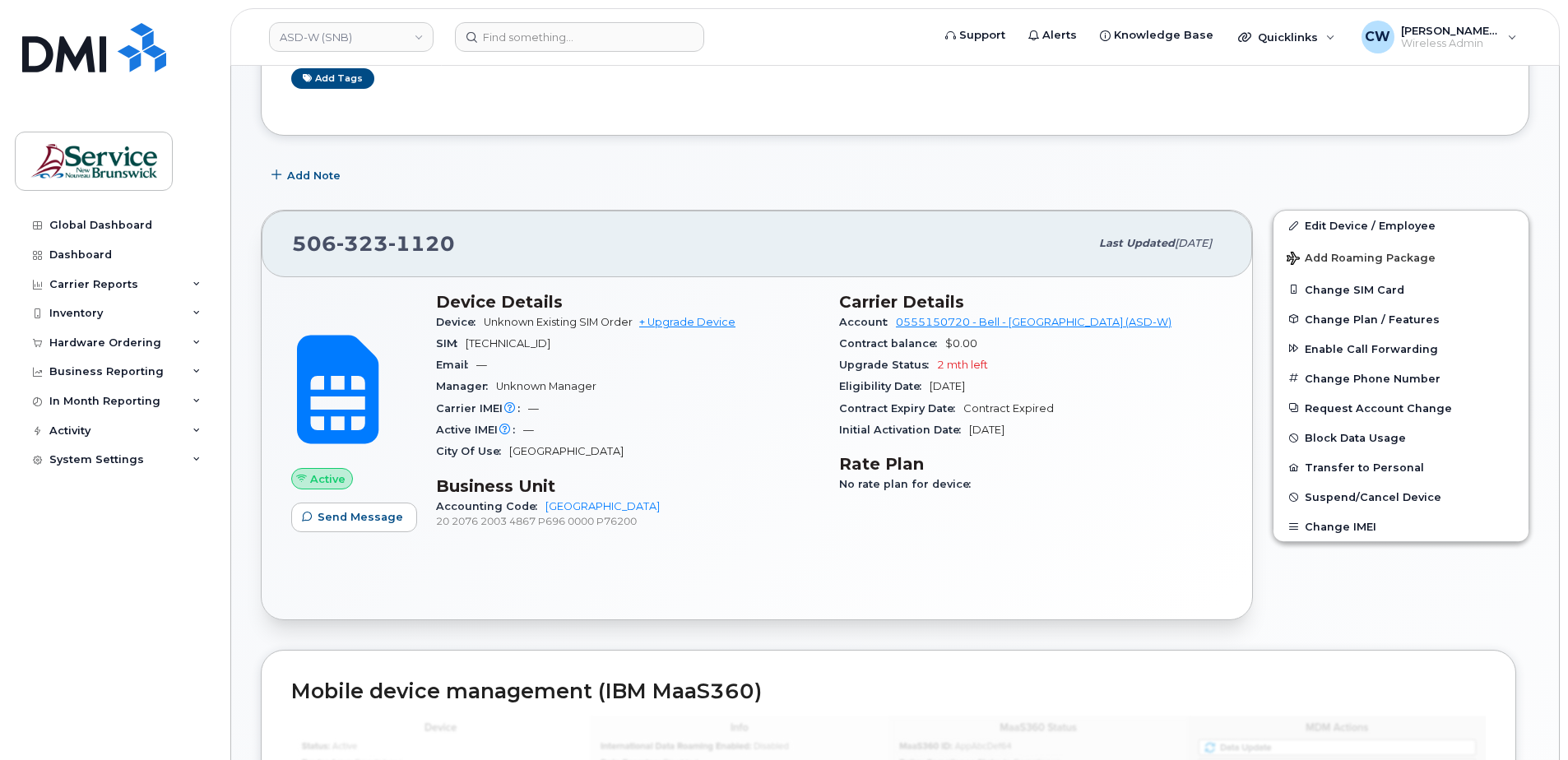
scroll to position [247, 0]
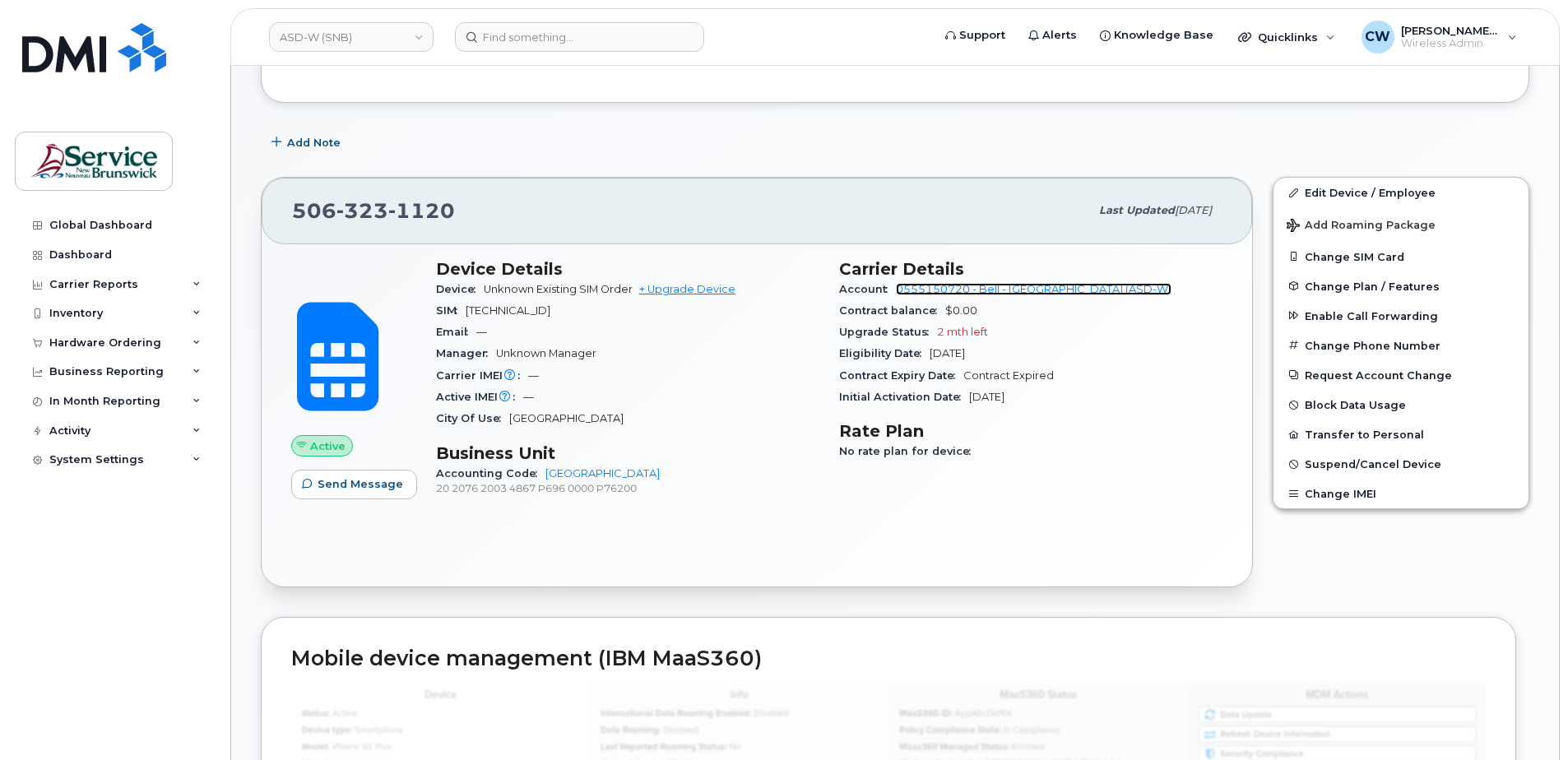
click at [989, 289] on link "0555150720 - Bell - ANGLOPHONE WEST SCHOOL DISTRICT (ASD-W)" at bounding box center [1033, 289] width 276 height 12
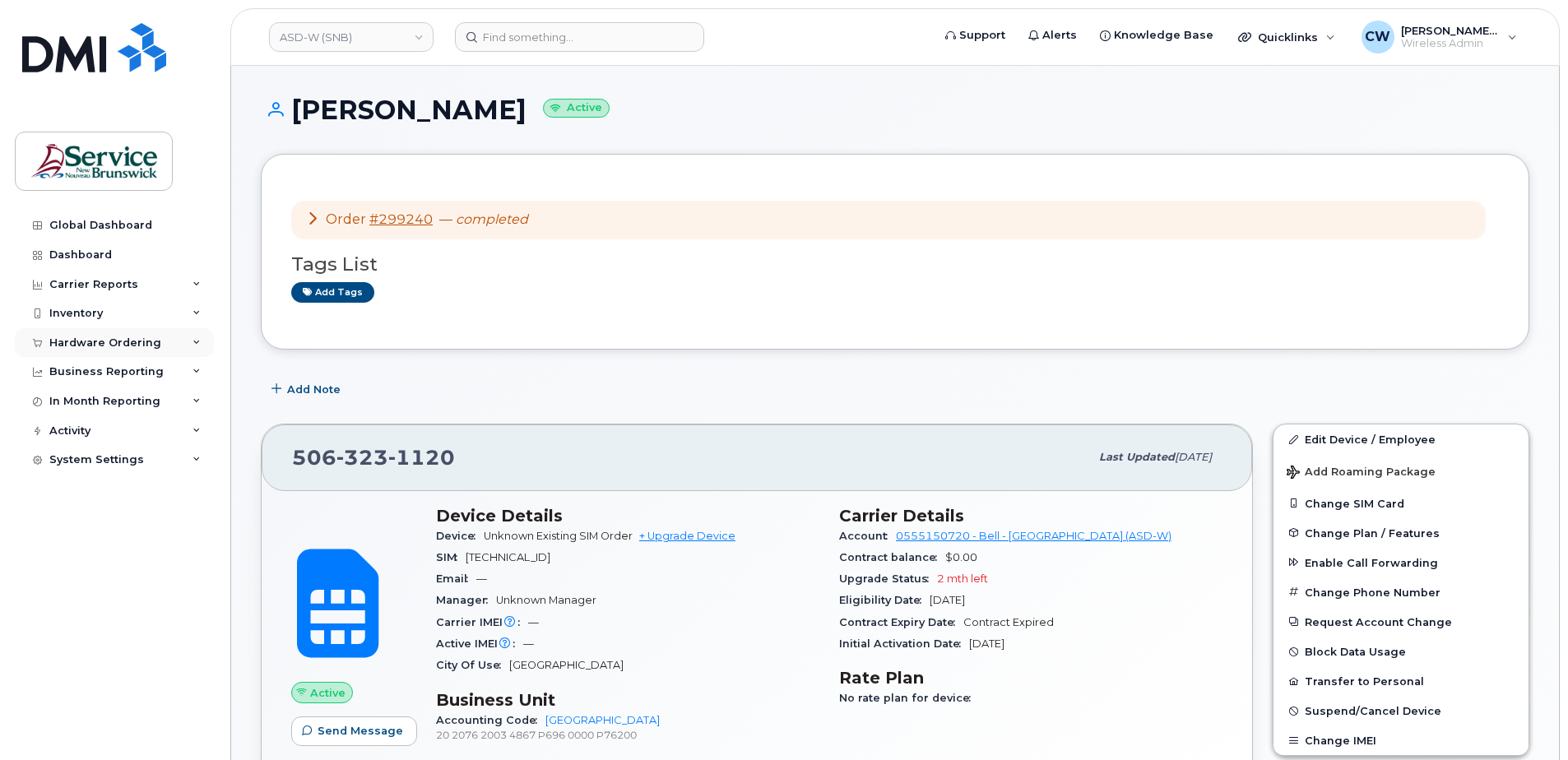
click at [204, 339] on div "Hardware Ordering" at bounding box center [114, 343] width 199 height 30
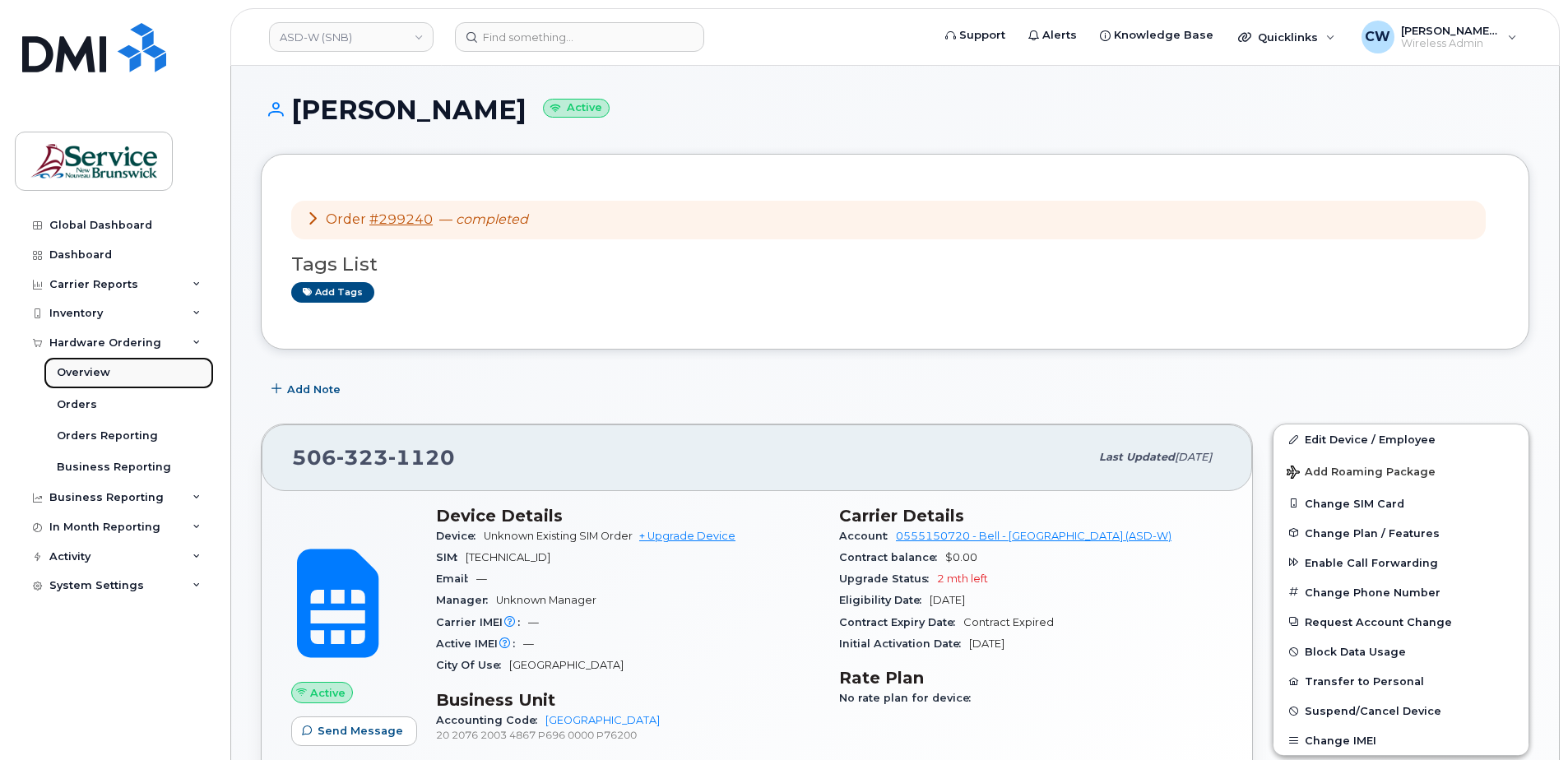
click at [107, 374] on div "Overview" at bounding box center [84, 373] width 54 height 15
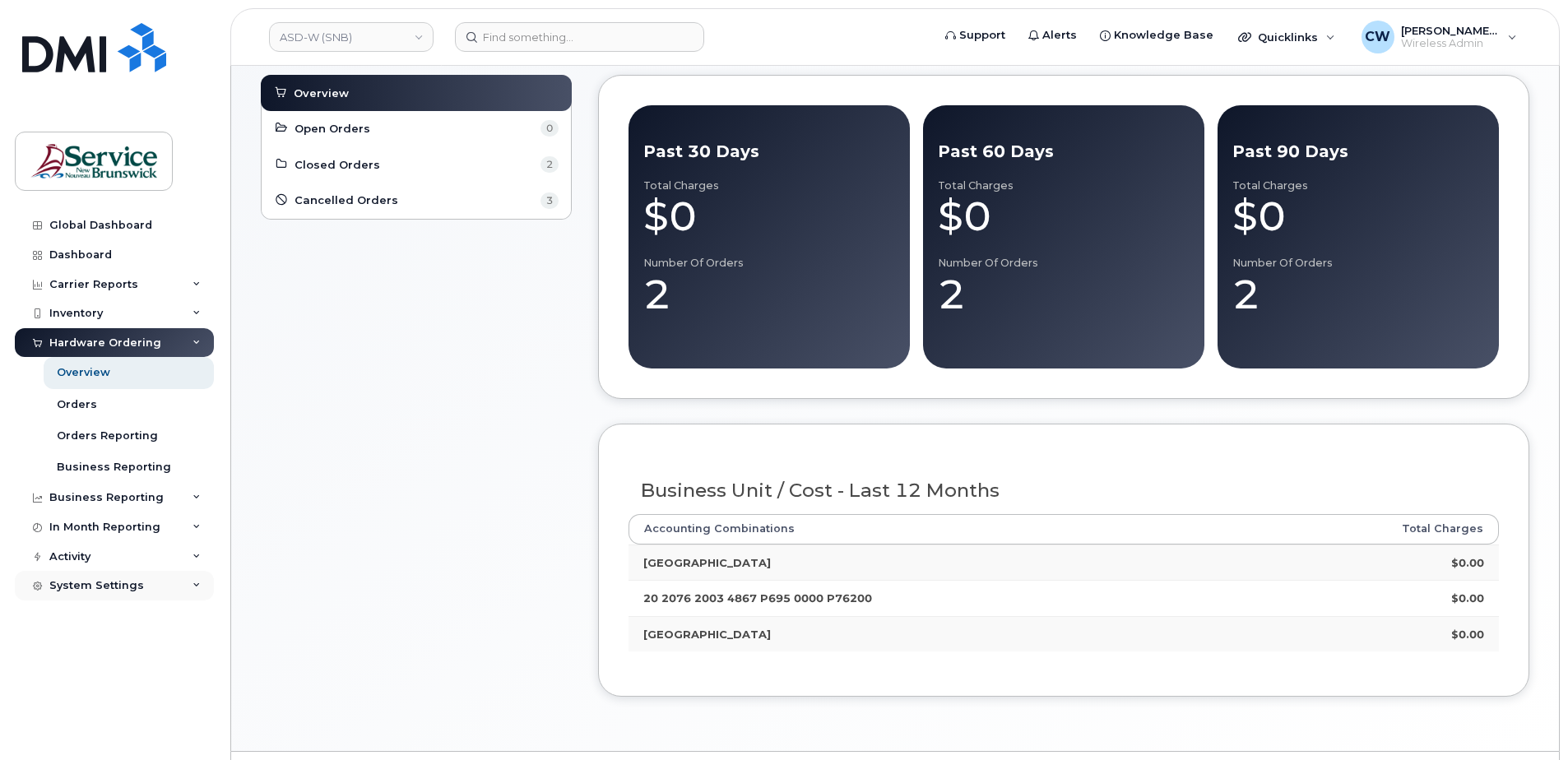
scroll to position [37, 0]
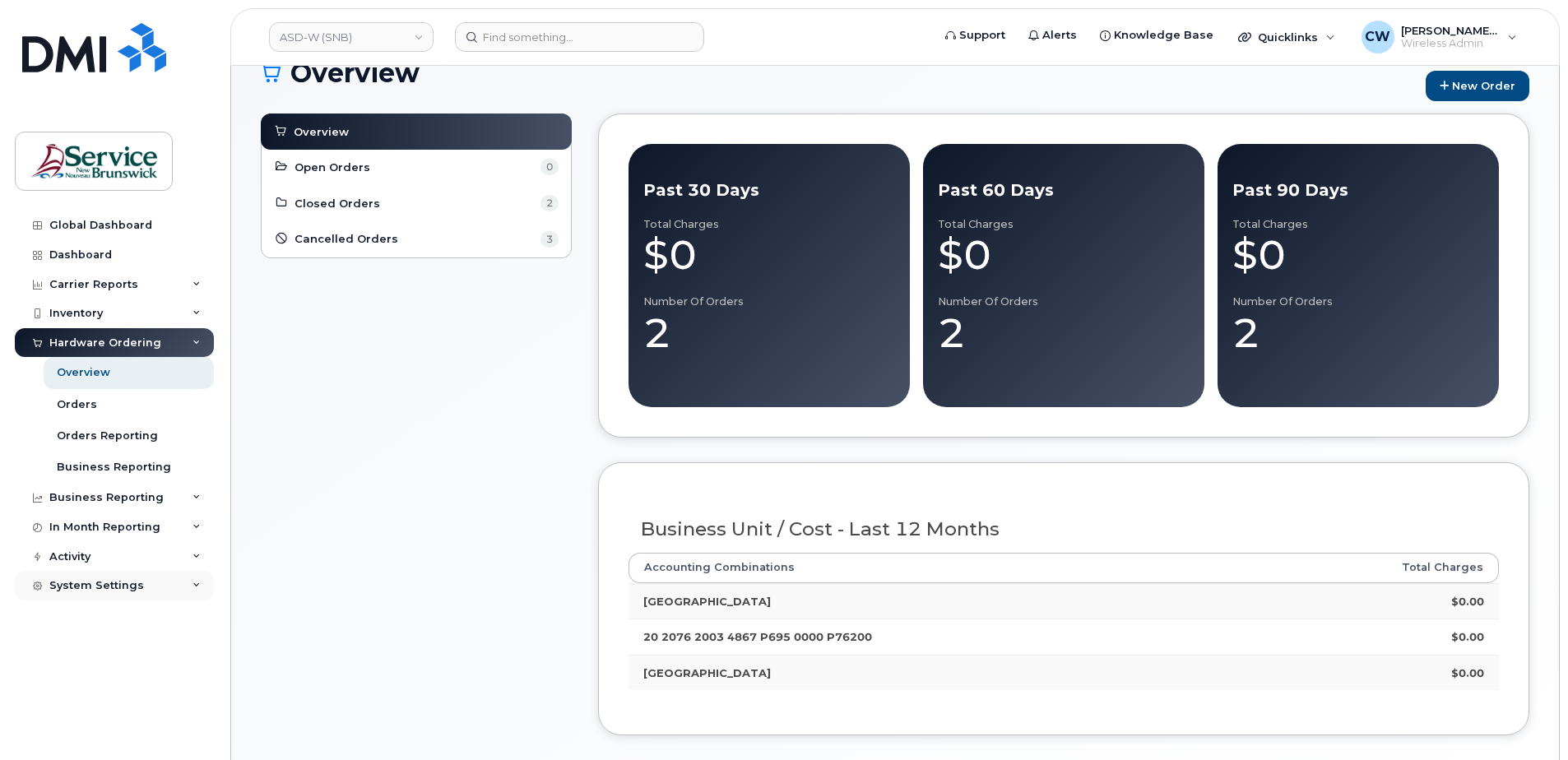
click at [73, 581] on div "System Settings" at bounding box center [97, 585] width 95 height 13
click at [136, 609] on div "Accounting Codes" at bounding box center [110, 616] width 107 height 15
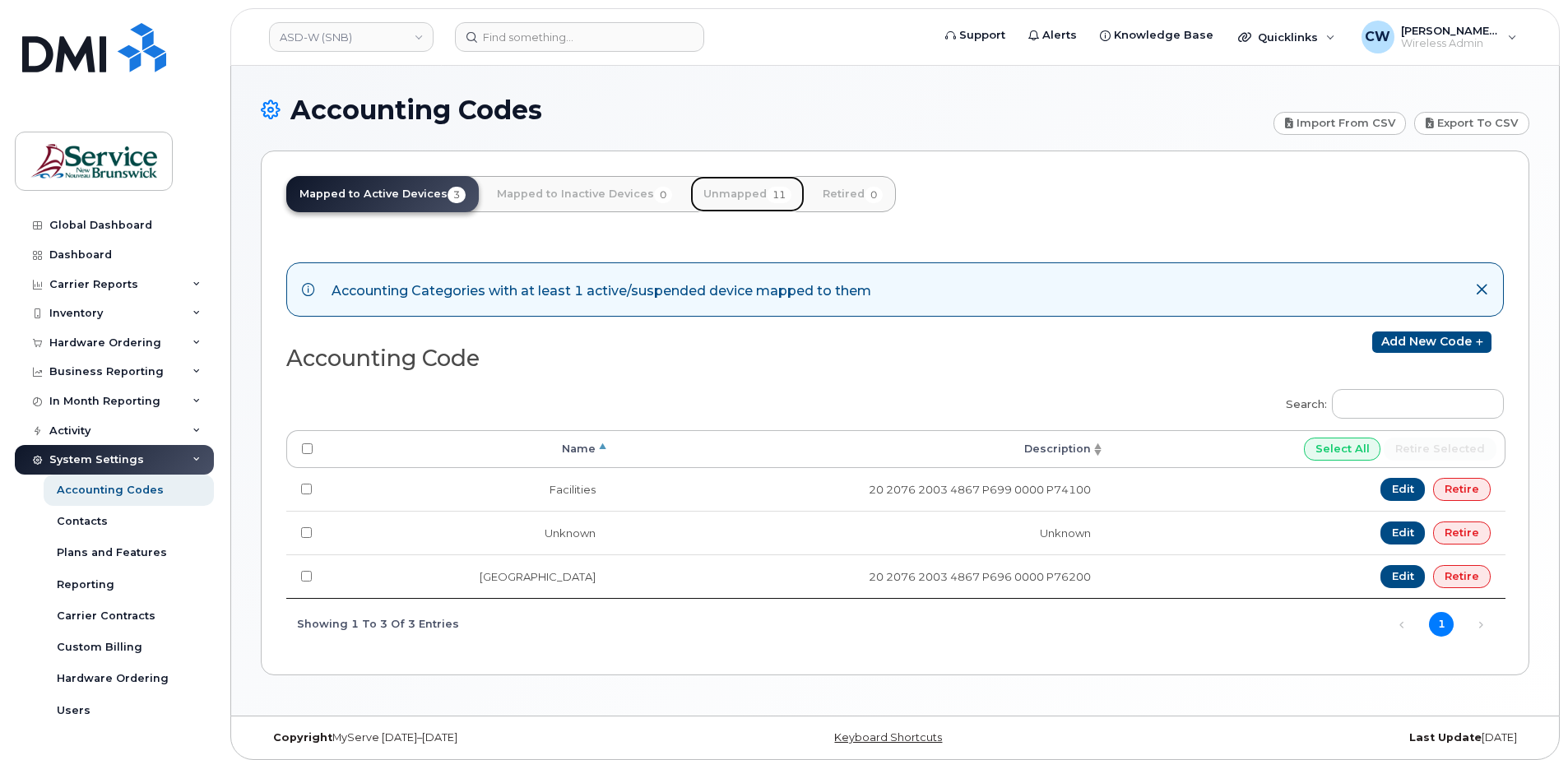
click at [766, 190] on span "11" at bounding box center [778, 195] width 25 height 17
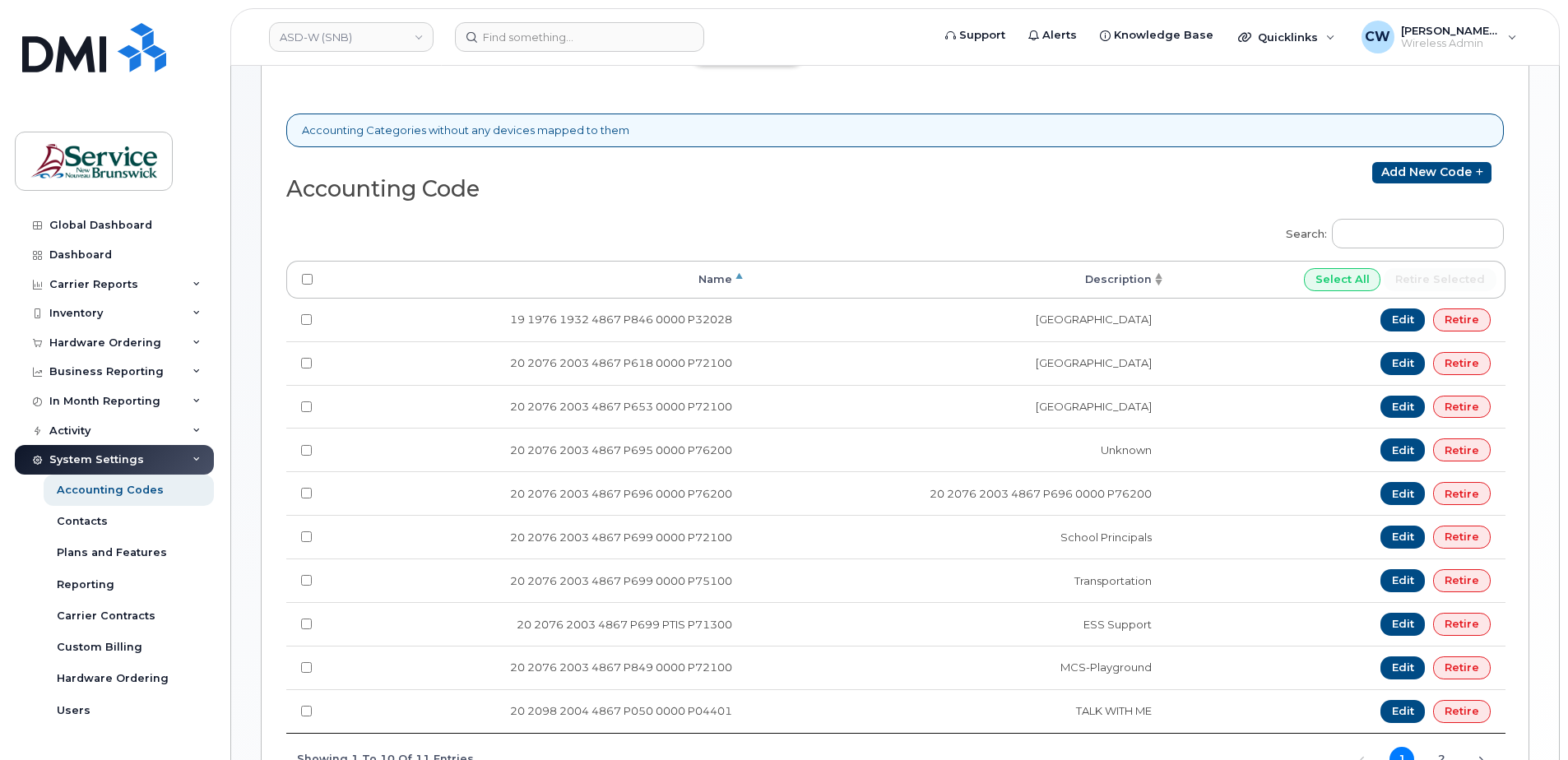
scroll to position [164, 0]
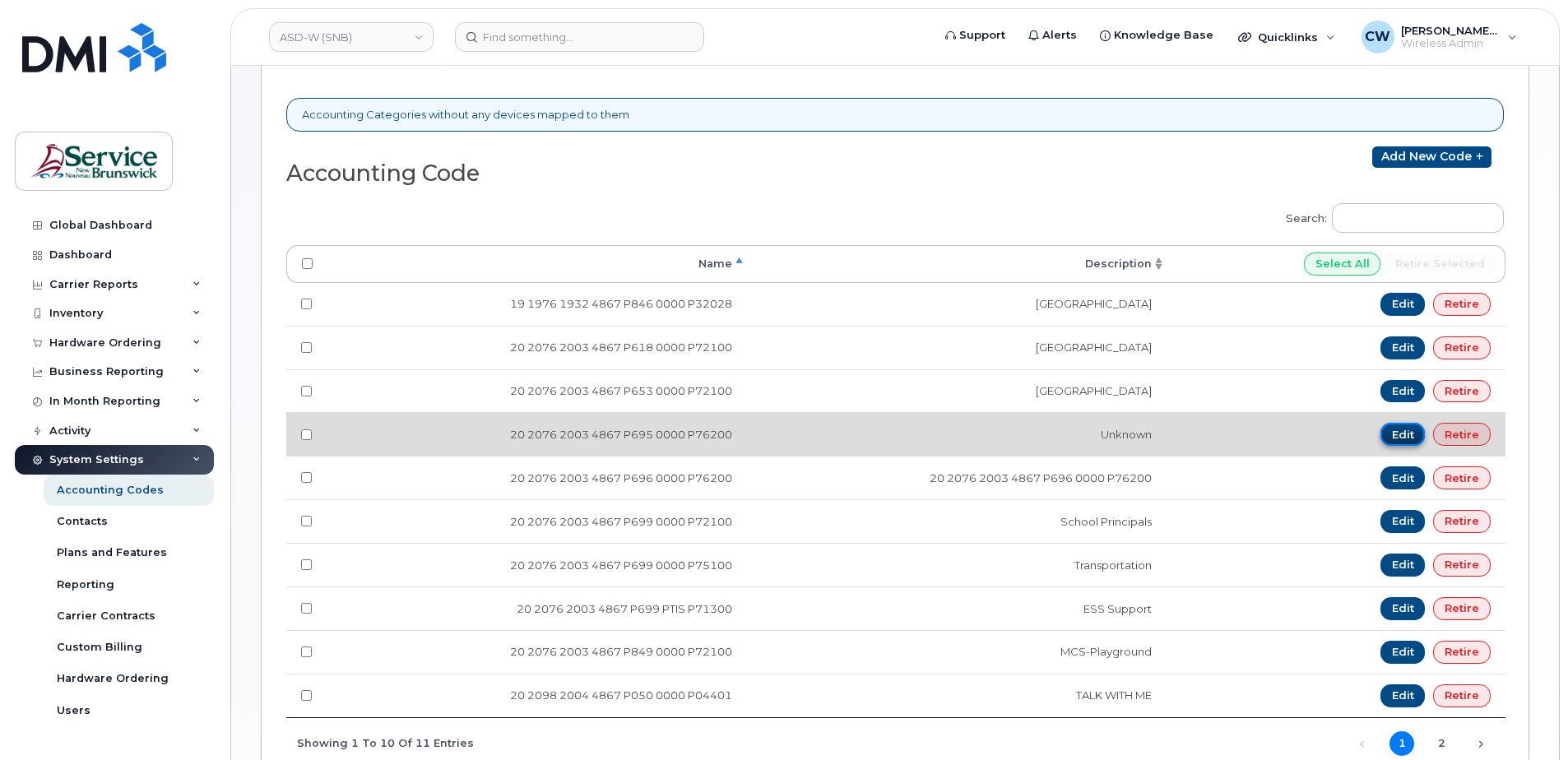
click at [1411, 433] on link "Edit" at bounding box center [1403, 434] width 46 height 23
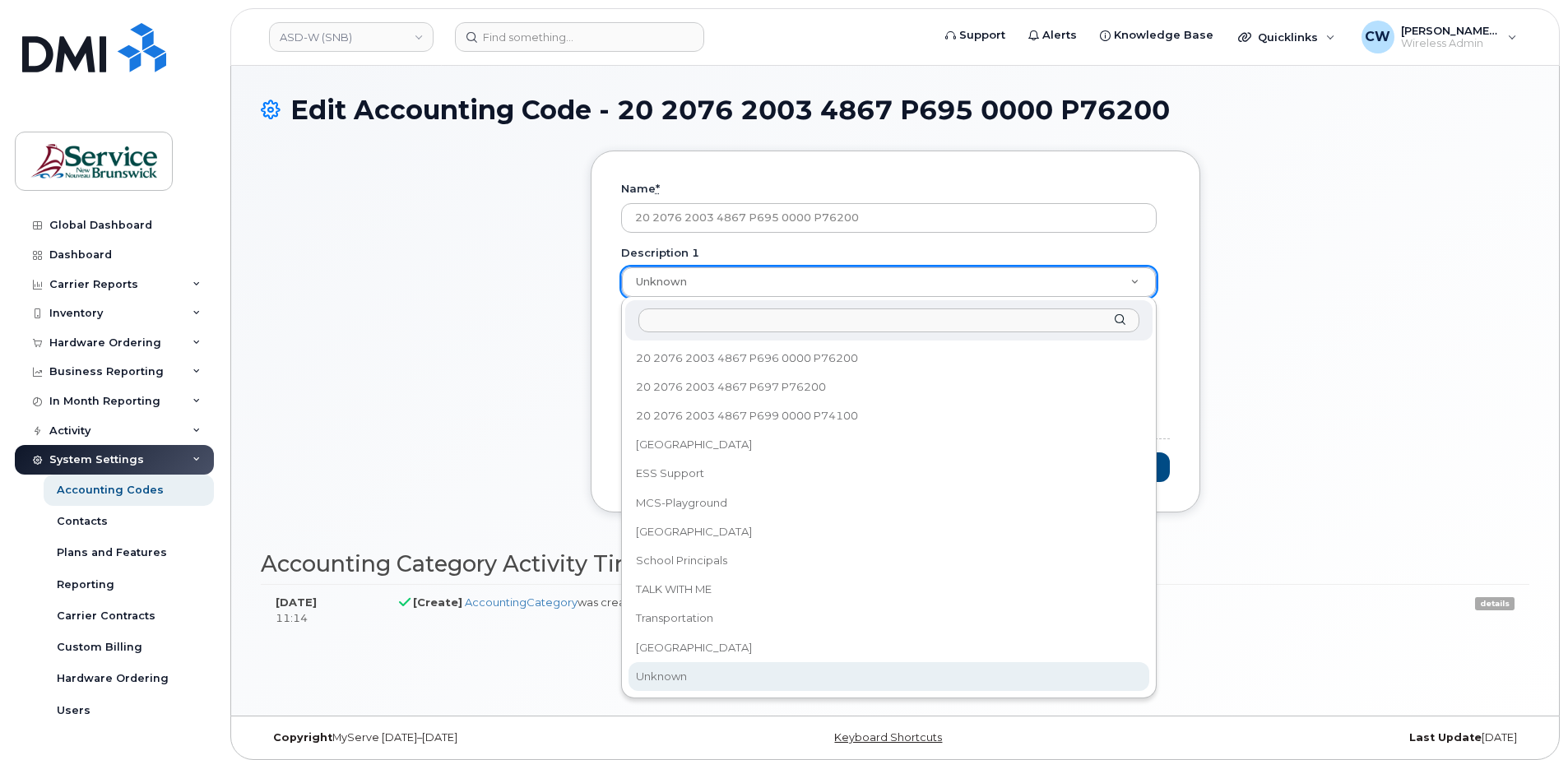
type input "f"
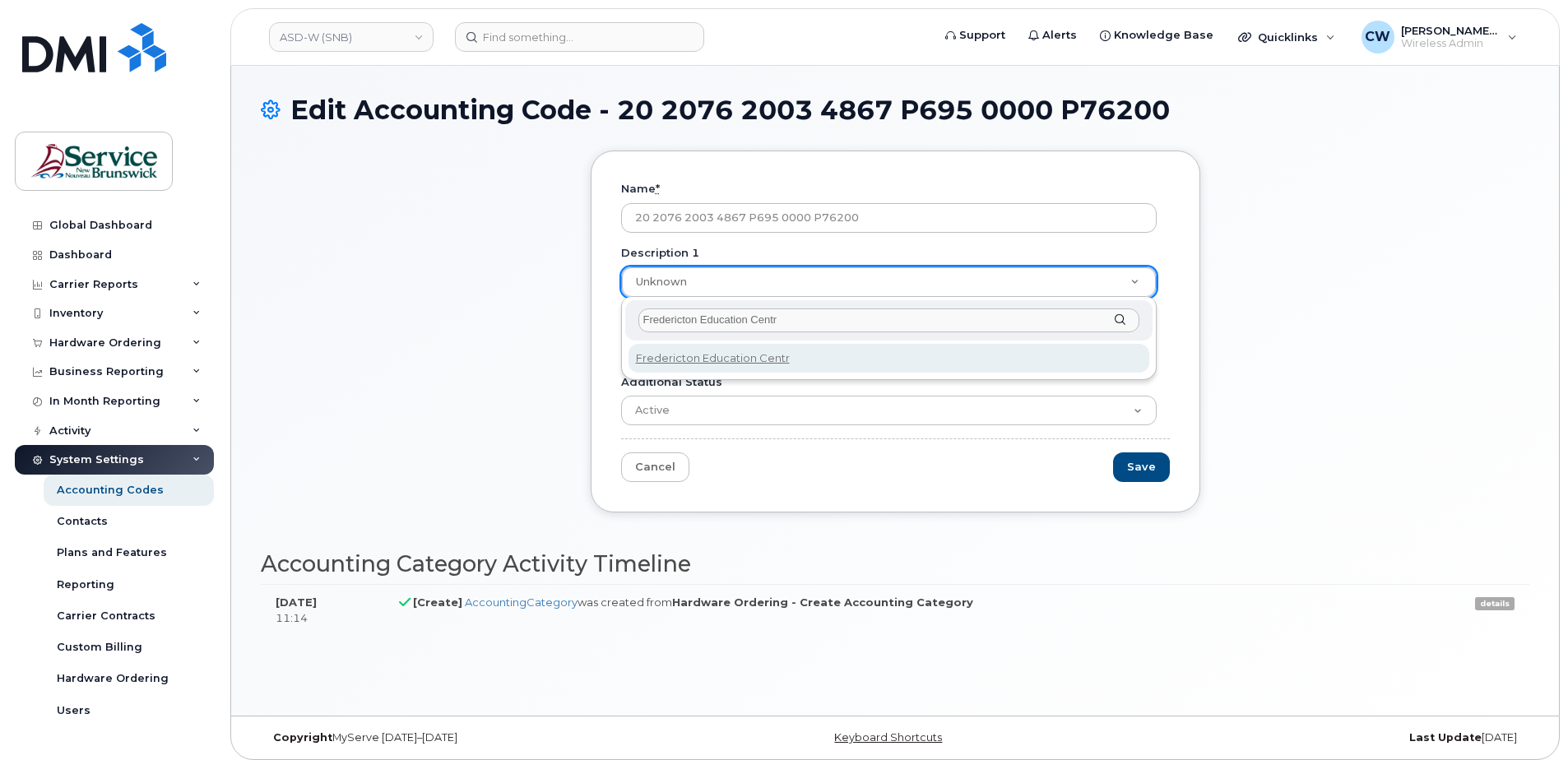
type input "[GEOGRAPHIC_DATA]"
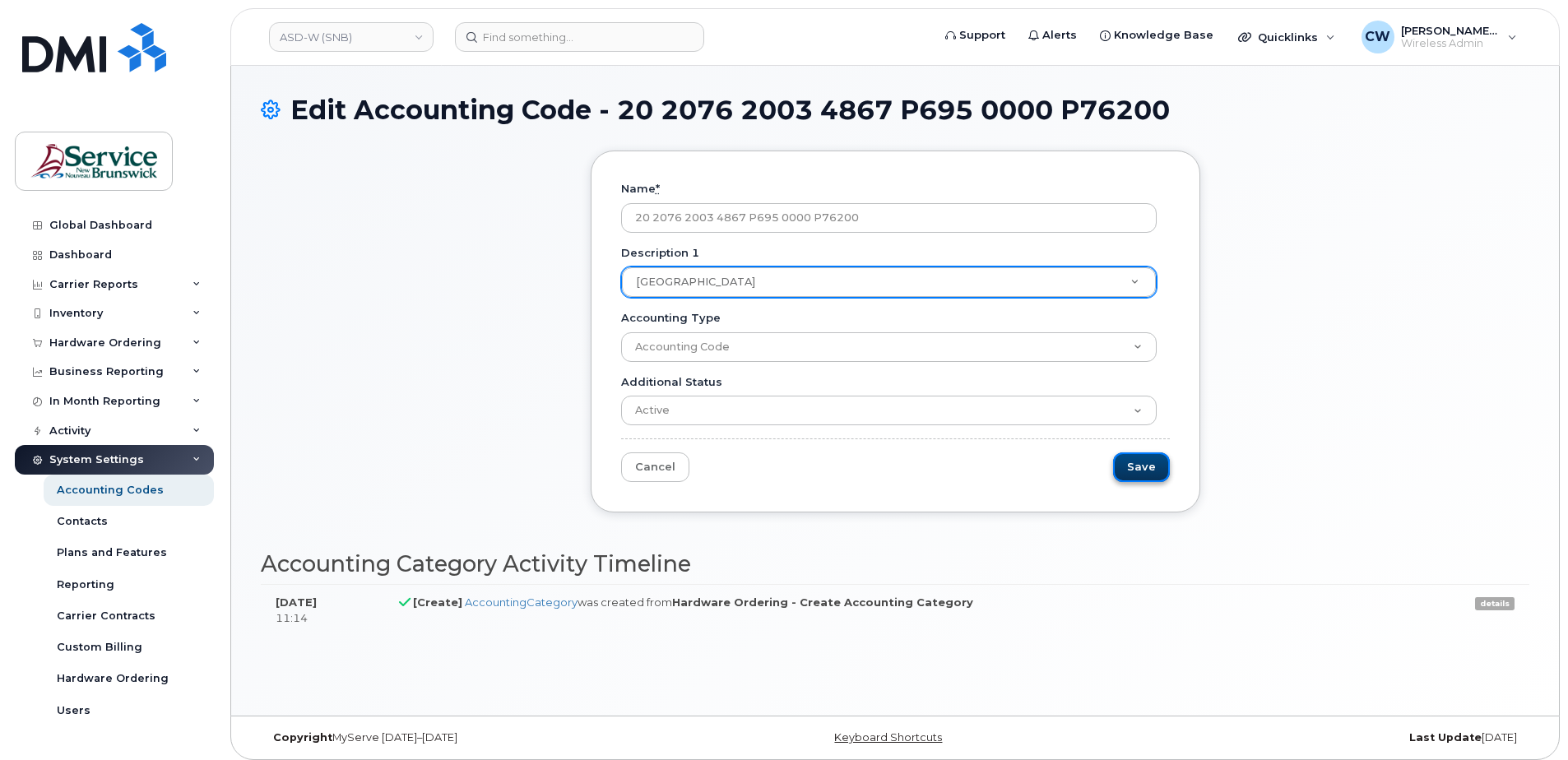
click at [1154, 456] on input "Save" at bounding box center [1141, 467] width 57 height 31
type input "Saving..."
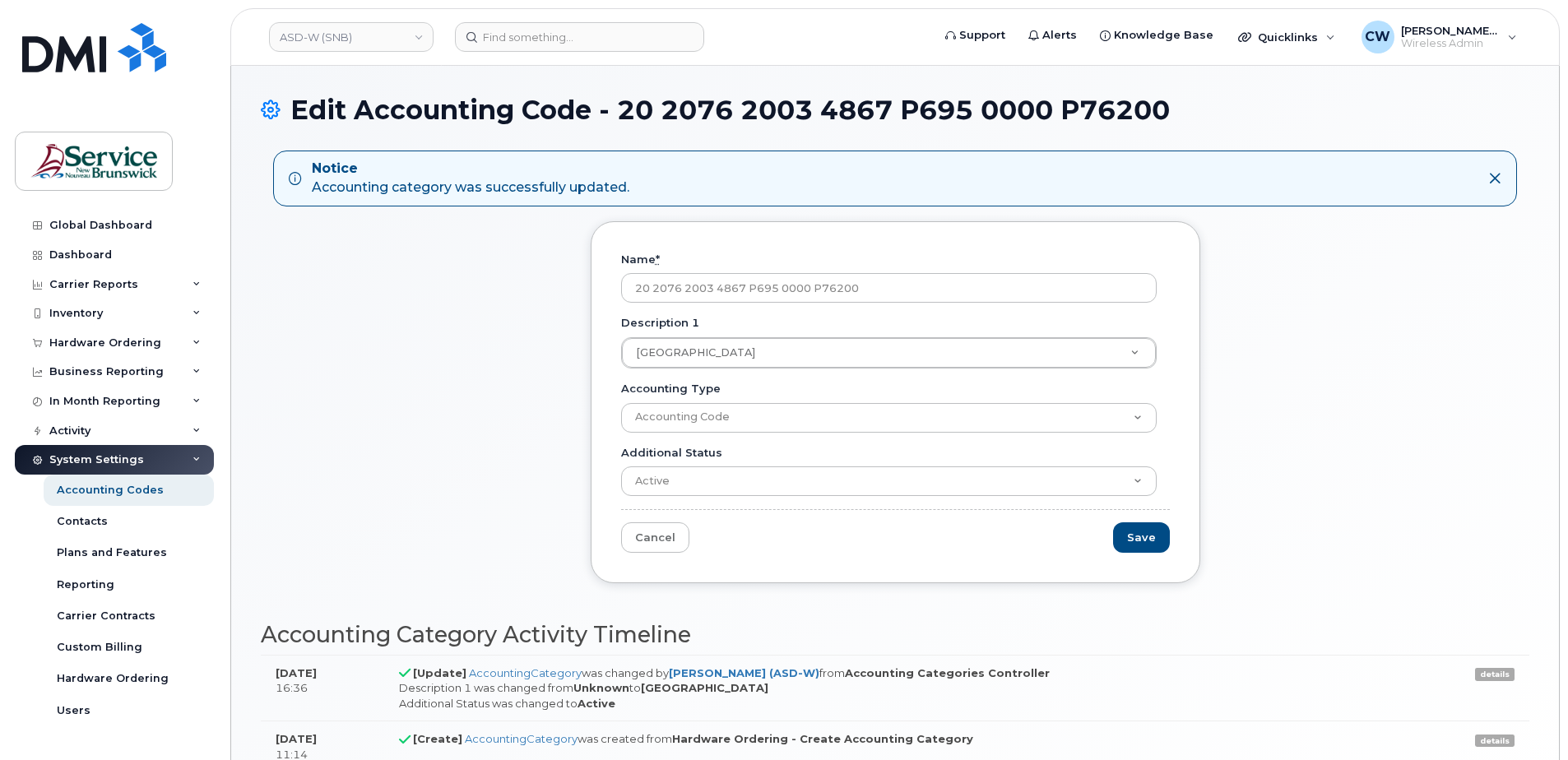
click at [1499, 177] on icon at bounding box center [1495, 178] width 13 height 13
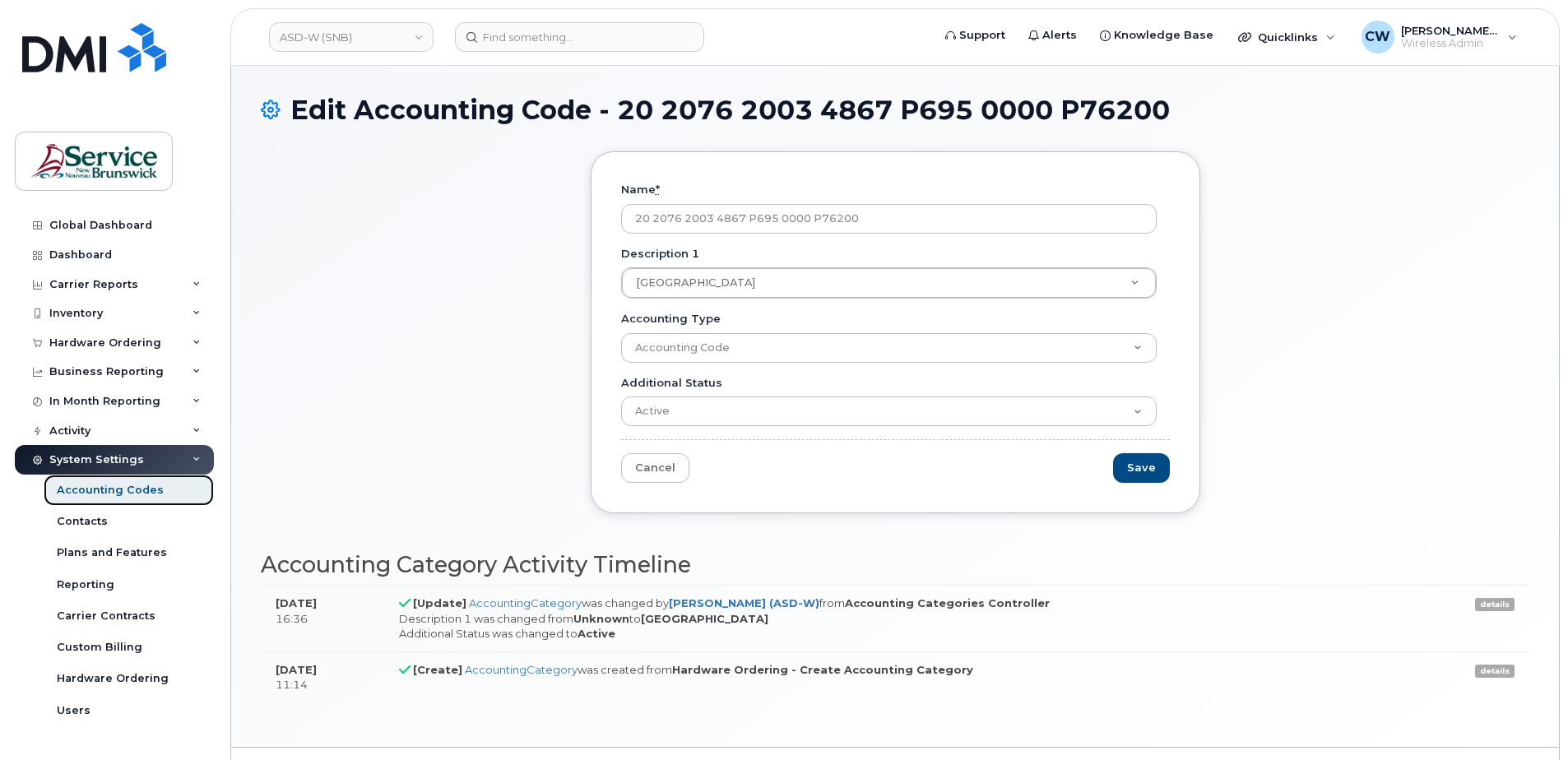
click at [101, 485] on div "Accounting Codes" at bounding box center [110, 491] width 107 height 15
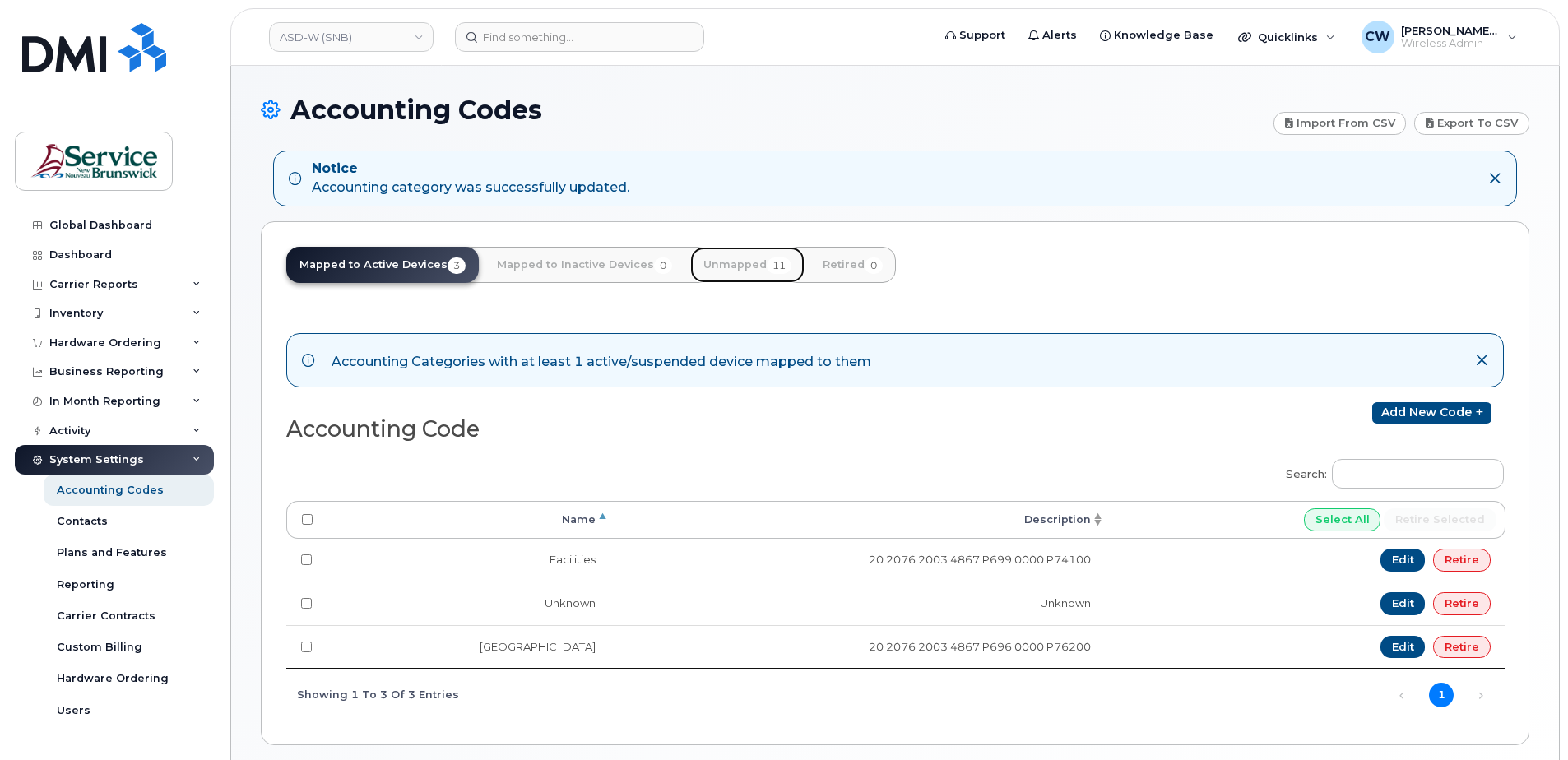
click at [750, 262] on link "Unmapped 11" at bounding box center [747, 265] width 114 height 36
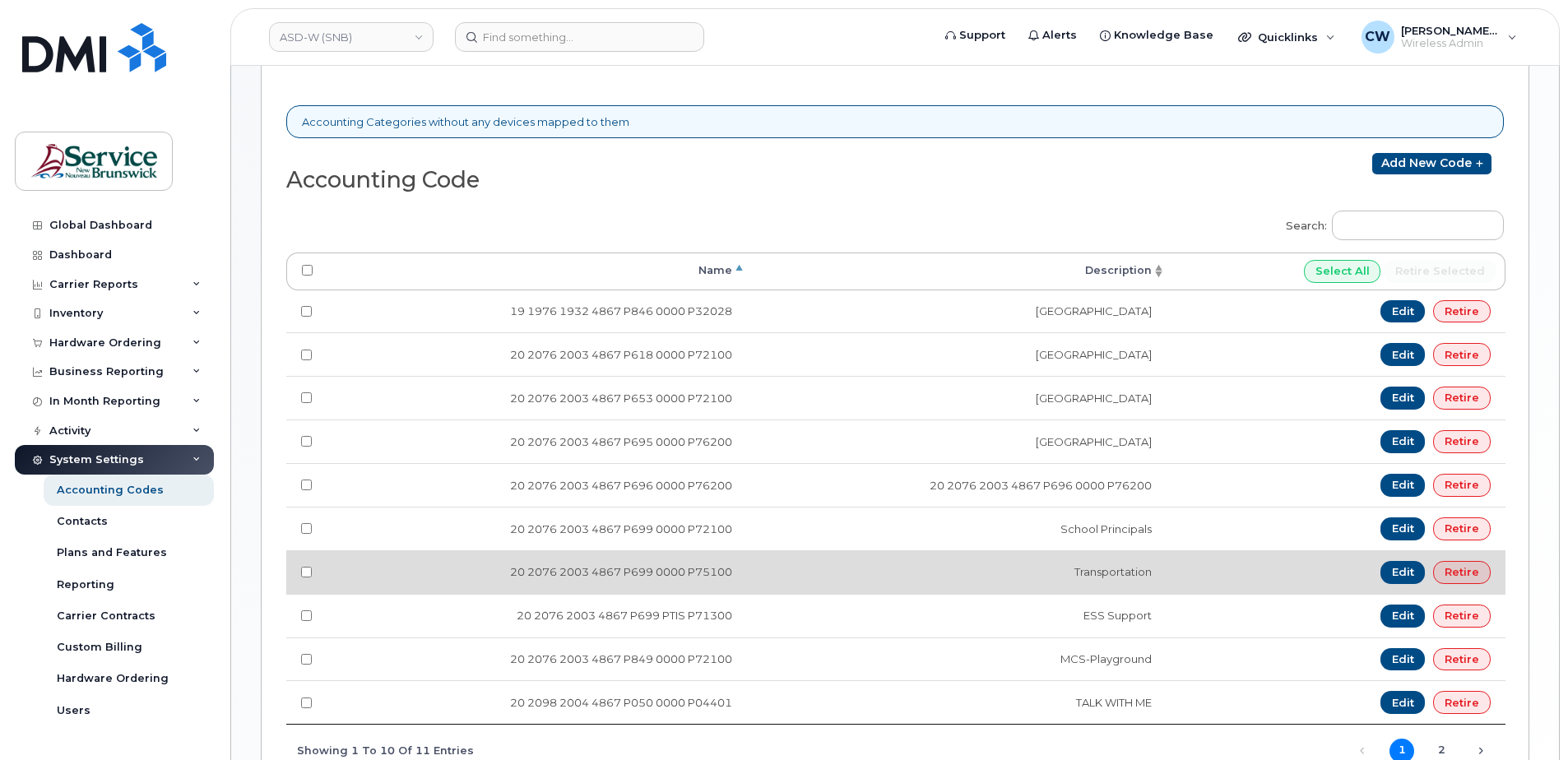
scroll to position [247, 0]
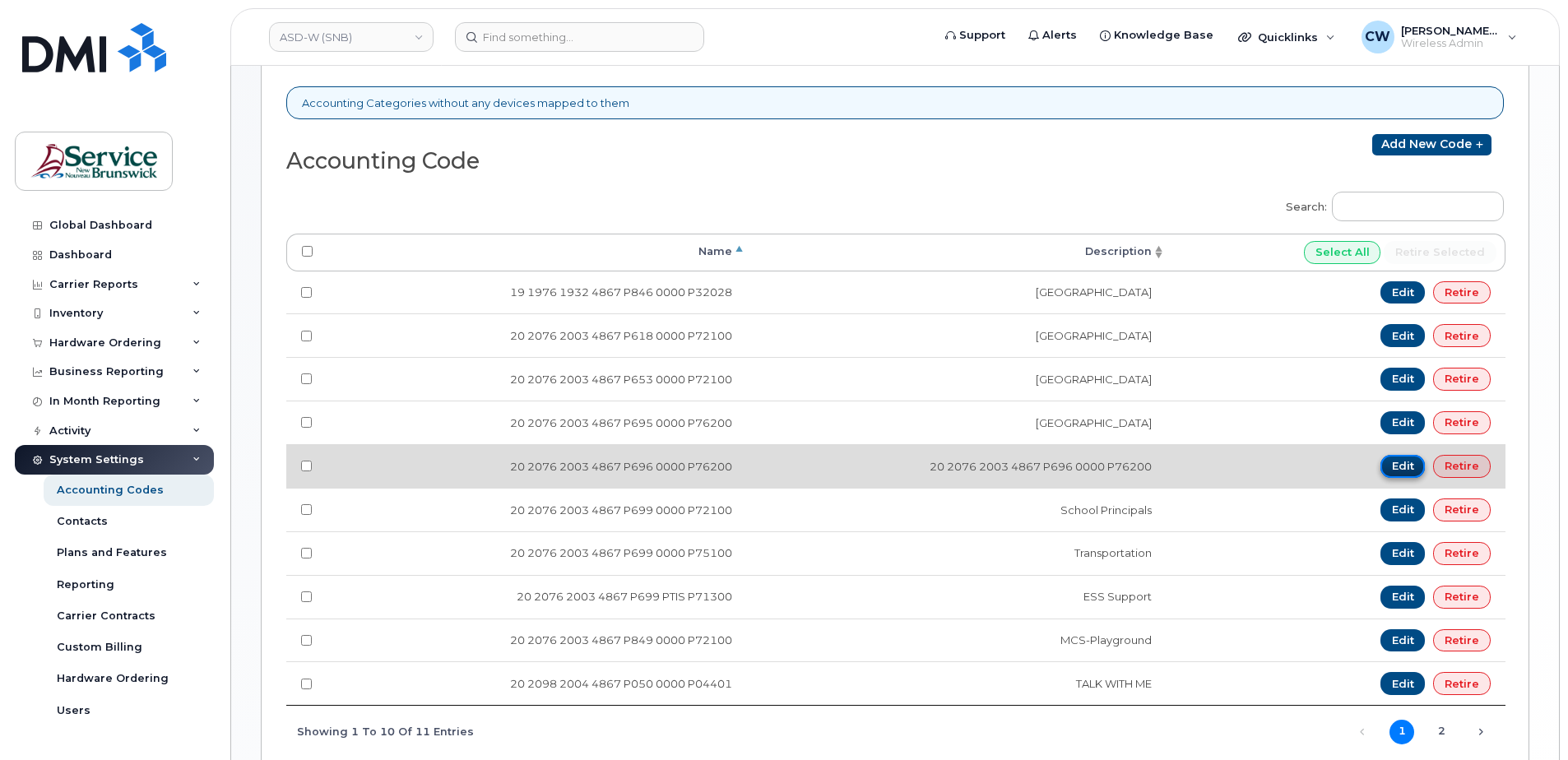
click at [1398, 462] on link "Edit" at bounding box center [1403, 466] width 46 height 23
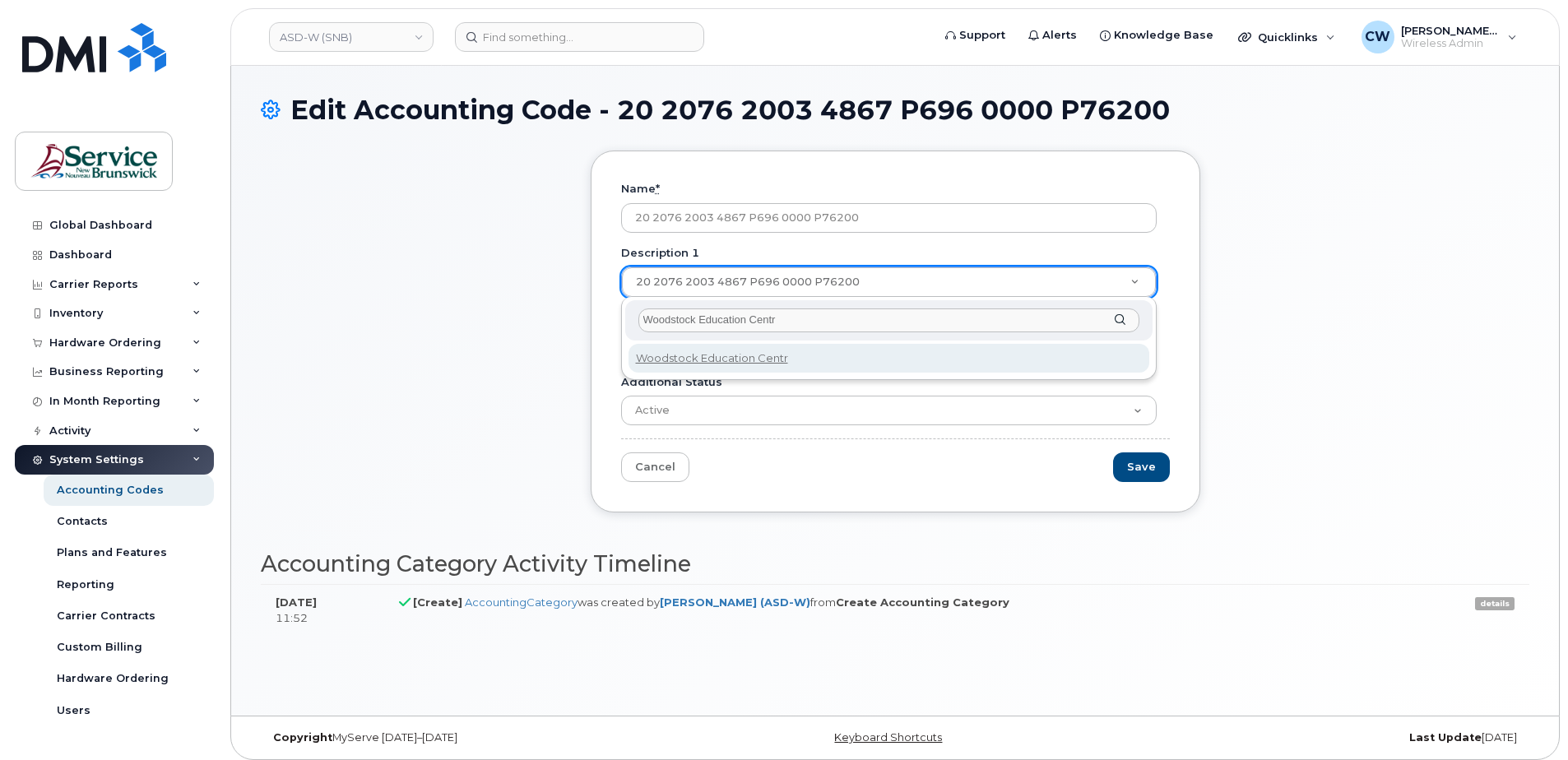
type input "[GEOGRAPHIC_DATA]"
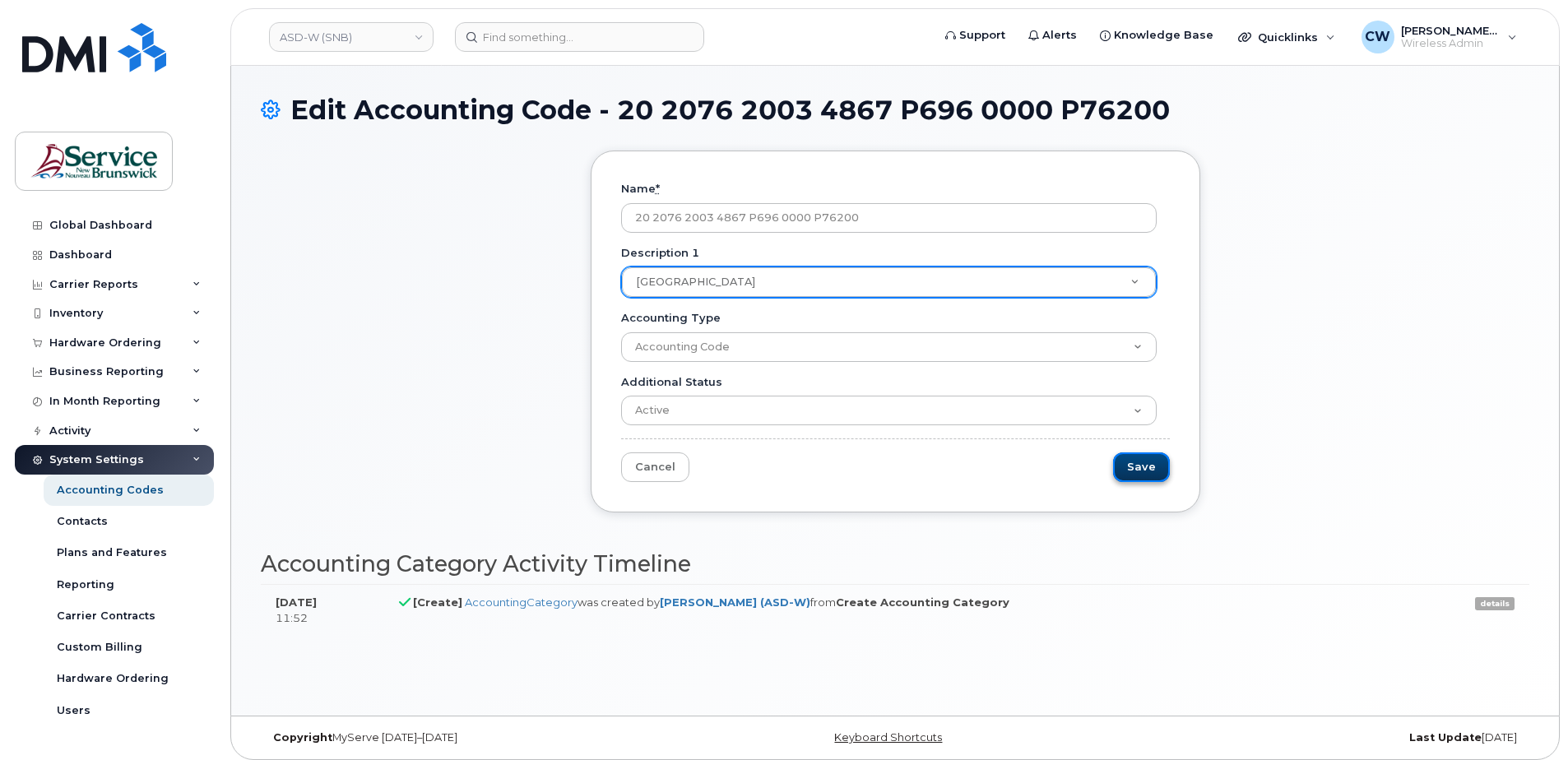
click at [1145, 459] on input "Save" at bounding box center [1141, 467] width 57 height 31
type input "Saving..."
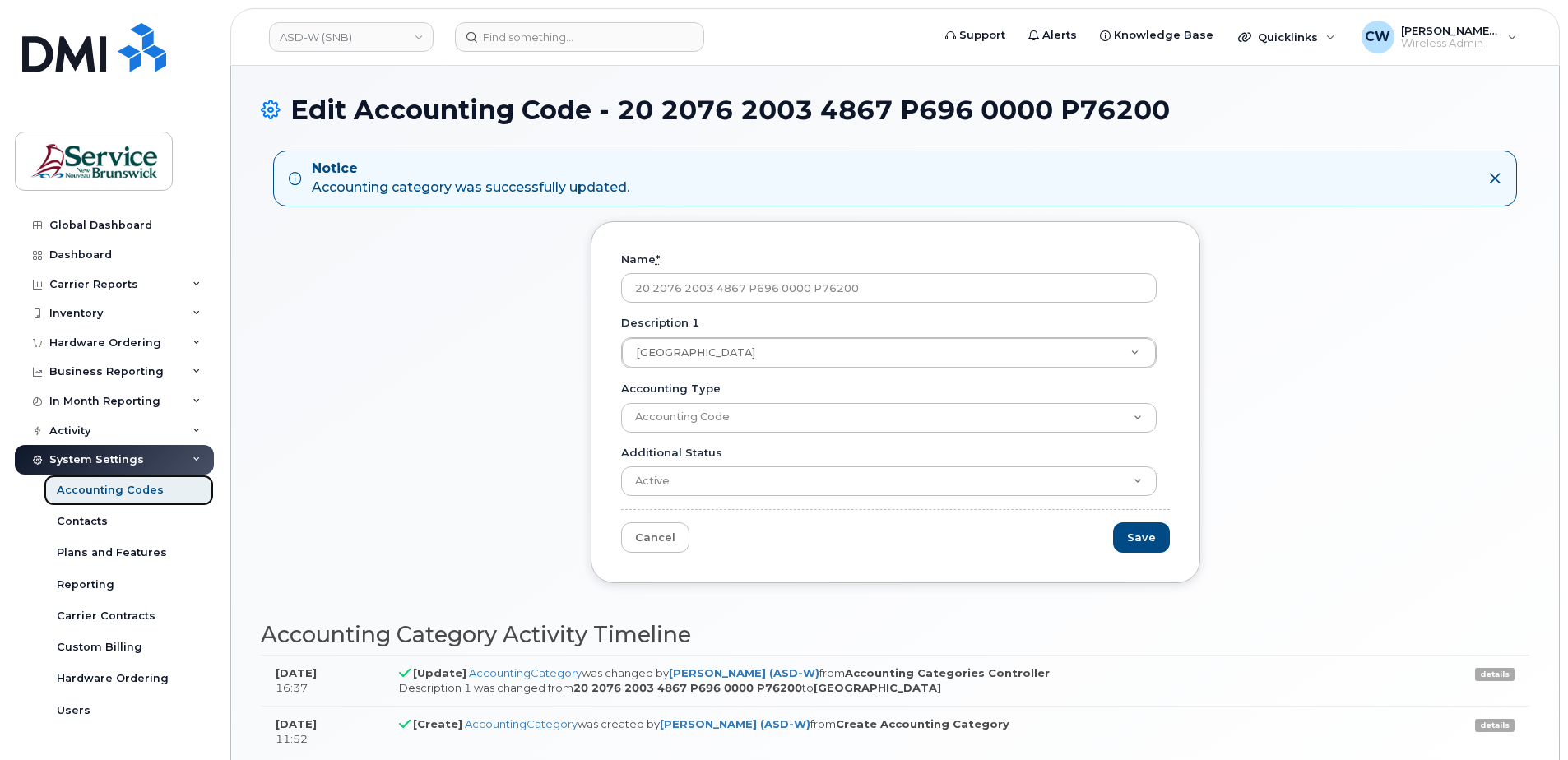
click at [120, 483] on div "Accounting Codes" at bounding box center [110, 491] width 107 height 15
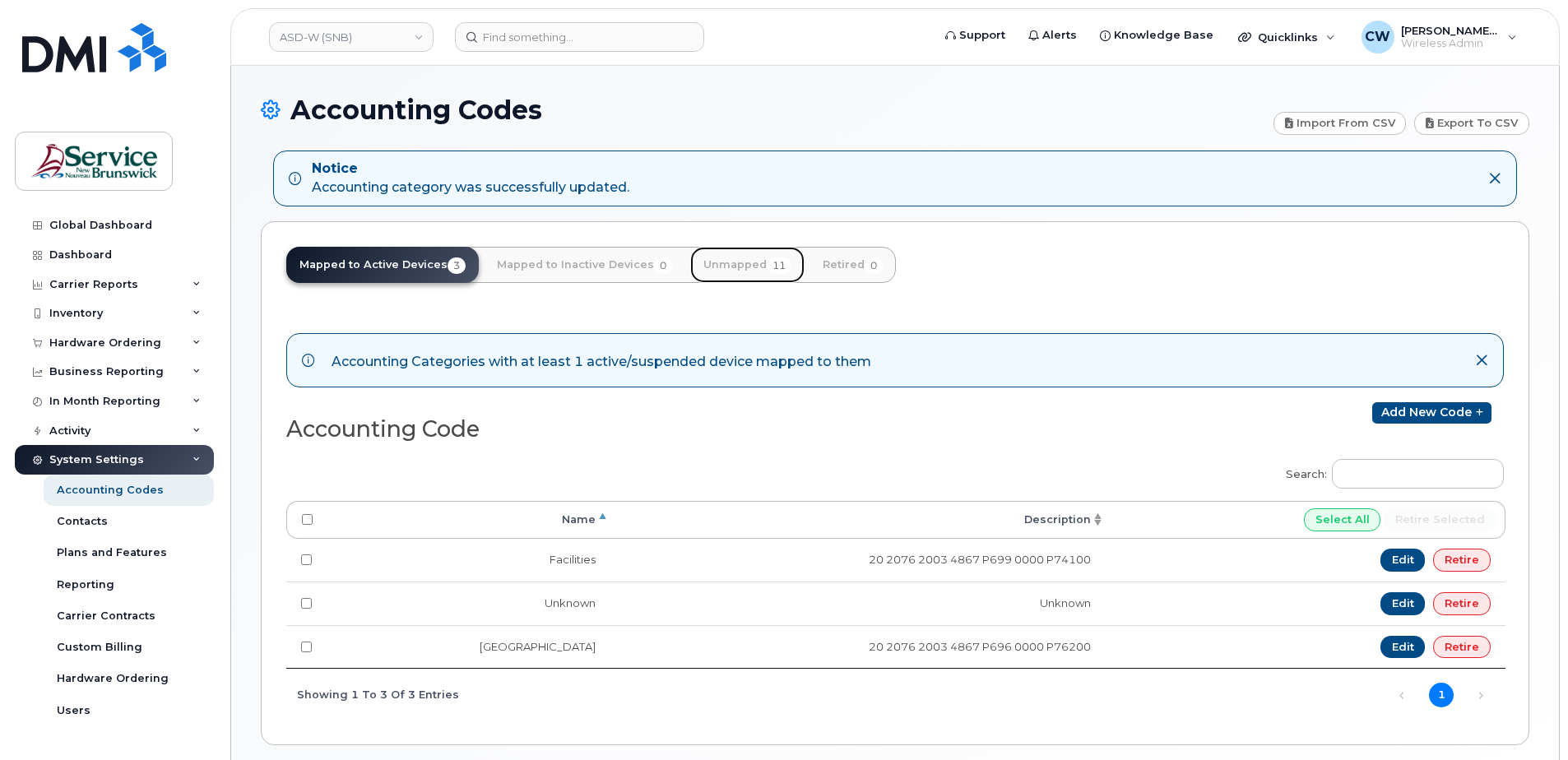
click at [771, 266] on span "11" at bounding box center [778, 266] width 25 height 17
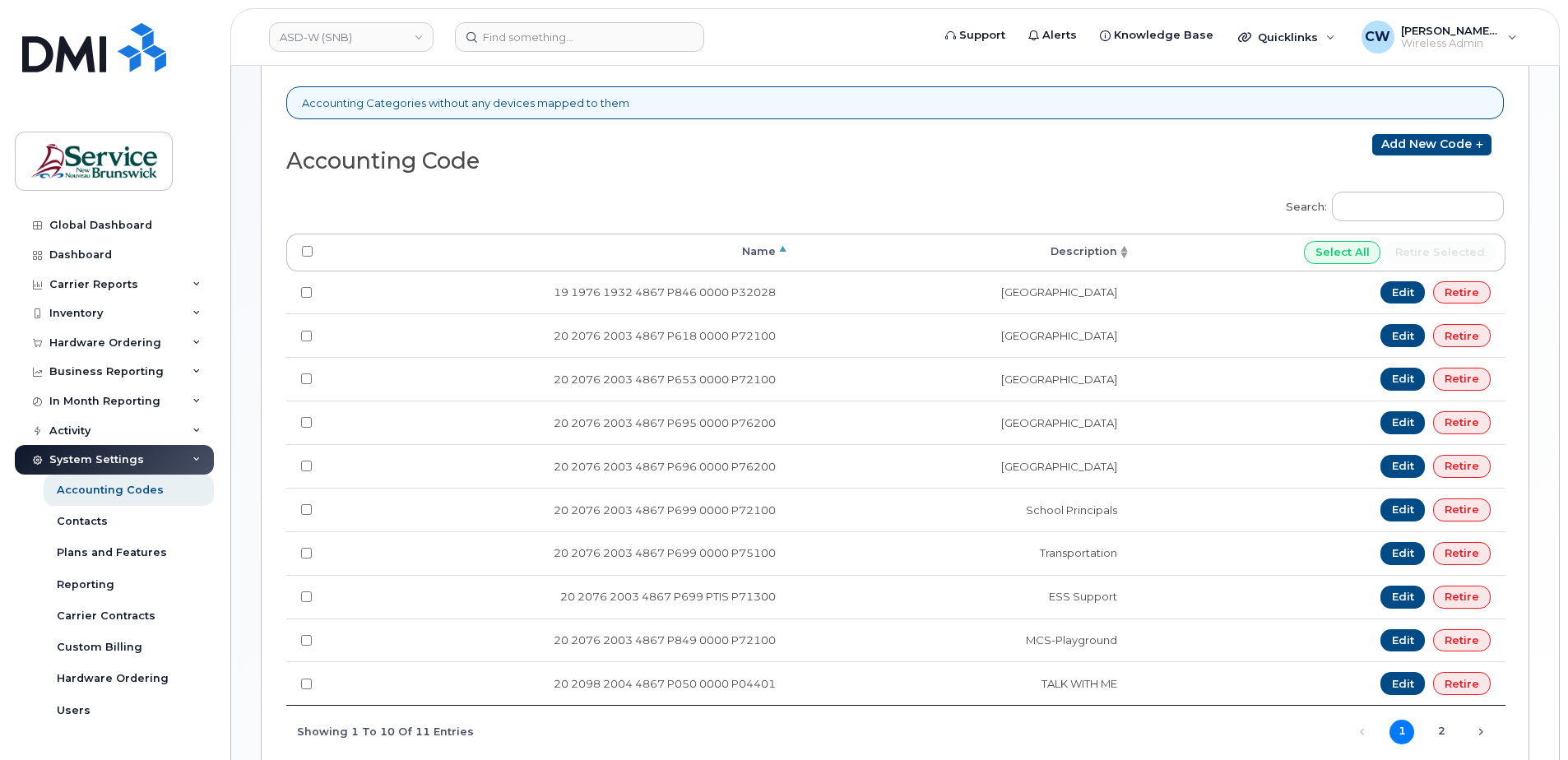
scroll to position [329, 0]
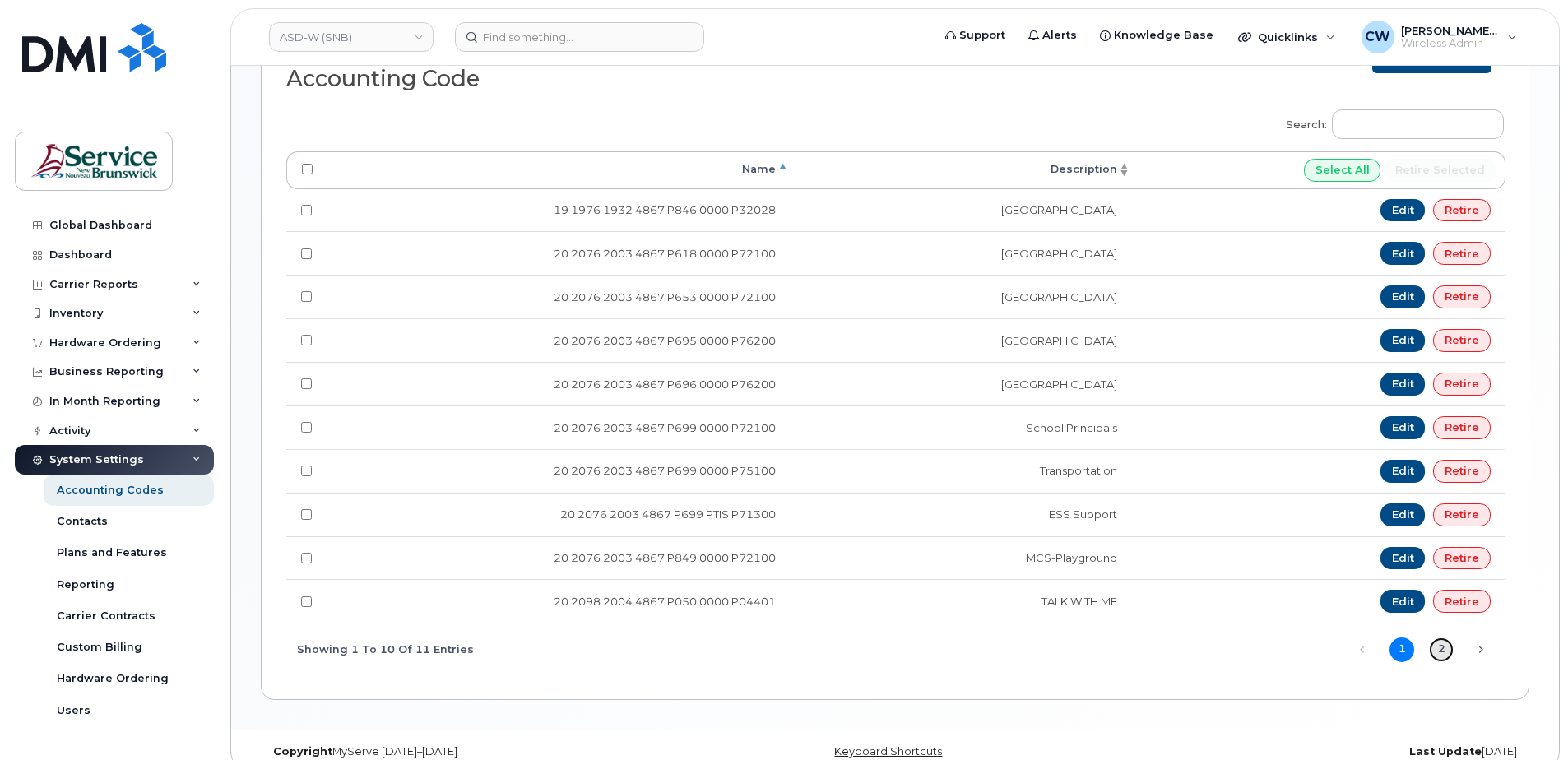
click at [1431, 646] on link "2" at bounding box center [1441, 649] width 25 height 25
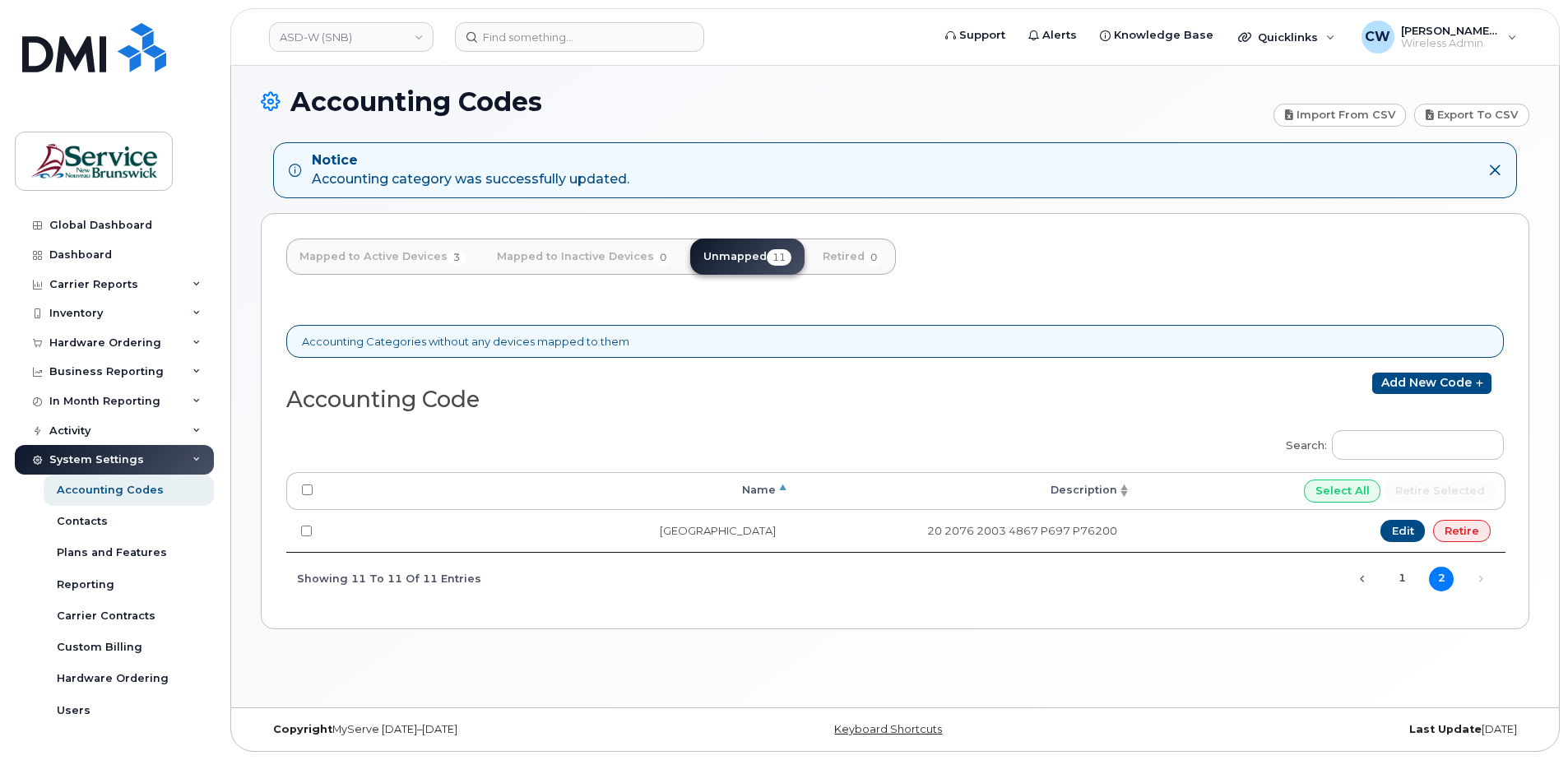
scroll to position [8, 0]
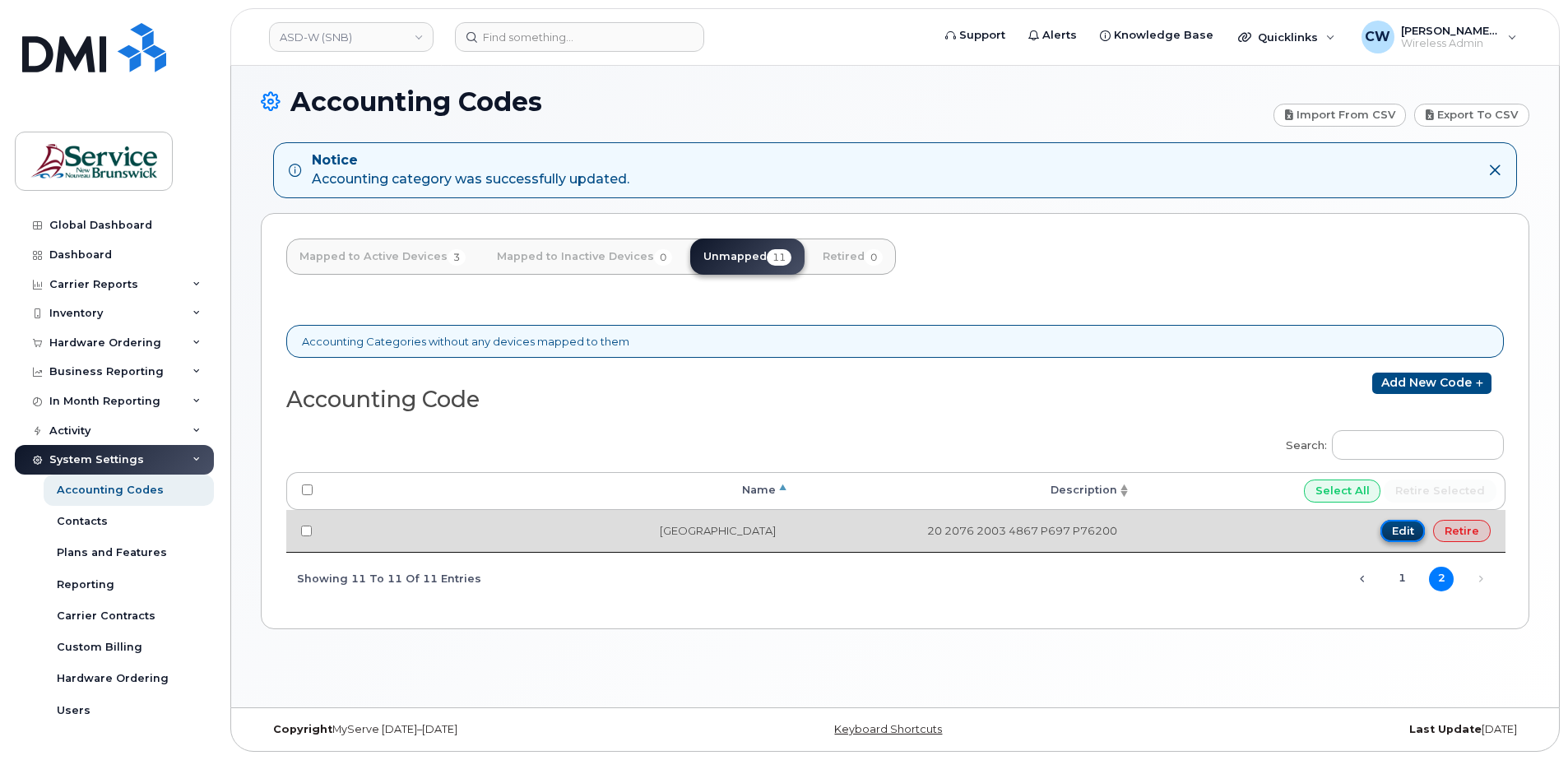
click at [1400, 530] on link "Edit" at bounding box center [1403, 531] width 46 height 23
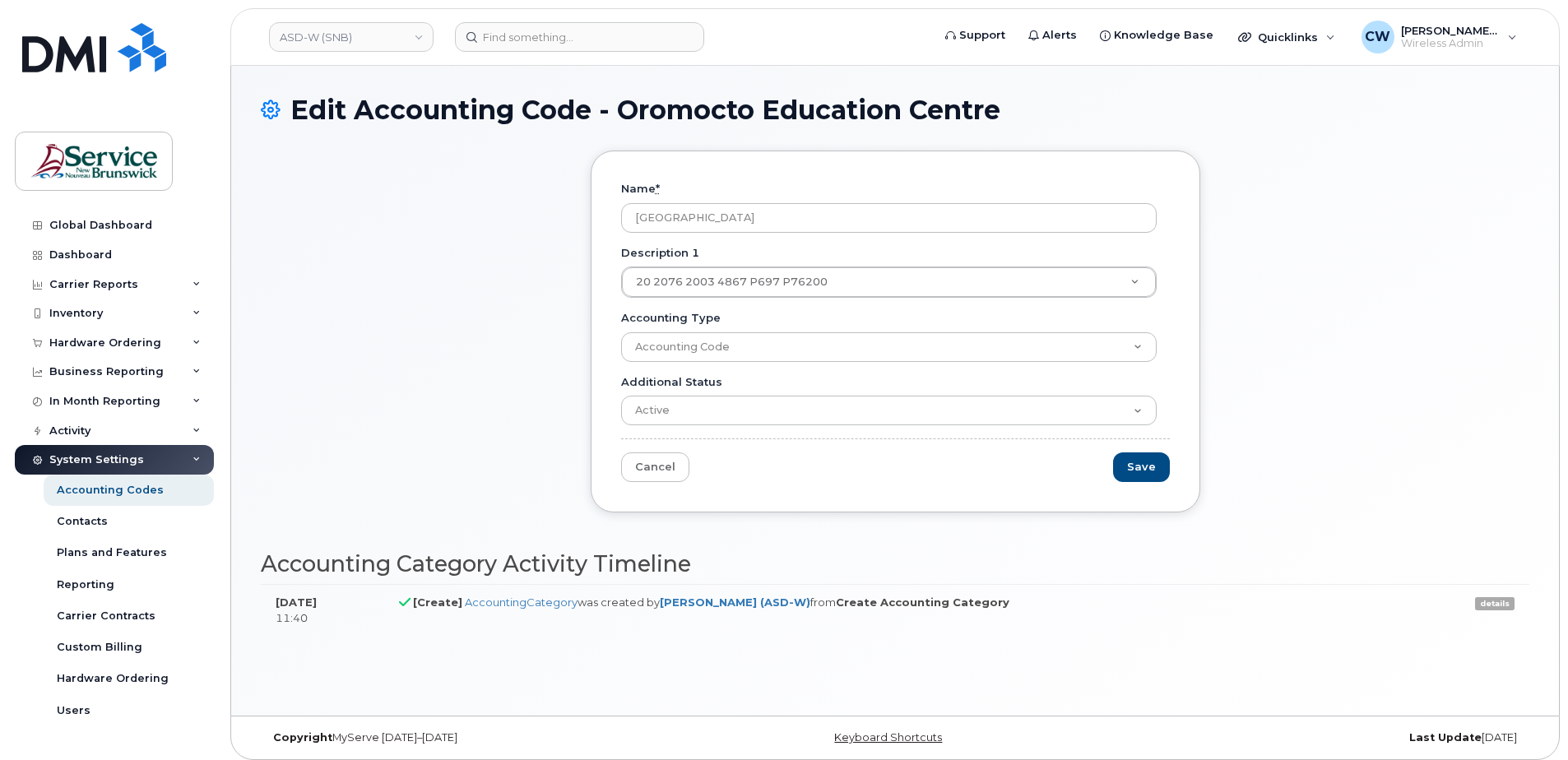
drag, startPoint x: 811, startPoint y: 221, endPoint x: 598, endPoint y: 209, distance: 213.3
click at [598, 209] on div "Name * Oromocto Education Centre Description 1 20 2076 2003 4867 P697 P76200 De…" at bounding box center [895, 332] width 609 height 362
type input "0"
type input "20 2076 2003 4867 P697 0000 P76200"
type input "O"
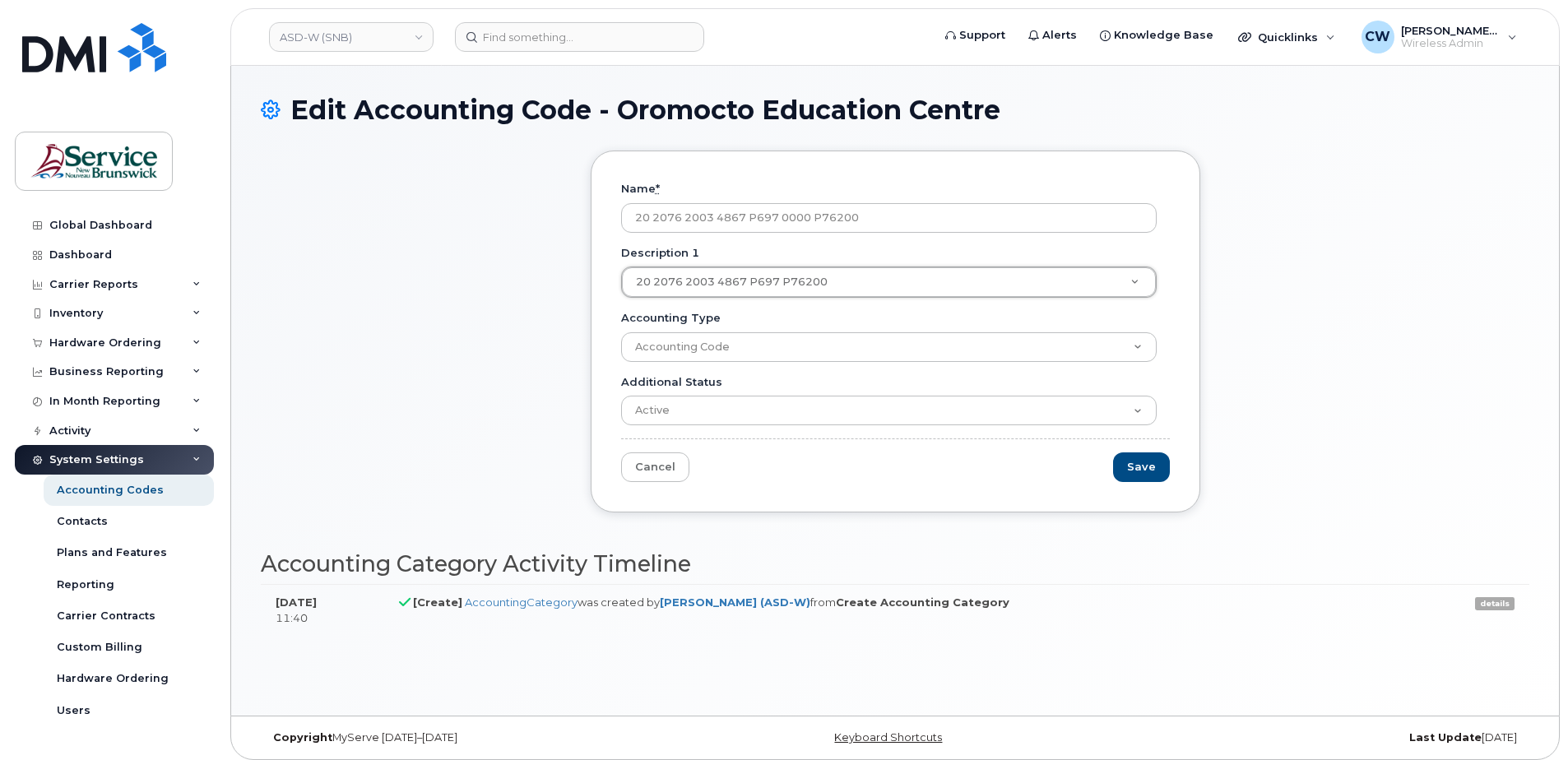
type input "O"
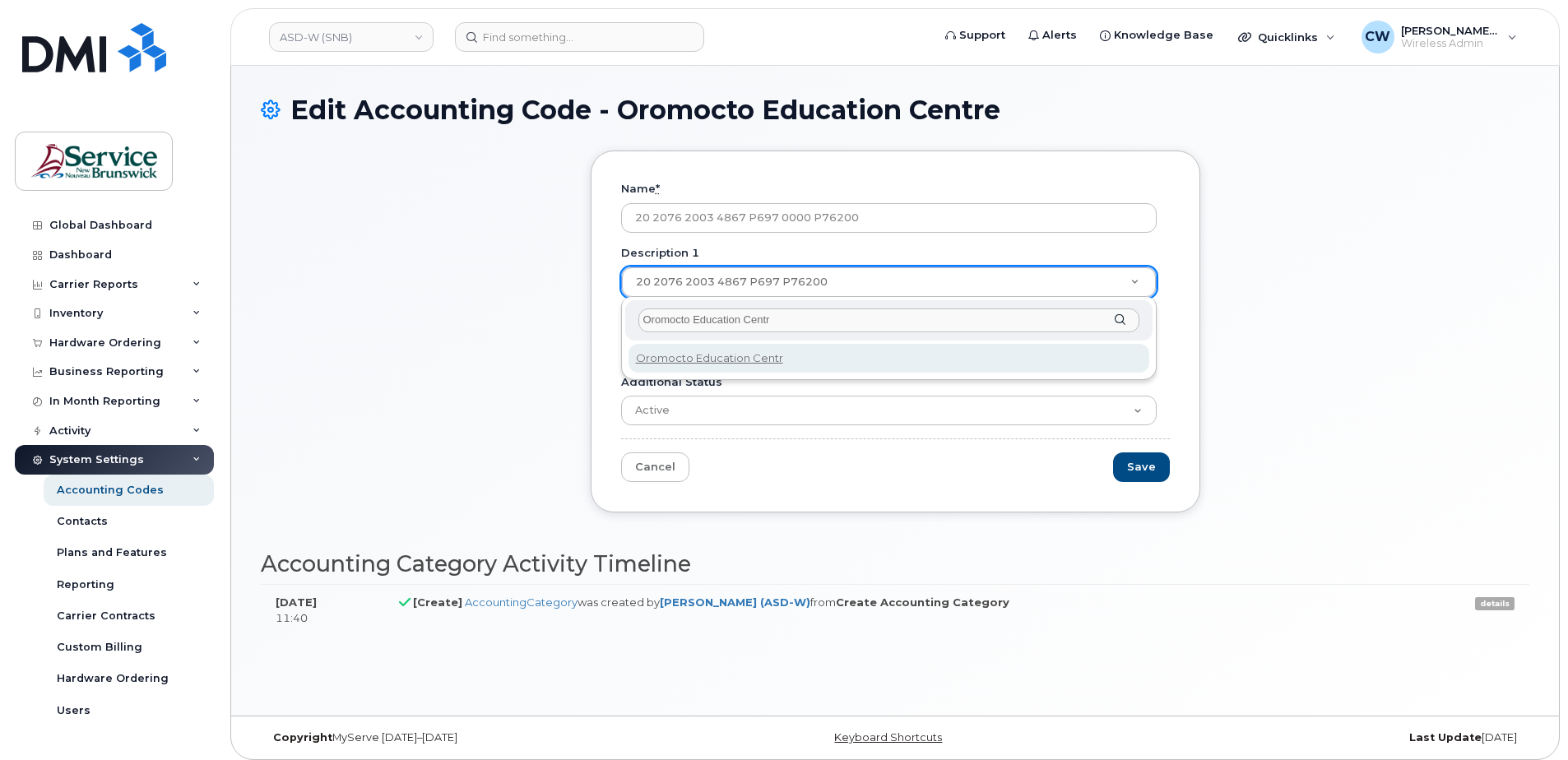
type input "[GEOGRAPHIC_DATA]"
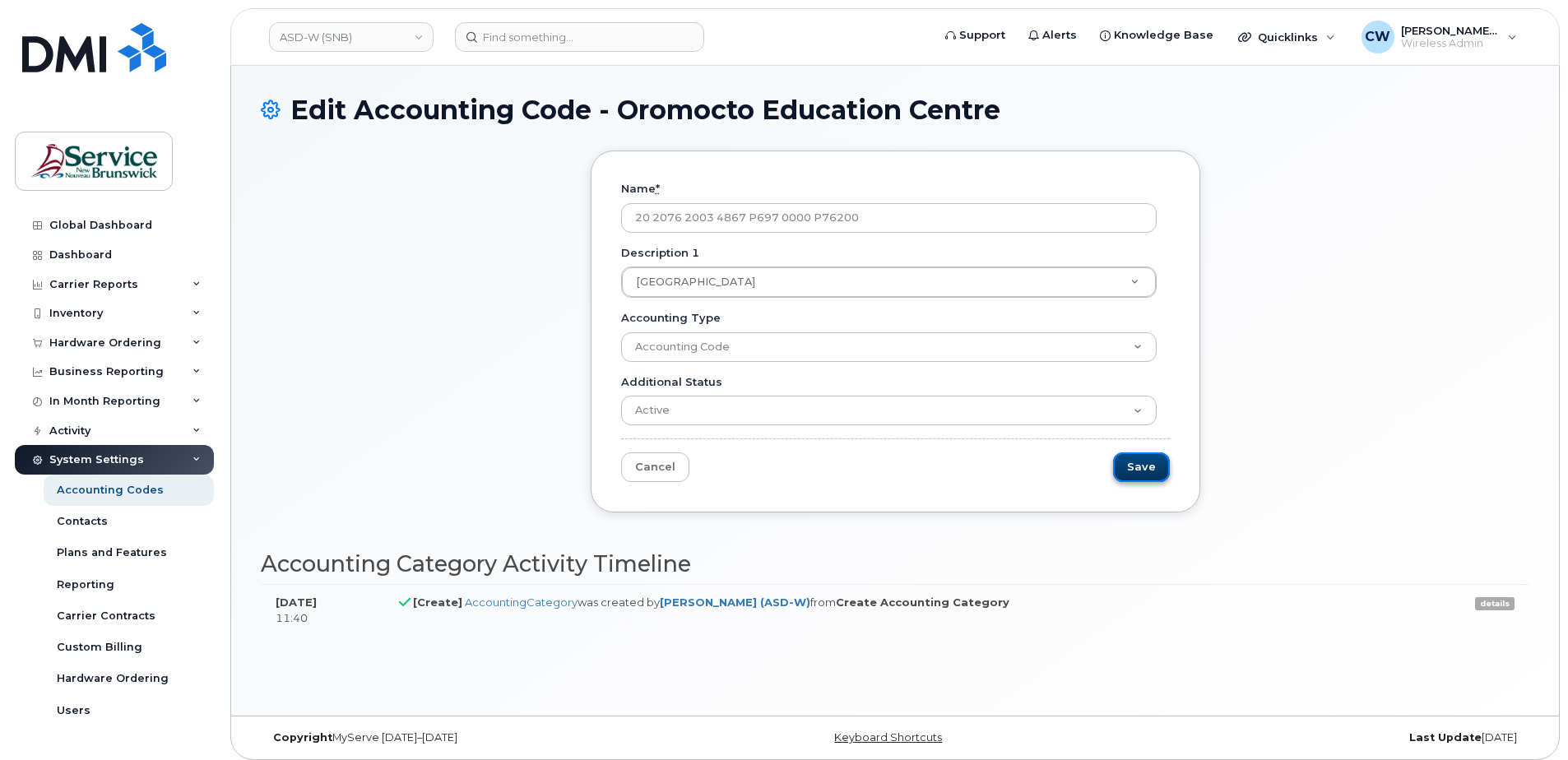
click at [1141, 463] on input "Save" at bounding box center [1141, 467] width 57 height 31
type input "Saving..."
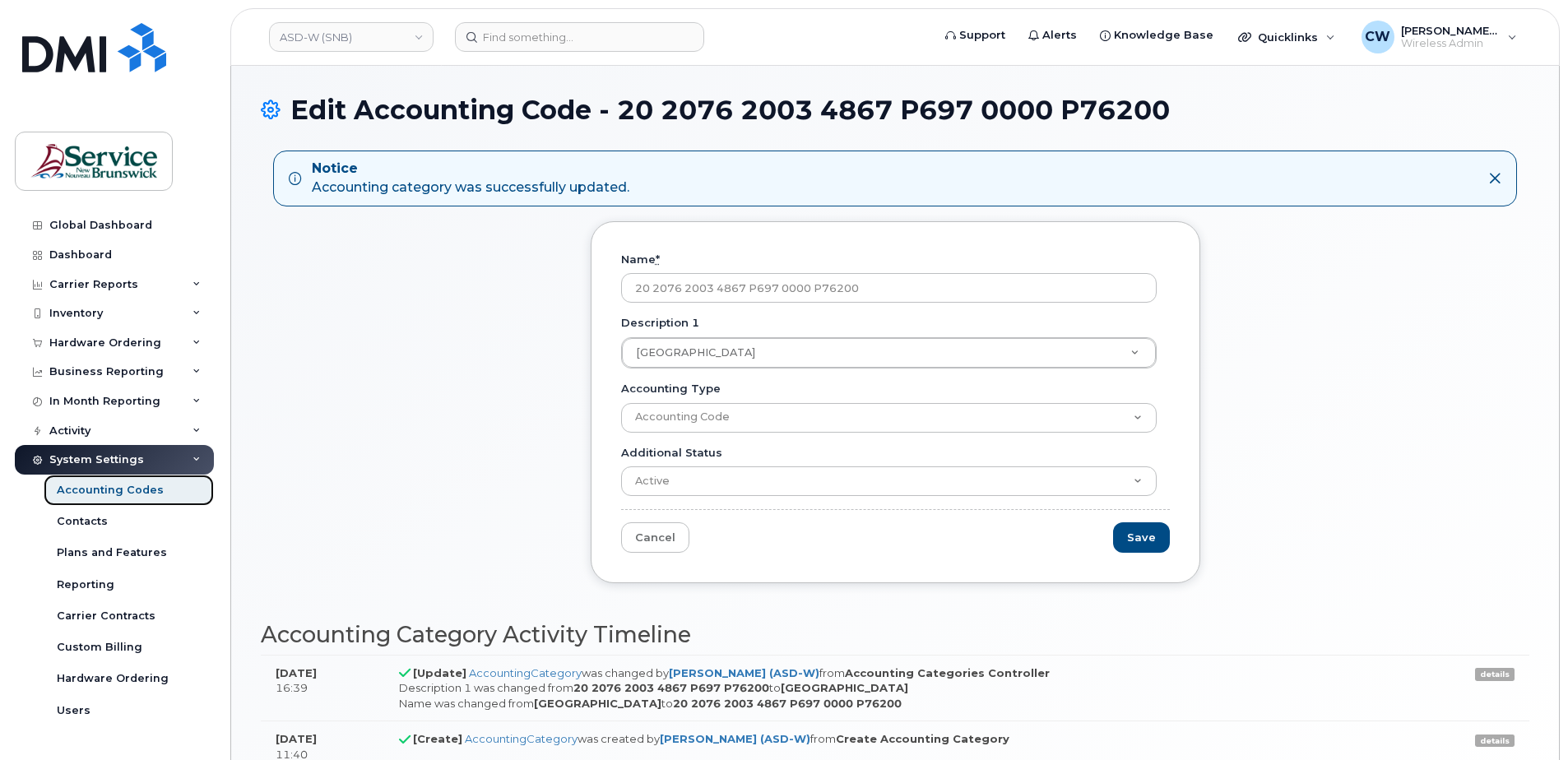
click at [88, 481] on link "Accounting Codes" at bounding box center [128, 491] width 170 height 32
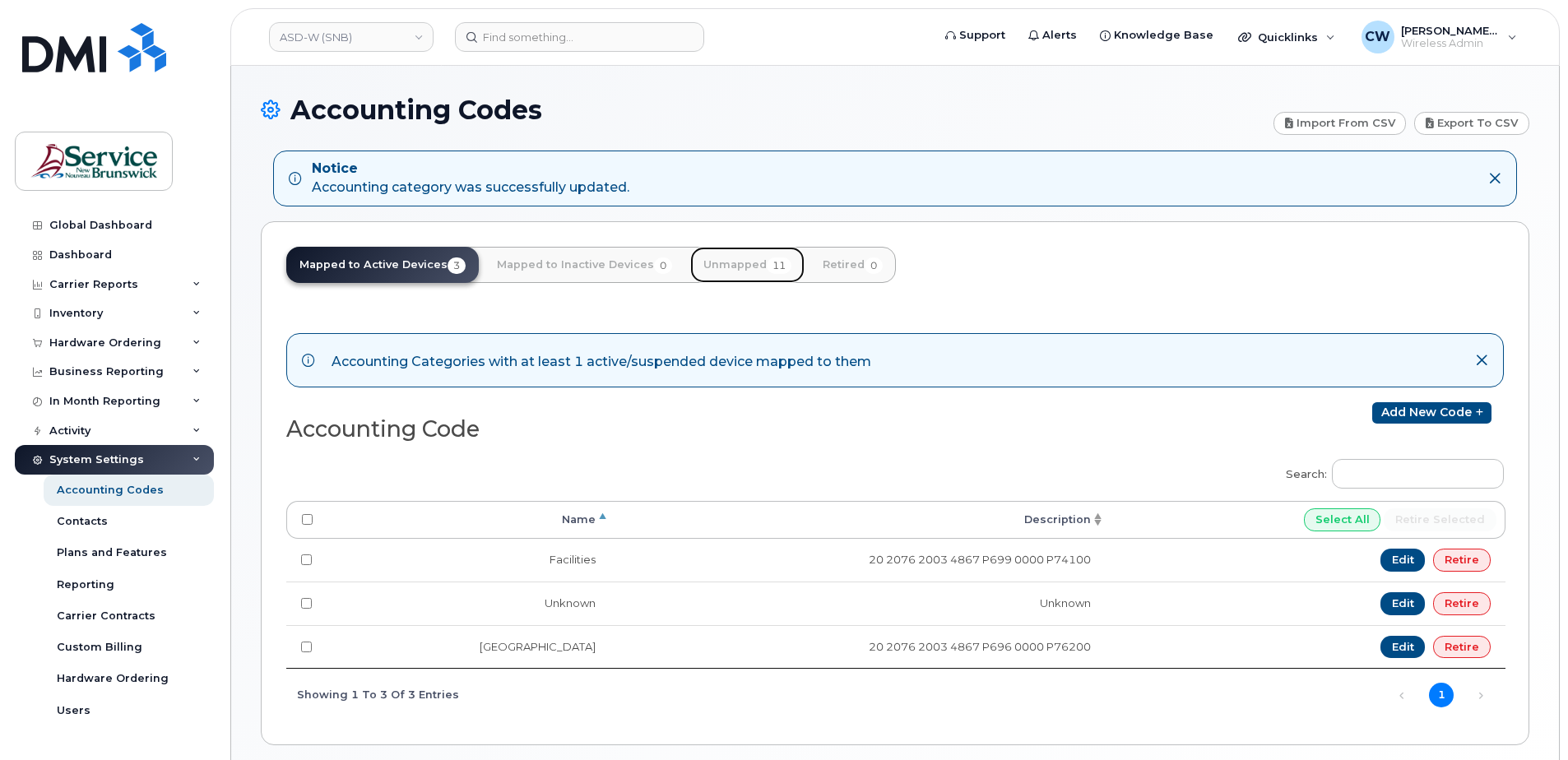
click at [735, 262] on link "Unmapped 11" at bounding box center [747, 265] width 114 height 36
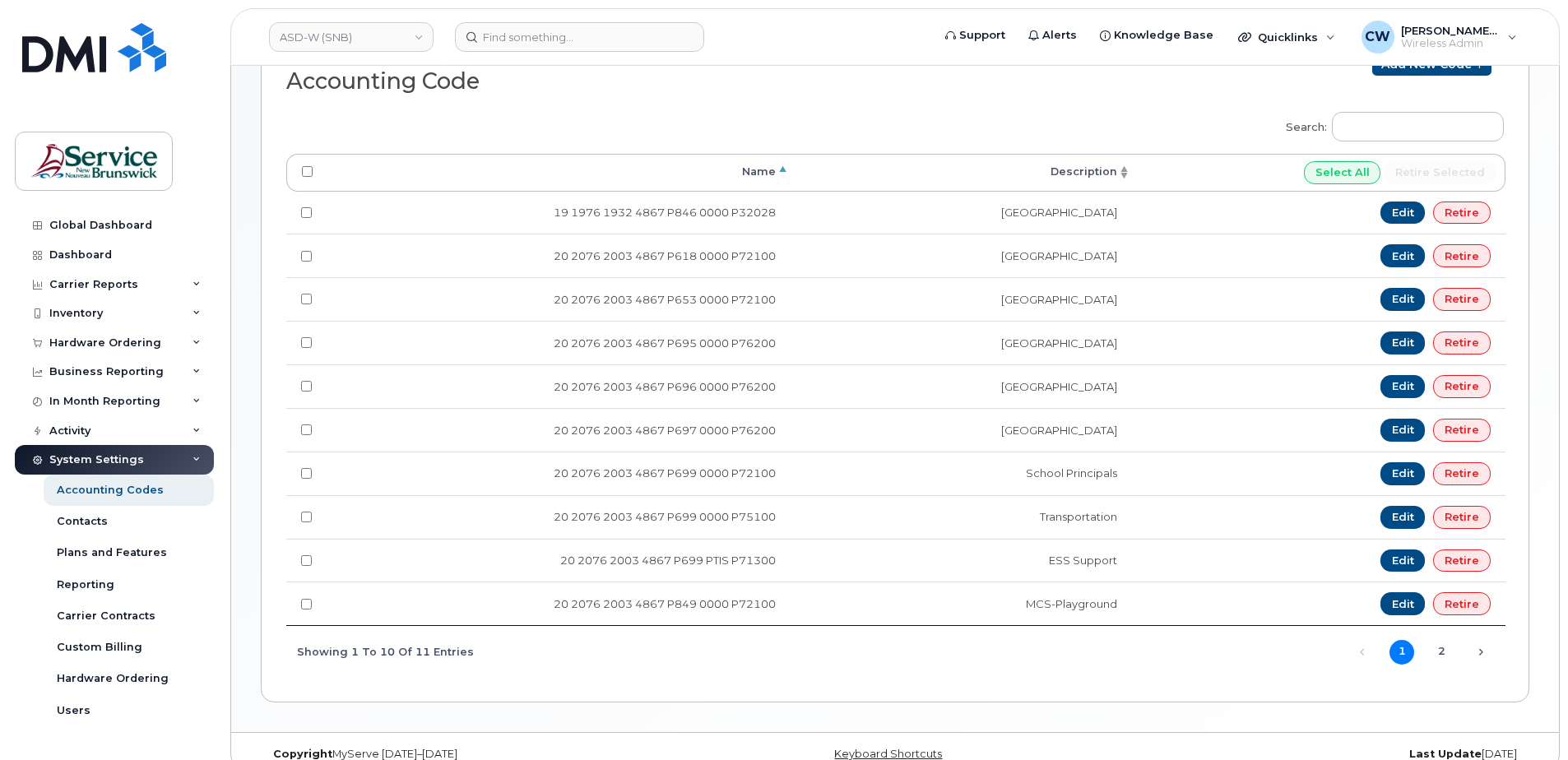
scroll to position [329, 0]
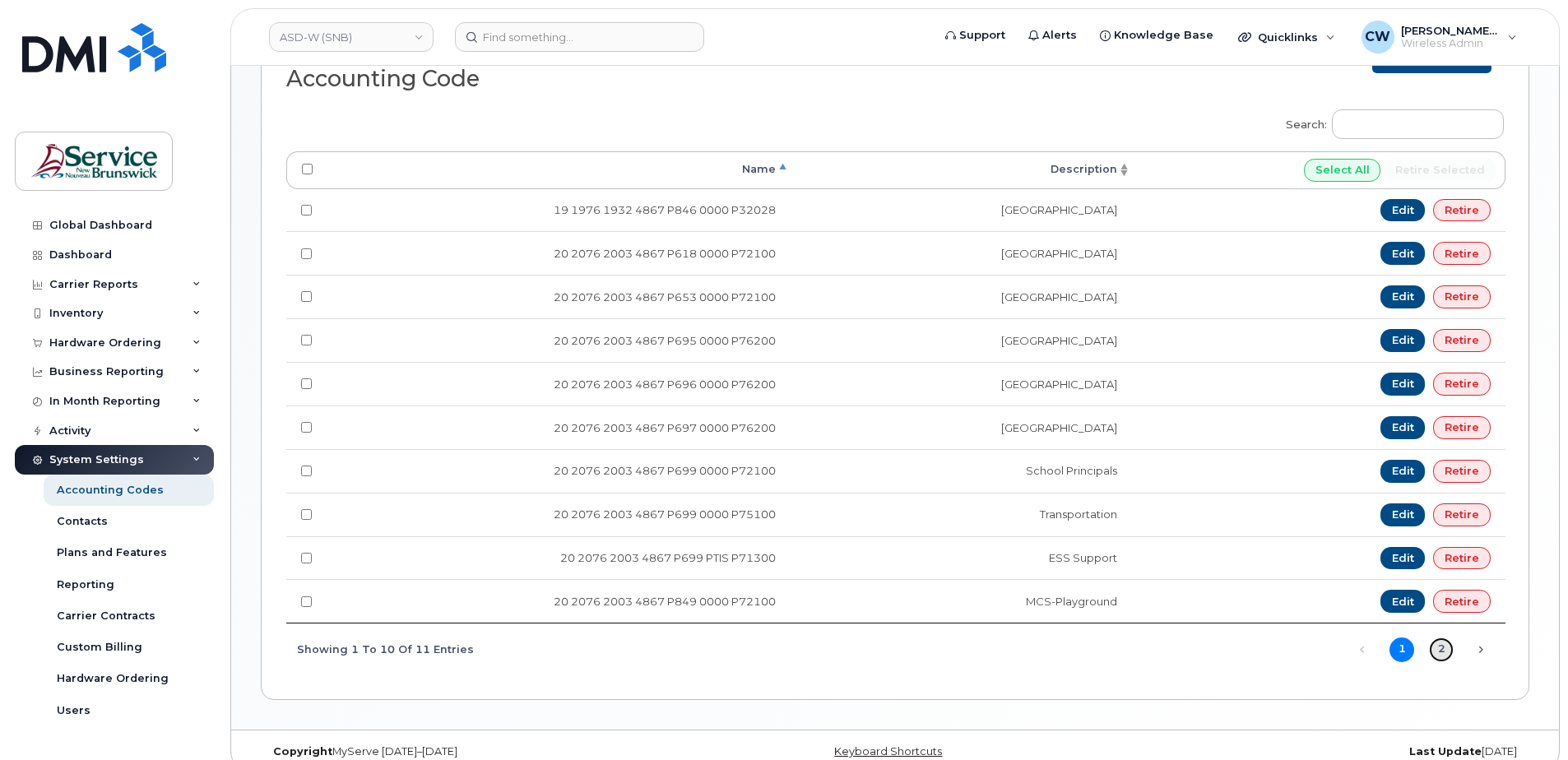
click at [1442, 649] on link "2" at bounding box center [1441, 649] width 25 height 25
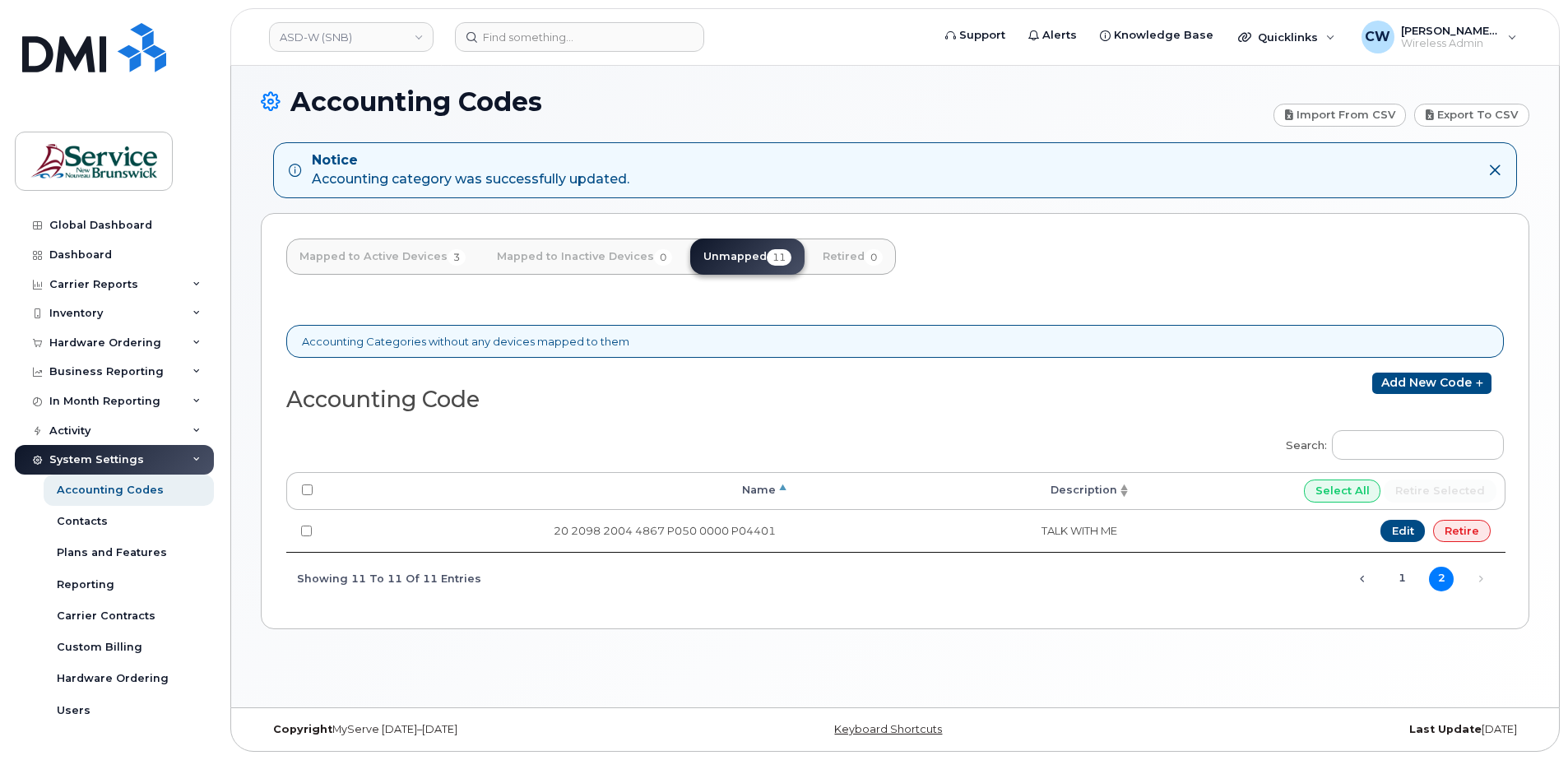
scroll to position [8, 0]
click at [1365, 576] on link "Previous" at bounding box center [1362, 579] width 25 height 25
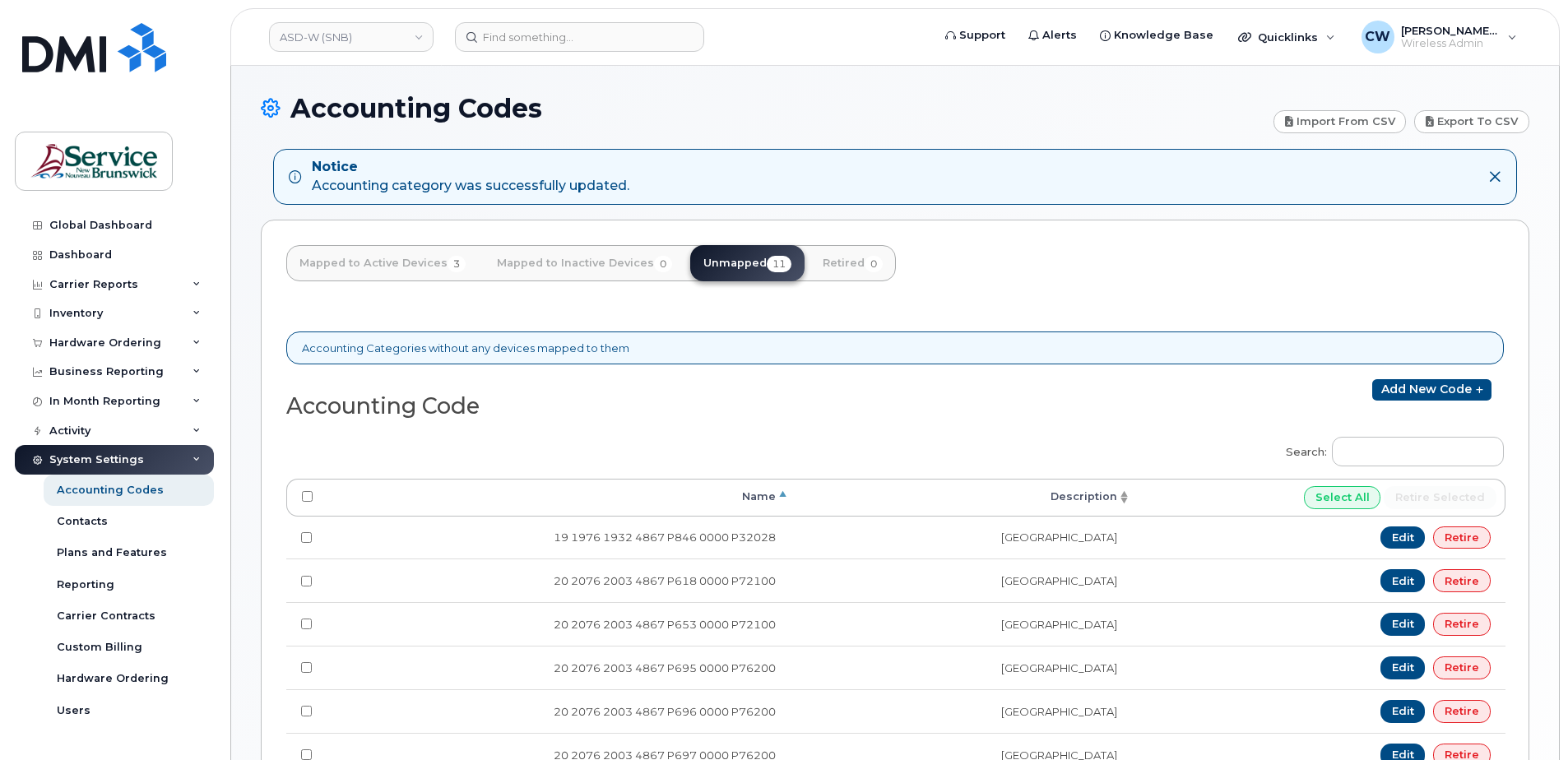
scroll to position [0, 0]
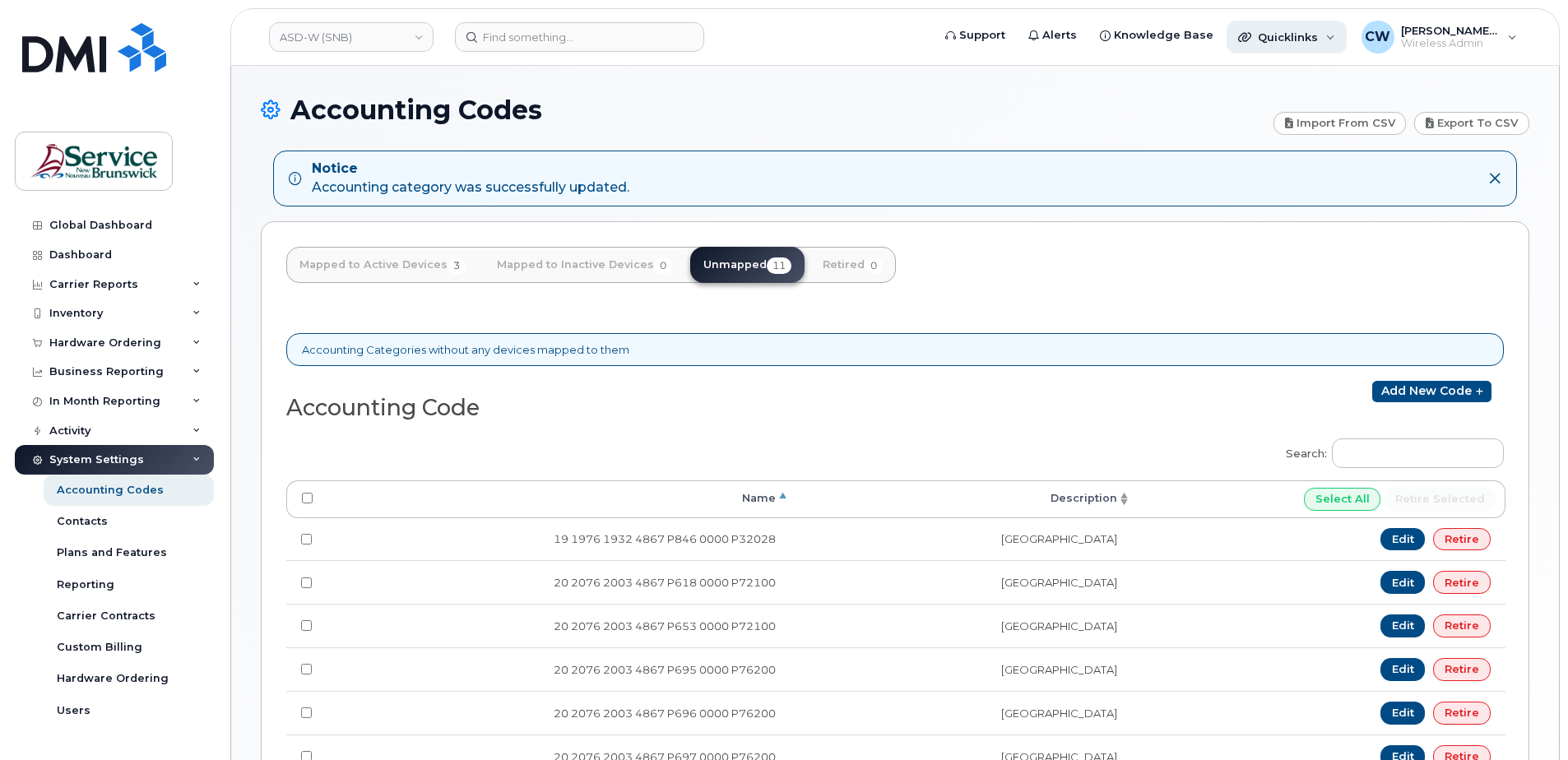
click at [1324, 30] on div "Quicklinks" at bounding box center [1286, 36] width 120 height 33
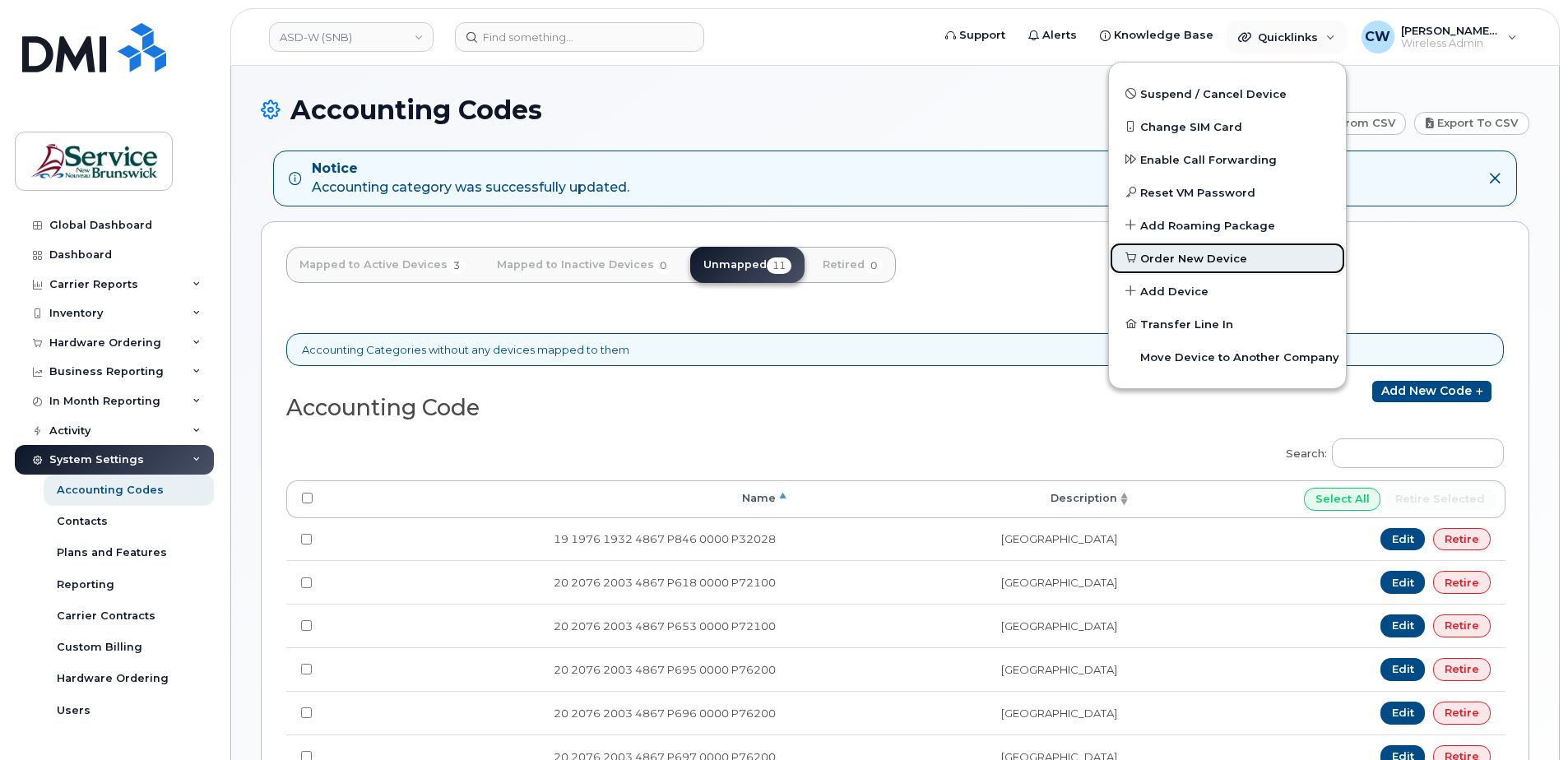
click at [1223, 258] on span "Order New Device" at bounding box center [1193, 259] width 107 height 17
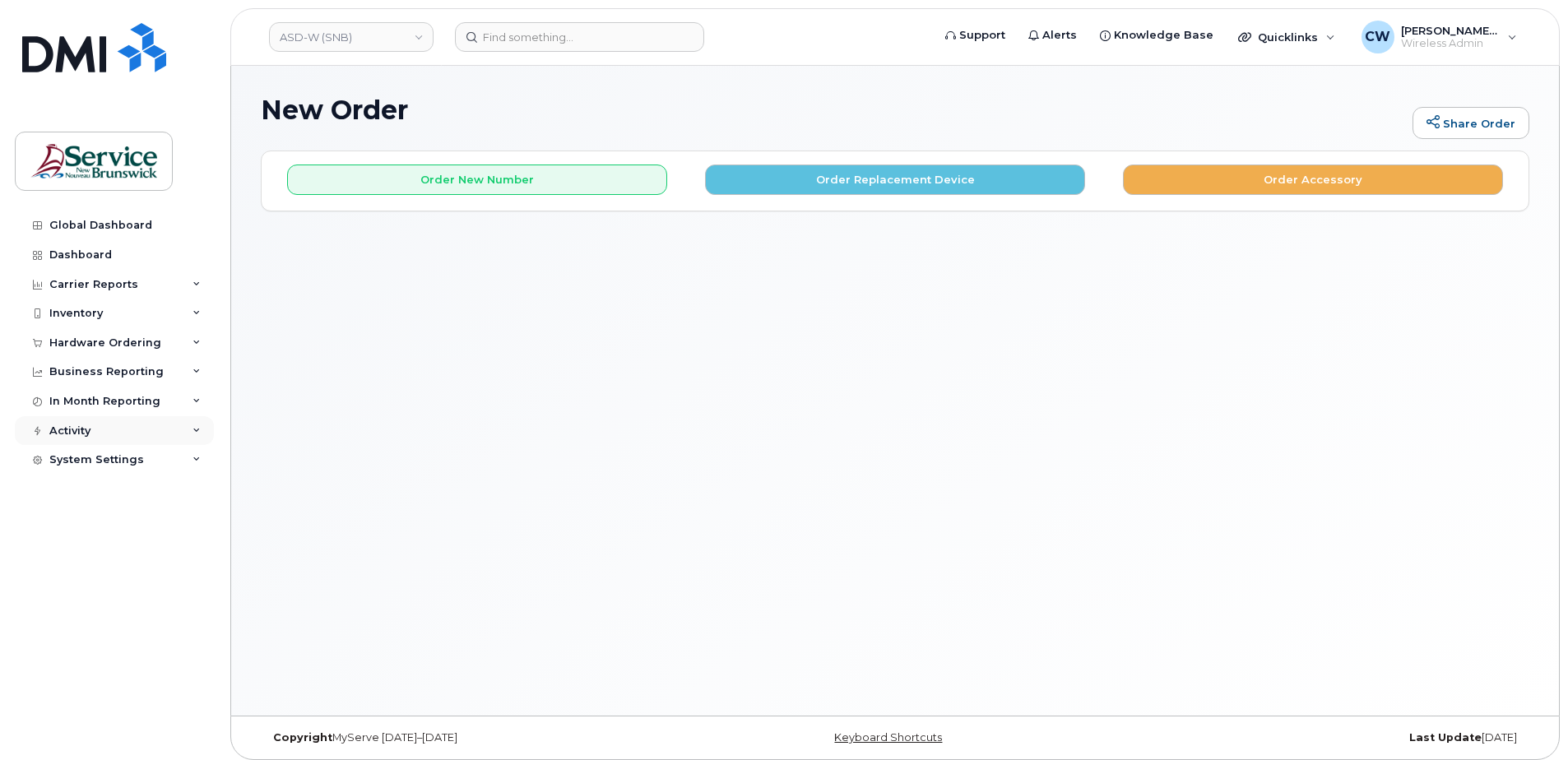
click at [195, 427] on icon at bounding box center [196, 431] width 8 height 8
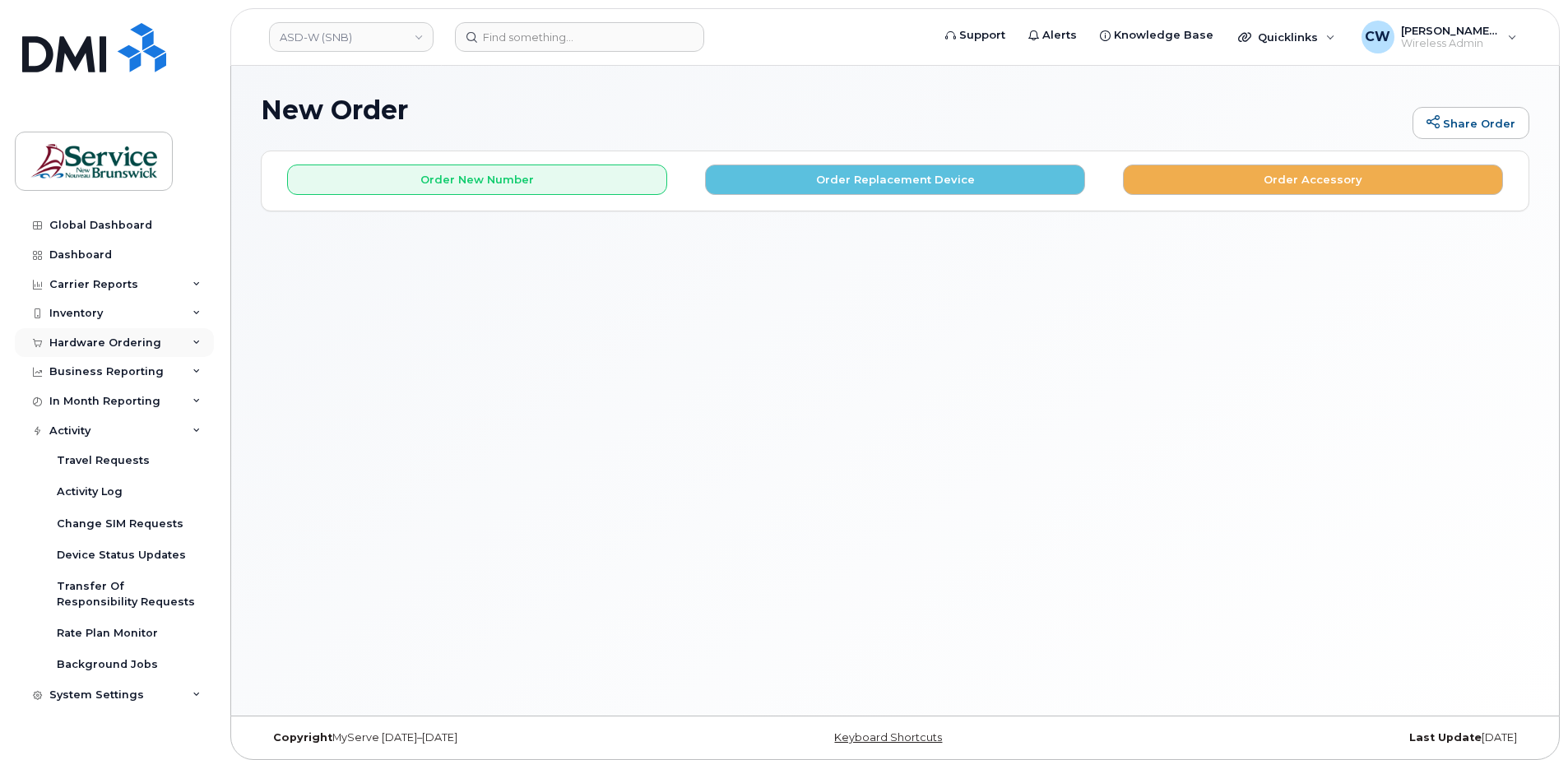
click at [111, 341] on div "Hardware Ordering" at bounding box center [105, 343] width 111 height 13
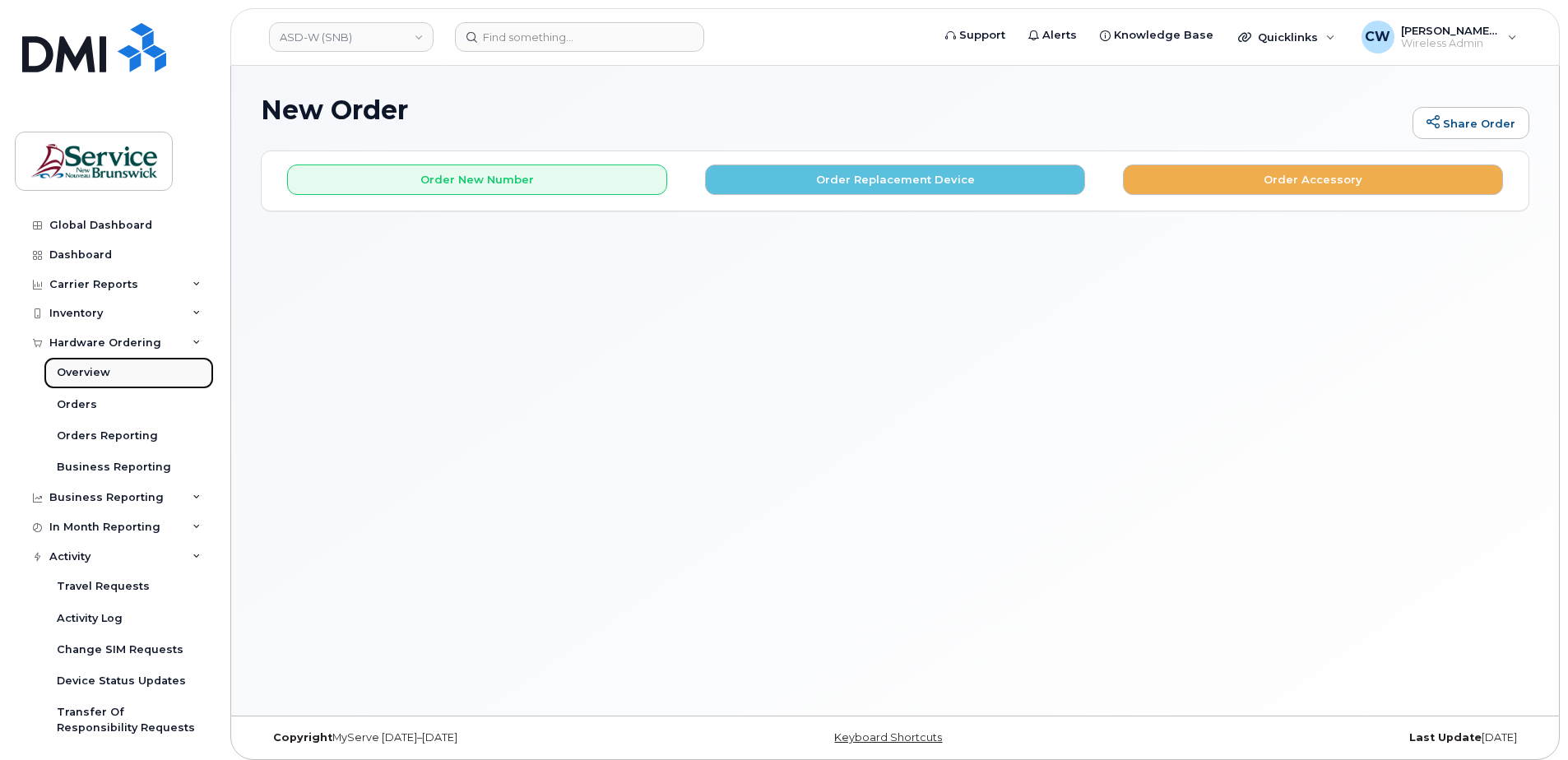
click at [98, 370] on div "Overview" at bounding box center [84, 373] width 54 height 15
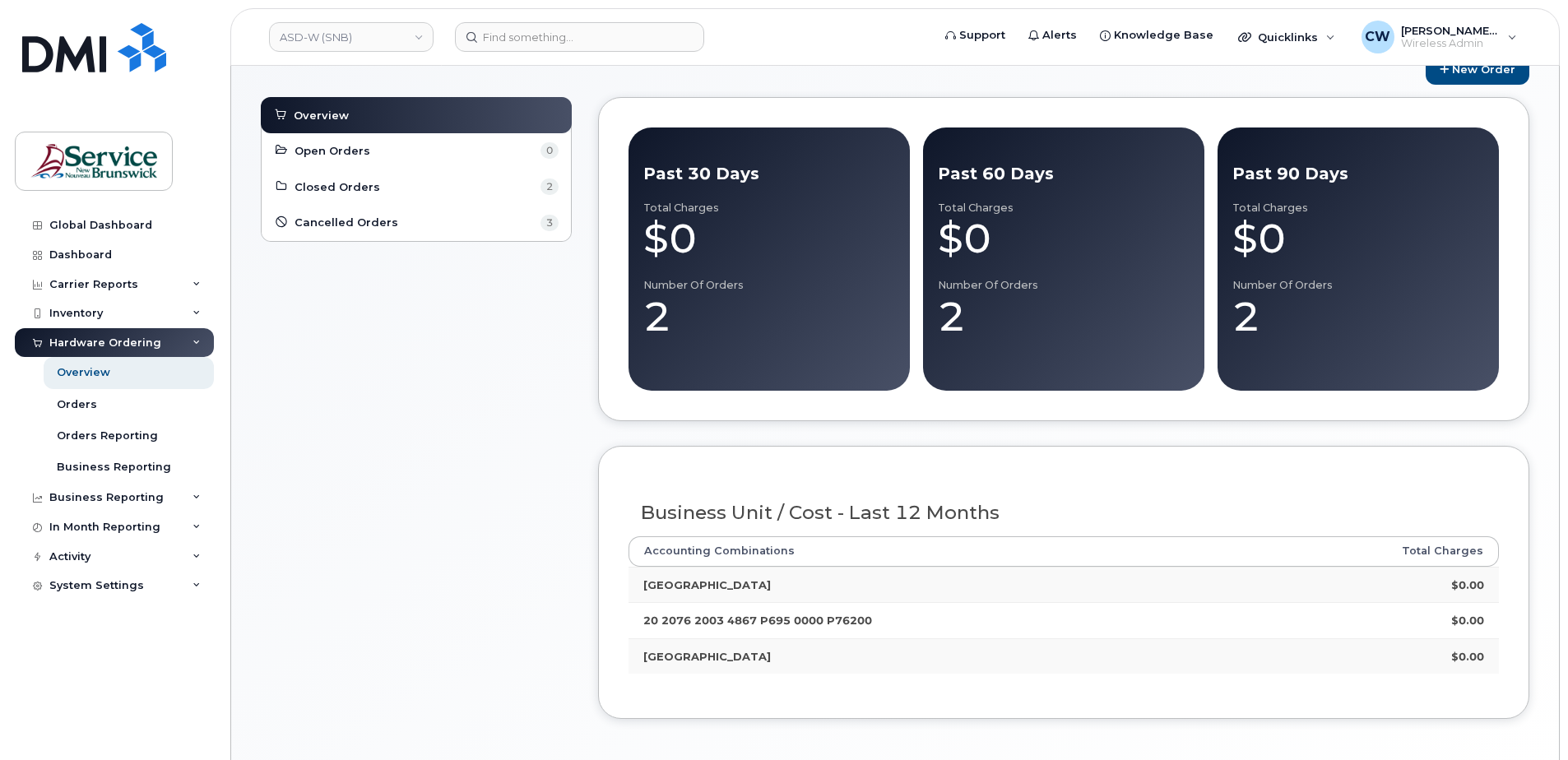
scroll to position [83, 0]
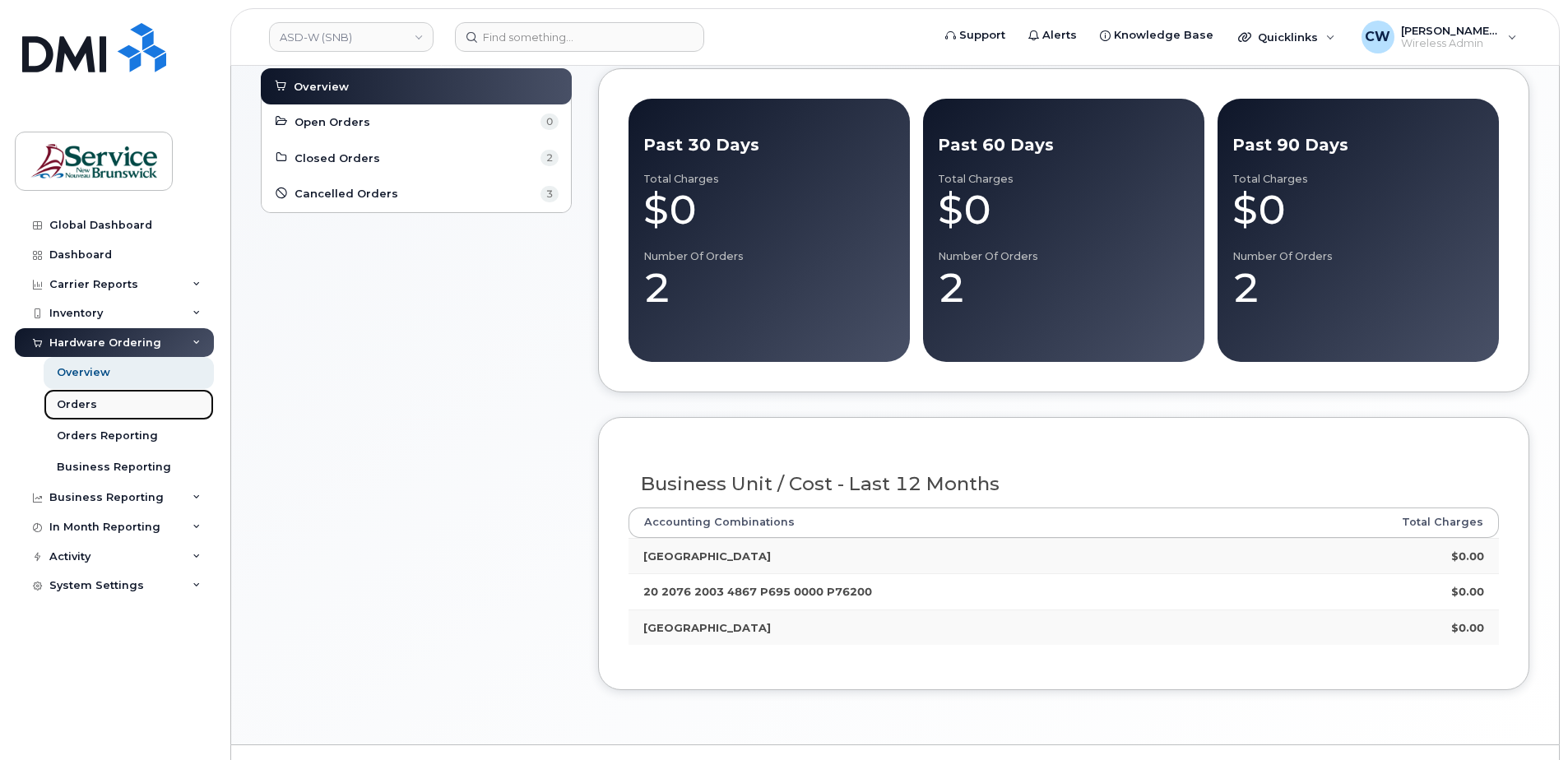
click at [66, 401] on div "Orders" at bounding box center [76, 405] width 40 height 15
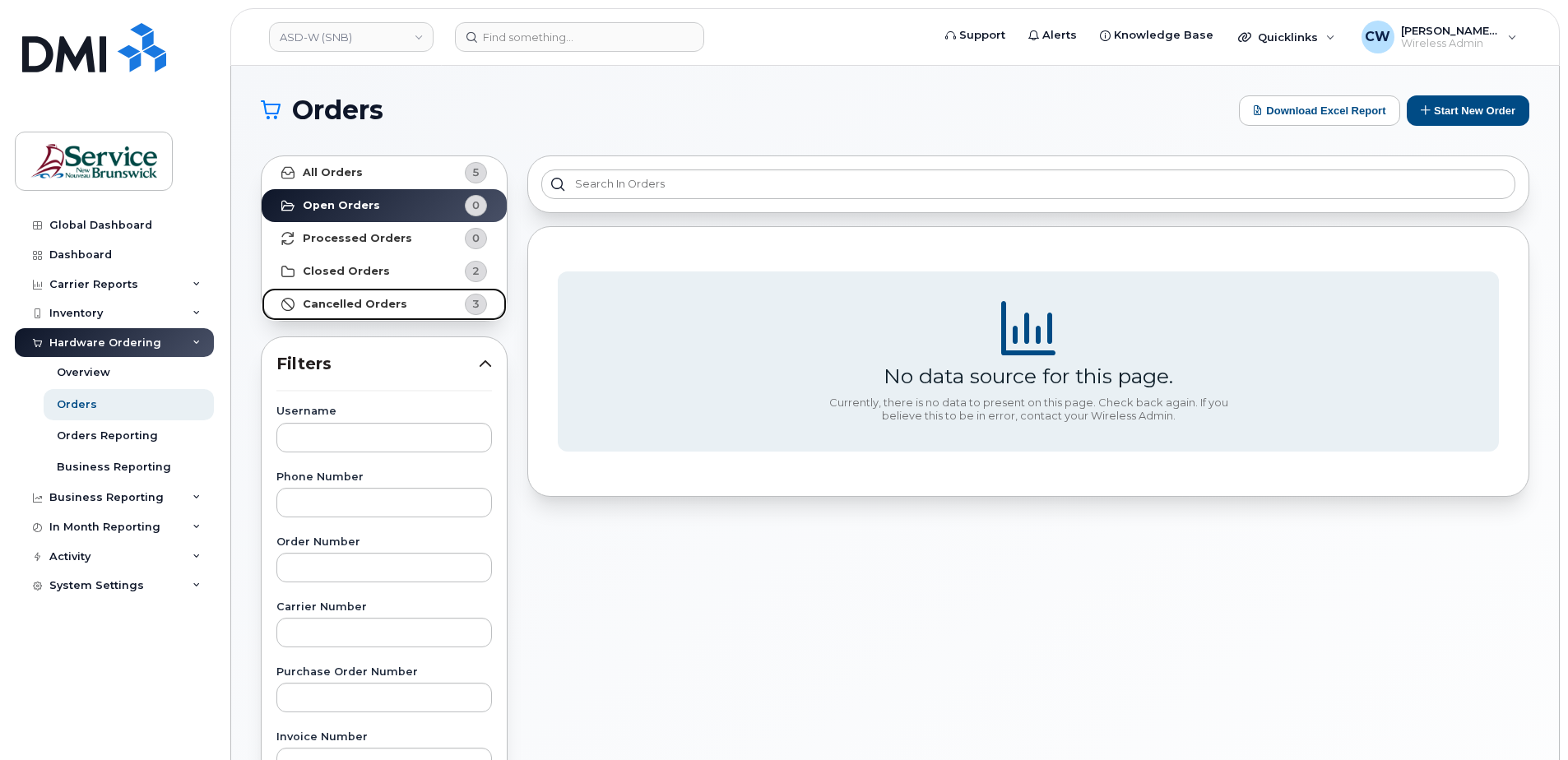
click at [335, 301] on strong "Cancelled Orders" at bounding box center [355, 305] width 104 height 13
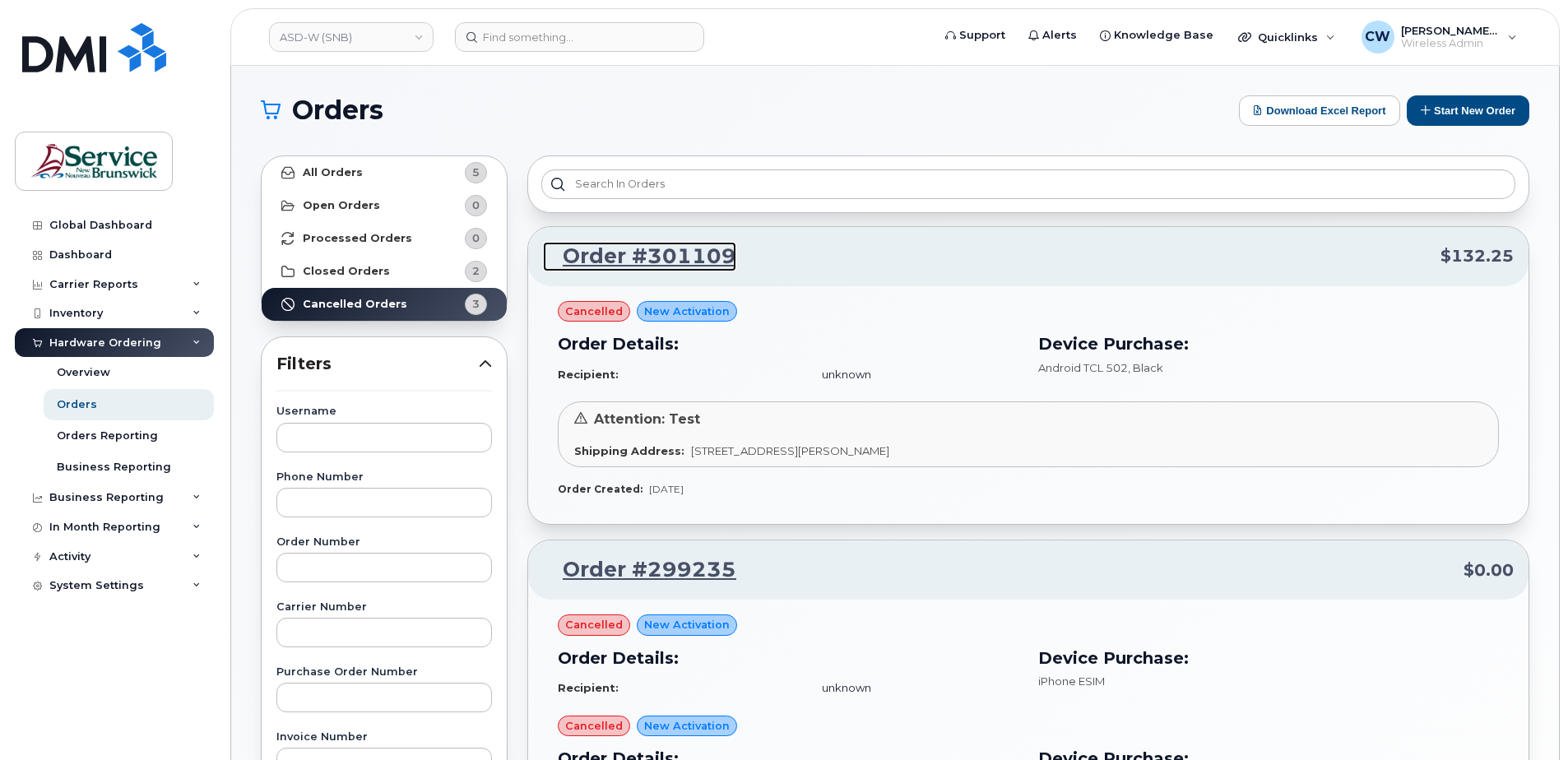
click at [661, 258] on link "Order #301109" at bounding box center [639, 256] width 193 height 30
